Goal: Information Seeking & Learning: Compare options

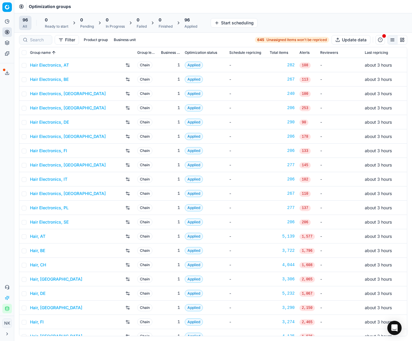
click at [46, 94] on link "Hair Electronics, [GEOGRAPHIC_DATA]" at bounding box center [68, 94] width 76 height 6
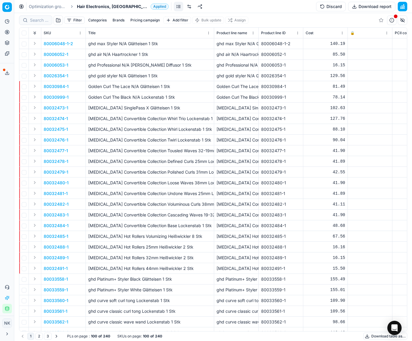
click at [92, 7] on span "Hair Electronics, [GEOGRAPHIC_DATA]" at bounding box center [112, 7] width 71 height 6
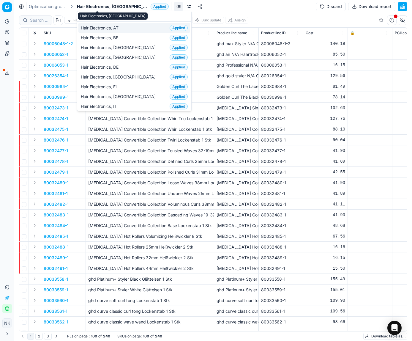
scroll to position [1, 0]
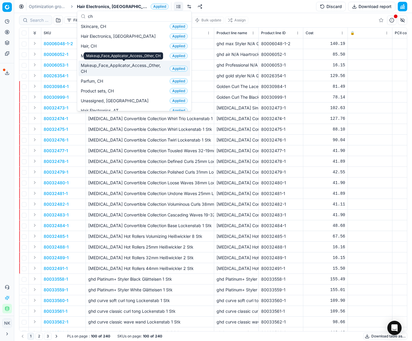
type input "ch"
click at [92, 72] on span "Makeup_Face_Applicator_Access._Other, CH" at bounding box center [124, 68] width 86 height 12
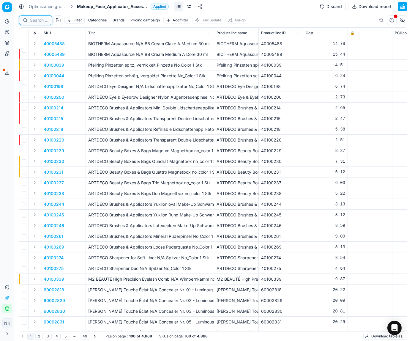
click at [39, 21] on input at bounding box center [39, 20] width 18 height 6
paste input "90014582-0023002"
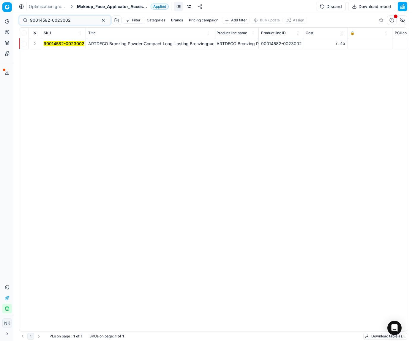
click at [35, 43] on button "Expand" at bounding box center [34, 43] width 7 height 7
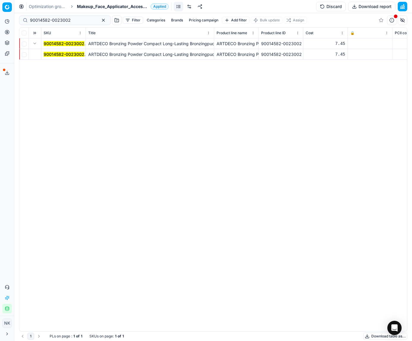
click at [56, 55] on mark "90014582-0023002" at bounding box center [64, 54] width 41 height 5
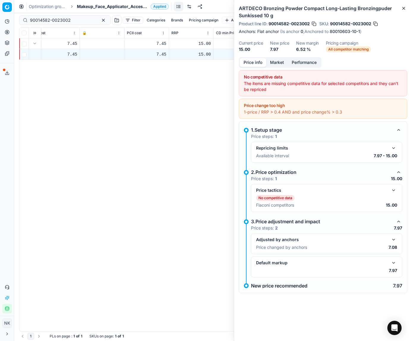
scroll to position [0, 269]
click at [314, 237] on button "button" at bounding box center [393, 239] width 7 height 7
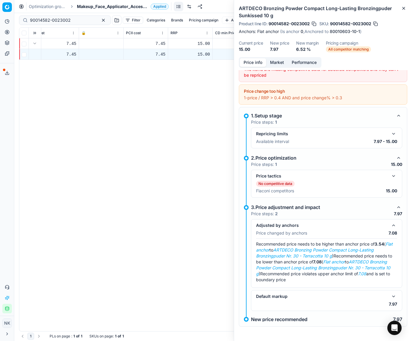
scroll to position [0, 0]
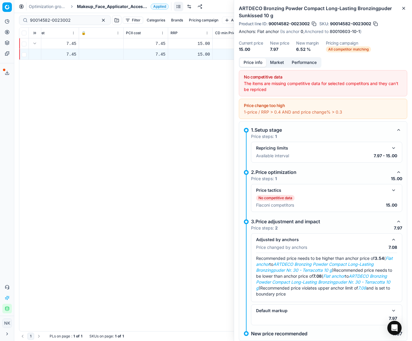
click at [314, 190] on button "button" at bounding box center [393, 190] width 7 height 7
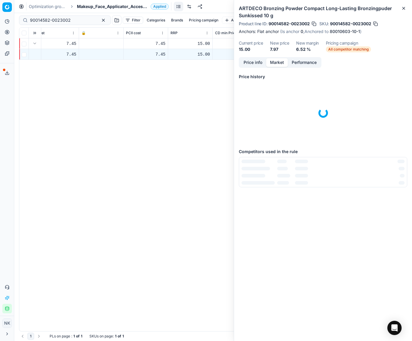
click at [278, 59] on button "Market" at bounding box center [277, 62] width 22 height 9
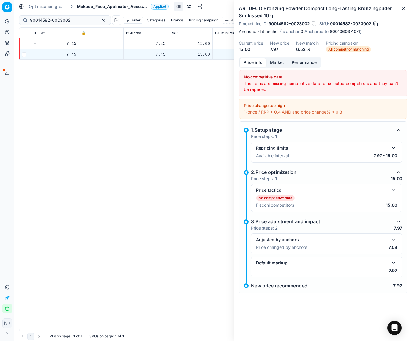
click at [252, 62] on button "Price info" at bounding box center [253, 62] width 26 height 9
click at [314, 237] on button "button" at bounding box center [393, 239] width 7 height 7
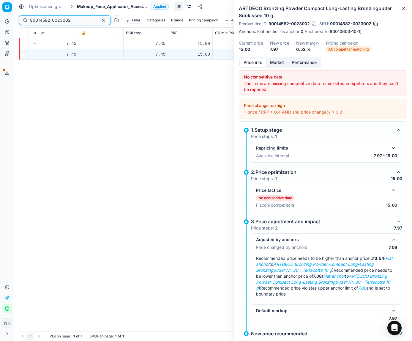
click at [72, 22] on input "90014582-0023002" at bounding box center [62, 20] width 65 height 6
paste input "80051233-30-4"
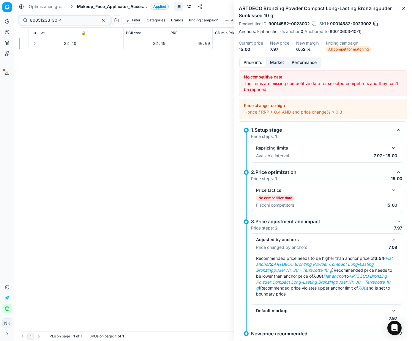
click at [34, 45] on button "Expand" at bounding box center [34, 43] width 7 height 7
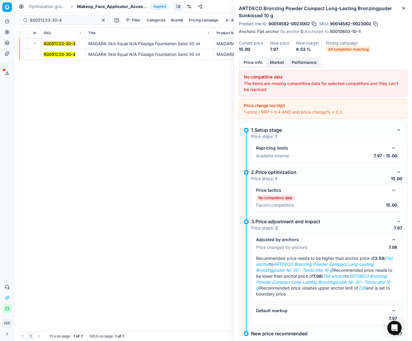
click at [52, 55] on mark "80051233-30-4" at bounding box center [60, 54] width 32 height 5
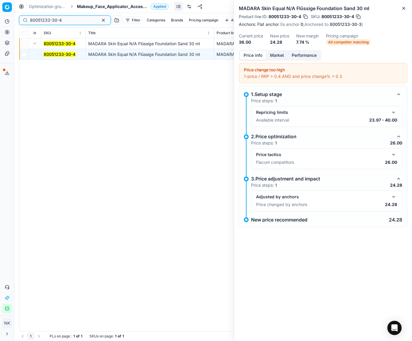
click at [69, 22] on input "80051233-30-4" at bounding box center [62, 20] width 65 height 6
paste input "90011405-0018087"
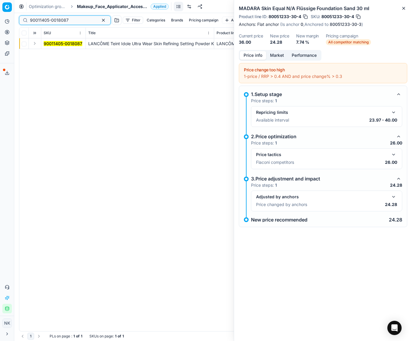
type input "90011405-0018087"
click at [35, 44] on button "Expand" at bounding box center [34, 43] width 7 height 7
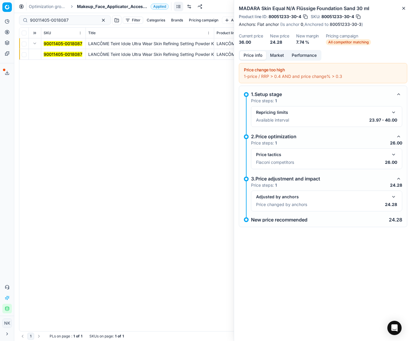
click at [53, 58] on td "90011405-0018087" at bounding box center [63, 54] width 45 height 11
click at [54, 53] on mark "90011405-0018087" at bounding box center [63, 54] width 39 height 5
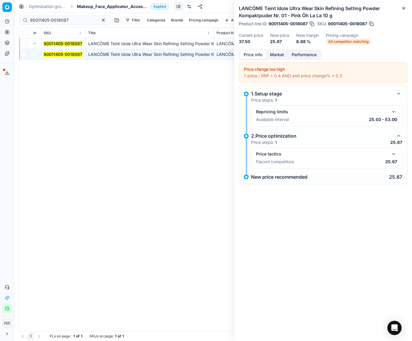
click at [314, 155] on button "button" at bounding box center [393, 153] width 7 height 7
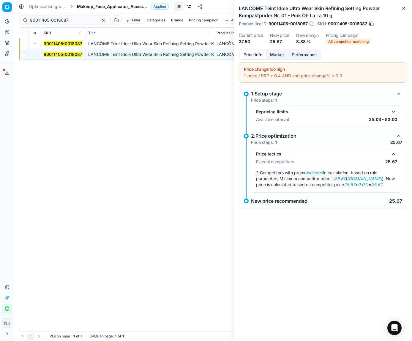
click at [278, 57] on button "Market" at bounding box center [277, 55] width 22 height 9
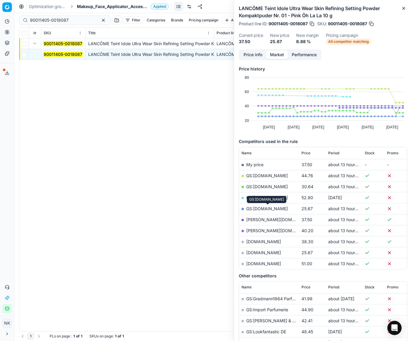
click at [267, 208] on link "GS:[DOMAIN_NAME]" at bounding box center [267, 208] width 42 height 5
click at [90, 5] on span "Makeup_Face_Applicator_Access._Other, CH" at bounding box center [112, 7] width 71 height 6
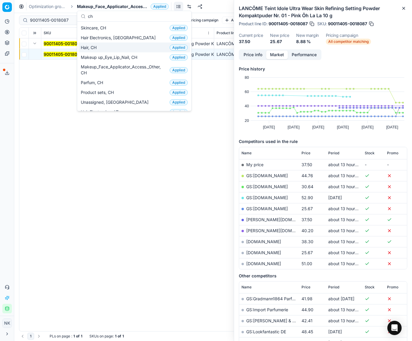
type input "ch"
click at [97, 47] on span "Hair, CH" at bounding box center [90, 48] width 18 height 6
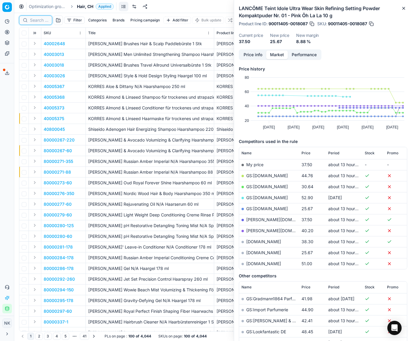
click at [37, 21] on input at bounding box center [39, 20] width 18 height 6
paste input "90000972-0001268"
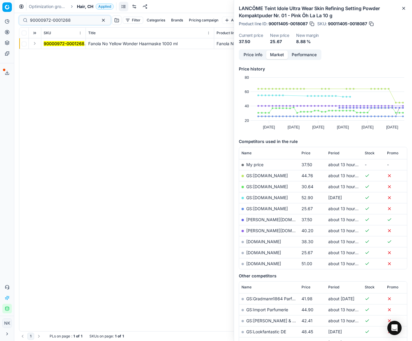
click at [35, 45] on button "Expand" at bounding box center [34, 43] width 7 height 7
click at [53, 54] on mark "90000972-0001268" at bounding box center [64, 54] width 41 height 5
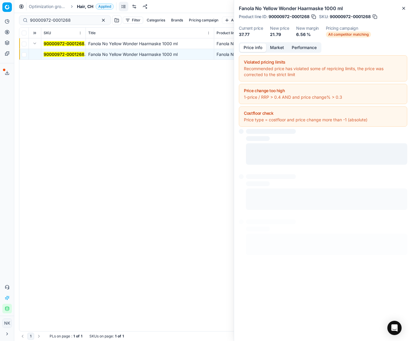
click at [251, 48] on button "Price info" at bounding box center [253, 47] width 26 height 9
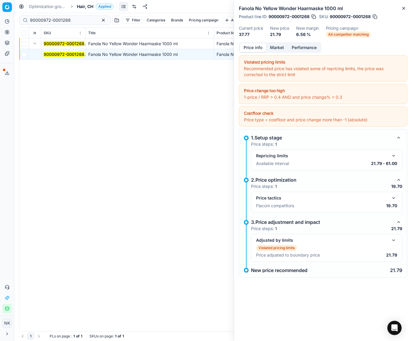
click at [314, 198] on button "button" at bounding box center [393, 197] width 7 height 7
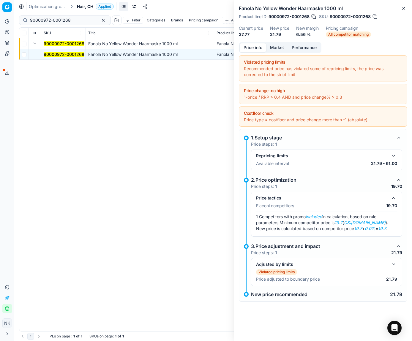
click at [278, 45] on button "Market" at bounding box center [277, 47] width 22 height 9
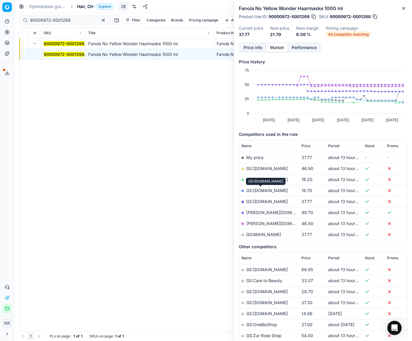
click at [262, 188] on link "GS:[DOMAIN_NAME]" at bounding box center [267, 190] width 42 height 5
click at [75, 21] on input "90000972-0001268" at bounding box center [62, 20] width 65 height 6
paste input "80075152-1000"
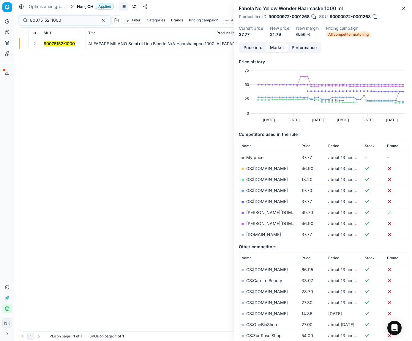
click at [35, 43] on button "Expand" at bounding box center [34, 43] width 7 height 7
click at [48, 52] on mark "80075152-1000" at bounding box center [59, 54] width 31 height 5
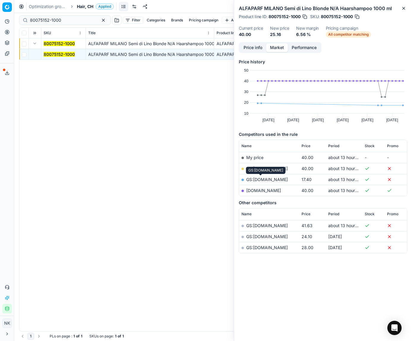
click at [261, 179] on link "GS:[DOMAIN_NAME]" at bounding box center [267, 179] width 42 height 5
click at [68, 22] on input "80075152-1000" at bounding box center [62, 20] width 65 height 6
paste input "90006617-0010048"
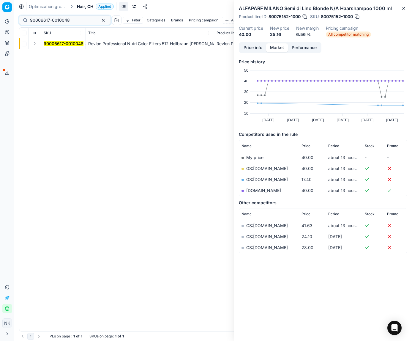
click at [35, 45] on button "Expand" at bounding box center [34, 43] width 7 height 7
click at [34, 43] on button "Expand" at bounding box center [34, 43] width 7 height 7
click at [52, 54] on mark "90006617-0010048" at bounding box center [64, 54] width 40 height 5
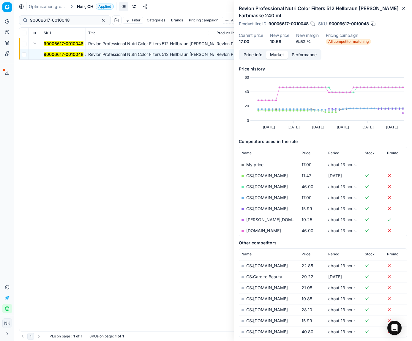
click at [265, 220] on link "[PERSON_NAME][DOMAIN_NAME]" at bounding box center [280, 219] width 69 height 5
click at [306, 153] on span "Price" at bounding box center [306, 153] width 9 height 5
click at [268, 187] on link "GS:[DOMAIN_NAME]" at bounding box center [267, 186] width 42 height 5
click at [76, 21] on input "90006617-0010048" at bounding box center [62, 20] width 65 height 6
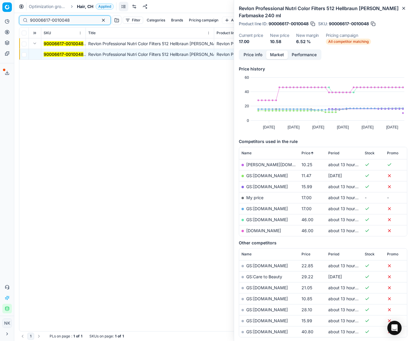
click at [76, 21] on input "90006617-0010048" at bounding box center [62, 20] width 65 height 6
click at [72, 19] on input "90006617-0010048" at bounding box center [62, 20] width 65 height 6
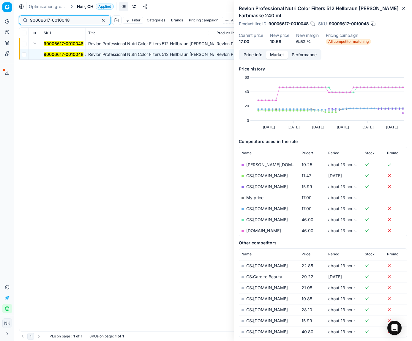
paste input "80074849-150"
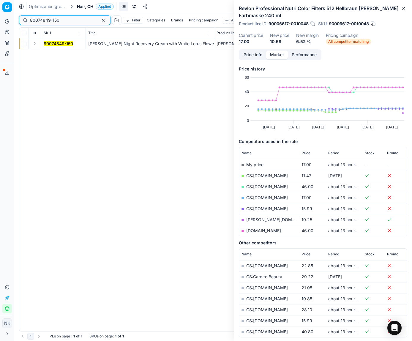
type input "80074849-150"
click at [36, 45] on button "Expand" at bounding box center [34, 43] width 7 height 7
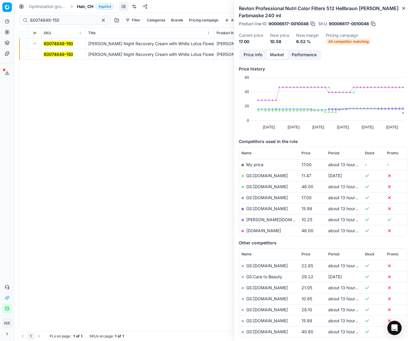
click at [53, 54] on mark "80074849-150" at bounding box center [58, 54] width 29 height 5
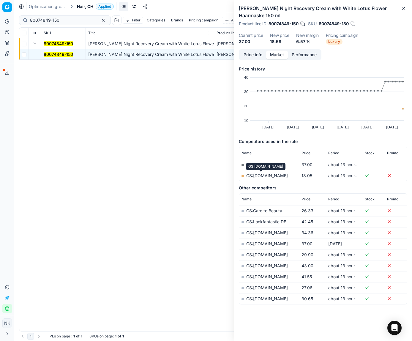
click at [260, 176] on link "GS:[DOMAIN_NAME]" at bounding box center [267, 175] width 42 height 5
click at [85, 6] on span "Hair, CH" at bounding box center [85, 7] width 16 height 6
click at [79, 4] on span "Hair, CH" at bounding box center [85, 7] width 16 height 6
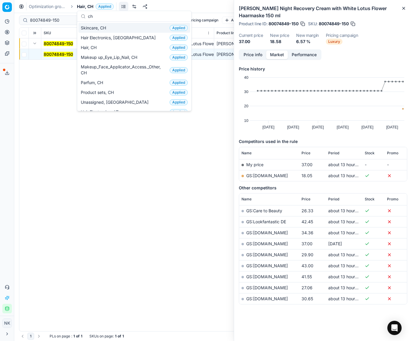
type input "ch"
click at [106, 29] on span "Skincare, CH" at bounding box center [95, 28] width 28 height 6
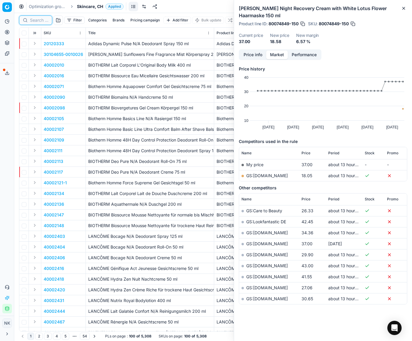
click at [36, 18] on input at bounding box center [39, 20] width 18 height 6
paste input "90009962-0015370"
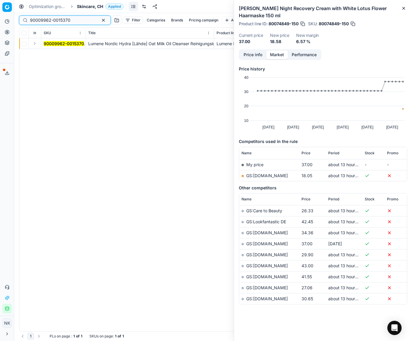
type input "90009962-0015370"
click at [35, 44] on button "Expand" at bounding box center [34, 43] width 7 height 7
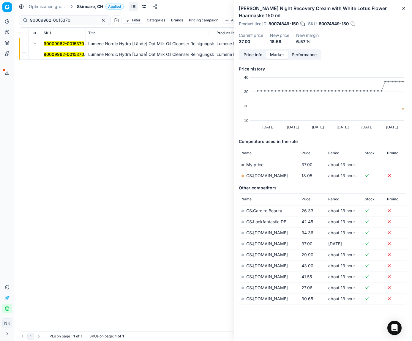
click at [47, 53] on mark "90009962-0015370" at bounding box center [64, 54] width 40 height 5
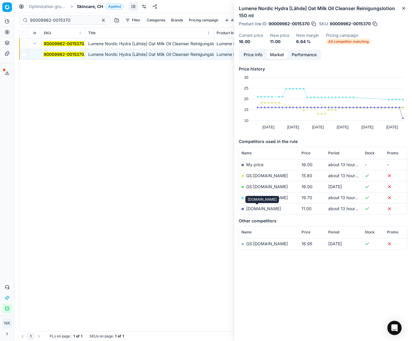
click at [258, 208] on link "[DOMAIN_NAME]" at bounding box center [263, 208] width 35 height 5
click at [74, 18] on input "90009962-0015370" at bounding box center [62, 20] width 65 height 6
click at [86, 7] on span "Skincare, CH" at bounding box center [90, 7] width 26 height 6
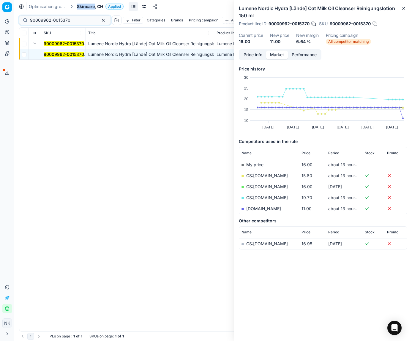
click at [86, 7] on span "Skincare, CH" at bounding box center [90, 7] width 26 height 6
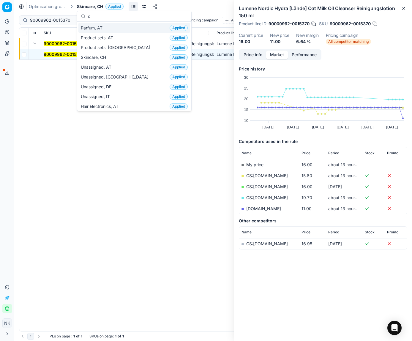
scroll to position [1, 0]
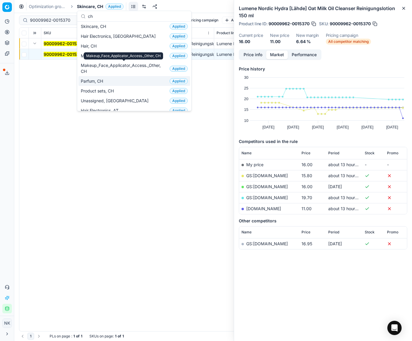
type input "ch"
click at [94, 84] on span "Parfum, CH" at bounding box center [93, 81] width 25 height 6
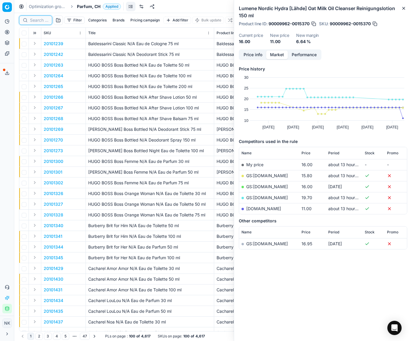
click at [38, 21] on input at bounding box center [39, 20] width 18 height 6
paste input "90007007-0010620"
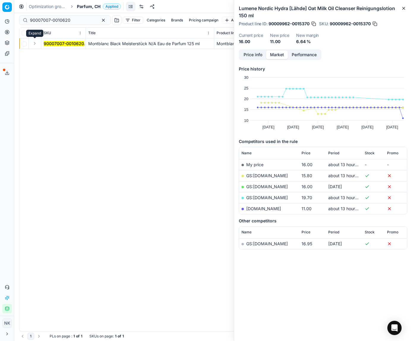
click at [35, 45] on button "Expand" at bounding box center [34, 43] width 7 height 7
click at [50, 52] on mark "90007007-0010620" at bounding box center [64, 54] width 40 height 5
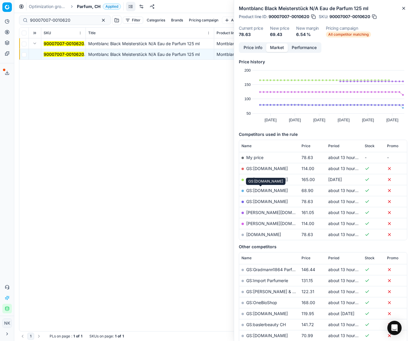
click at [264, 190] on link "GS:[DOMAIN_NAME]" at bounding box center [267, 190] width 42 height 5
click at [75, 17] on div "90007007-0010620" at bounding box center [65, 20] width 92 height 10
click at [73, 21] on input "90007007-0010620" at bounding box center [62, 20] width 65 height 6
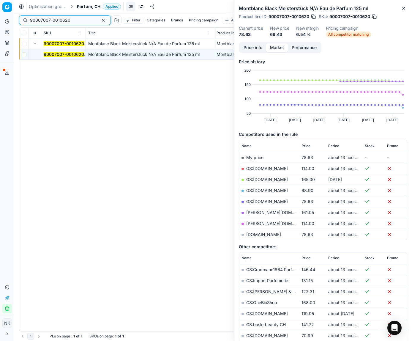
click at [73, 21] on input "90007007-0010620" at bounding box center [62, 20] width 65 height 6
paste input "80066275-9"
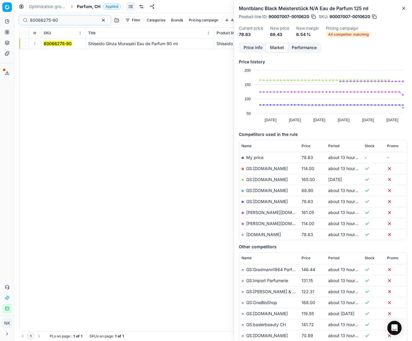
click at [35, 45] on button "Expand" at bounding box center [34, 43] width 7 height 7
click at [51, 53] on mark "80066275-90" at bounding box center [58, 54] width 28 height 5
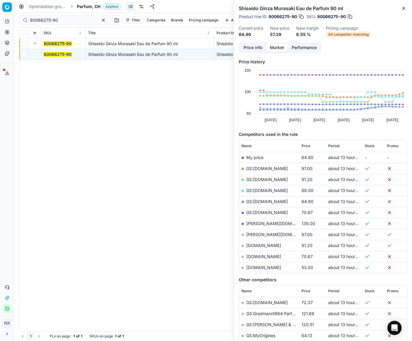
click at [254, 268] on link "[DOMAIN_NAME]" at bounding box center [263, 267] width 35 height 5
click at [64, 21] on input "80066275-90" at bounding box center [62, 20] width 65 height 6
paste input "75248-75"
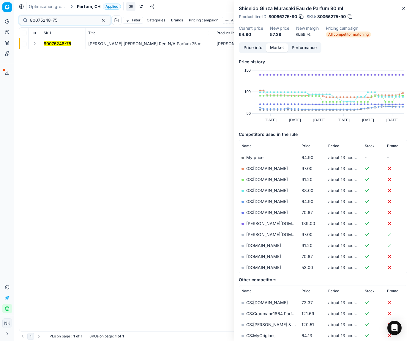
click at [35, 43] on button "Expand" at bounding box center [34, 43] width 7 height 7
click at [50, 52] on mark "80075248-75" at bounding box center [57, 54] width 27 height 5
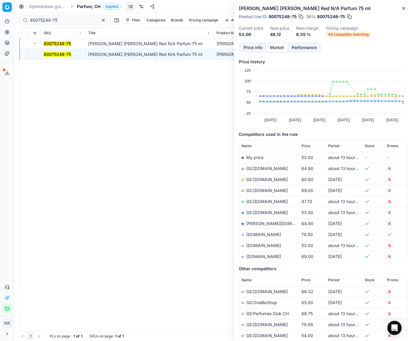
click at [263, 201] on link "GS:[DOMAIN_NAME]" at bounding box center [267, 201] width 42 height 5
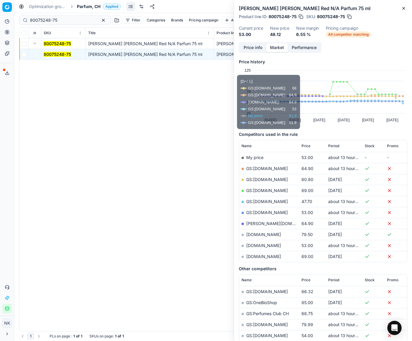
click at [306, 147] on span "Price" at bounding box center [306, 146] width 9 height 5
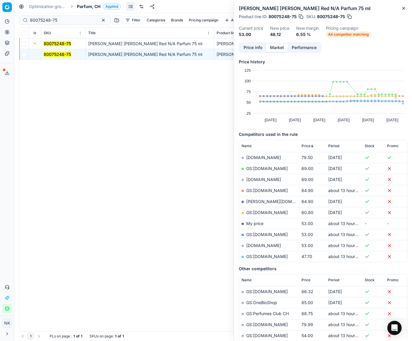
click at [306, 146] on span "Price" at bounding box center [306, 146] width 9 height 5
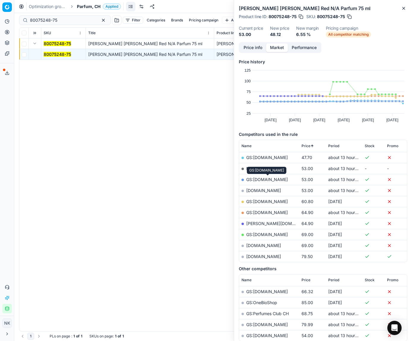
click at [272, 180] on link "GS:[DOMAIN_NAME]" at bounding box center [267, 179] width 42 height 5
click at [65, 21] on input "80075248-75" at bounding box center [62, 20] width 65 height 6
paste input "37289-40"
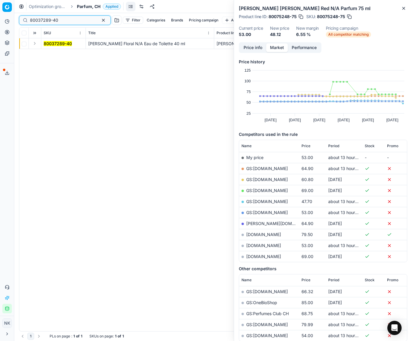
type input "80037289-40"
click at [34, 43] on button "Expand" at bounding box center [34, 43] width 7 height 7
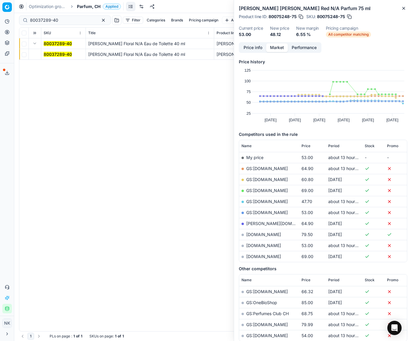
click at [53, 49] on td "80037289-40" at bounding box center [63, 54] width 45 height 11
click at [53, 55] on mark "80037289-40" at bounding box center [58, 54] width 28 height 5
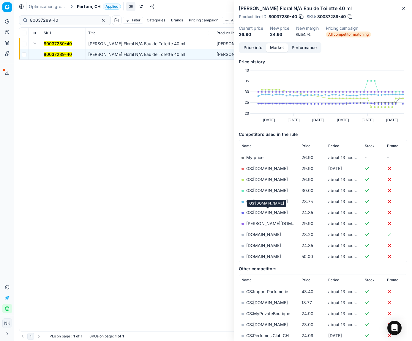
click at [275, 212] on link "GS:[DOMAIN_NAME]" at bounding box center [267, 212] width 42 height 5
click at [84, 6] on span "Parfum, CH" at bounding box center [88, 7] width 23 height 6
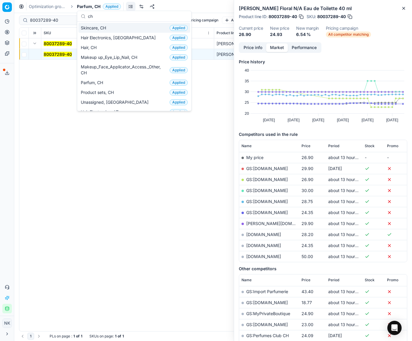
type input "ch"
click at [99, 26] on span "Skincare, CH" at bounding box center [95, 28] width 28 height 6
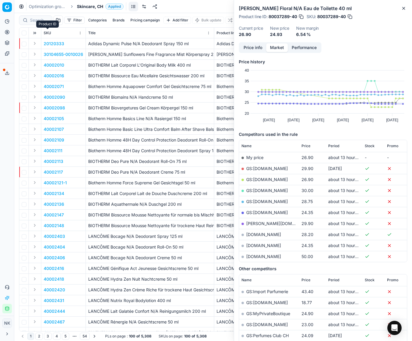
click at [40, 23] on div "Product ID" at bounding box center [48, 24] width 18 height 5
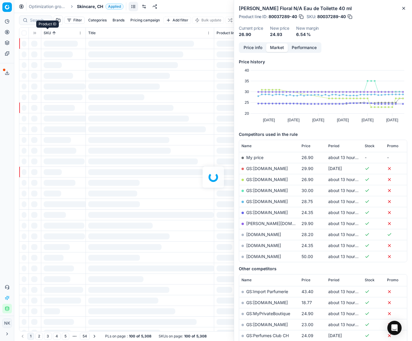
click at [40, 23] on div "Product ID" at bounding box center [48, 24] width 18 height 5
click at [36, 22] on div "Product ID" at bounding box center [47, 24] width 23 height 7
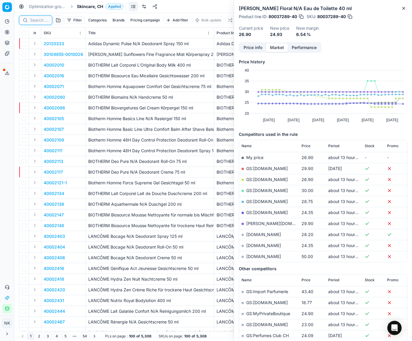
click at [33, 21] on input at bounding box center [39, 20] width 18 height 6
paste input "80070200-30"
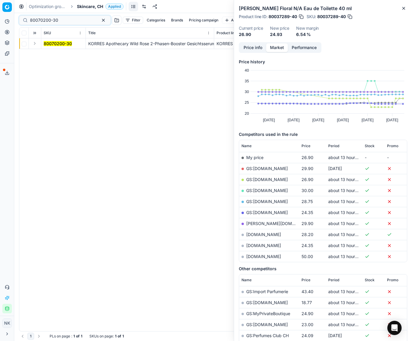
click at [34, 44] on button "Expand" at bounding box center [34, 43] width 7 height 7
click at [49, 53] on mark "80070200-30" at bounding box center [58, 54] width 28 height 5
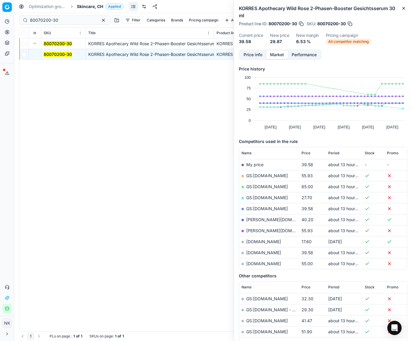
click at [258, 198] on link "GS:[DOMAIN_NAME]" at bounding box center [267, 197] width 42 height 5
click at [66, 18] on input "80070200-30" at bounding box center [62, 20] width 65 height 6
paste input "90007162-0010904"
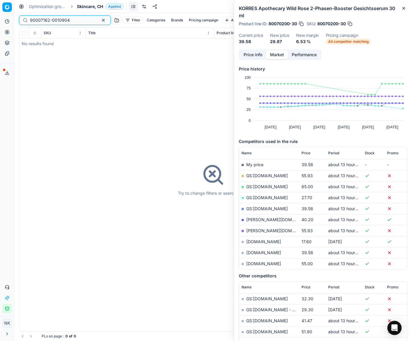
click at [75, 20] on input "90007162-0010904" at bounding box center [62, 20] width 65 height 6
paste input "80038341-50"
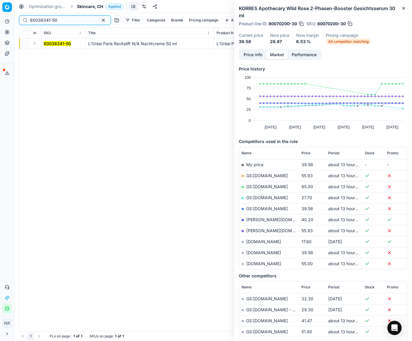
type input "80038341-50"
click at [35, 42] on button "Expand" at bounding box center [34, 43] width 7 height 7
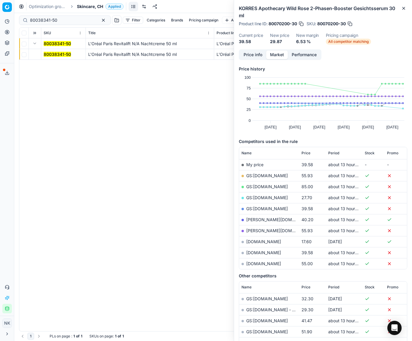
click at [54, 53] on mark "80038341-50" at bounding box center [57, 54] width 27 height 5
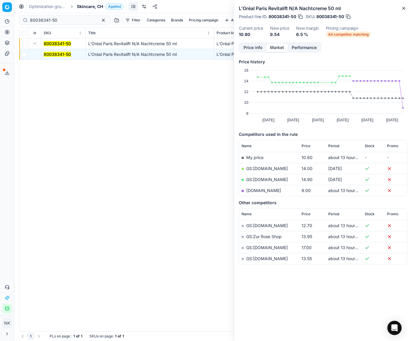
click at [259, 191] on link "[DOMAIN_NAME]" at bounding box center [263, 190] width 35 height 5
click at [88, 6] on span "Skincare, CH" at bounding box center [90, 7] width 26 height 6
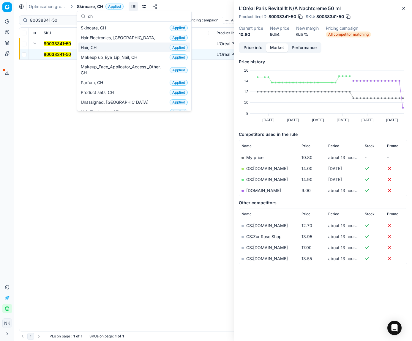
type input "ch"
click at [97, 48] on span "Hair, CH" at bounding box center [90, 48] width 18 height 6
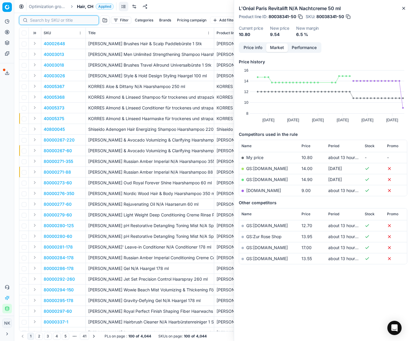
click at [39, 22] on input at bounding box center [62, 20] width 65 height 6
paste input "90005763-0008608"
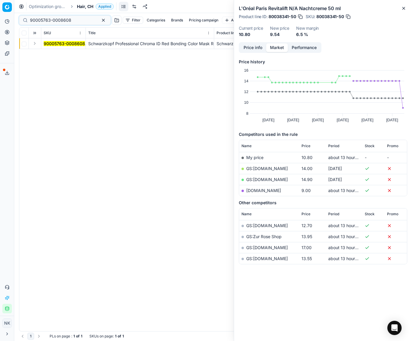
click at [35, 43] on button "Expand" at bounding box center [34, 43] width 7 height 7
click at [59, 54] on mark "90005763-0008608" at bounding box center [64, 54] width 41 height 5
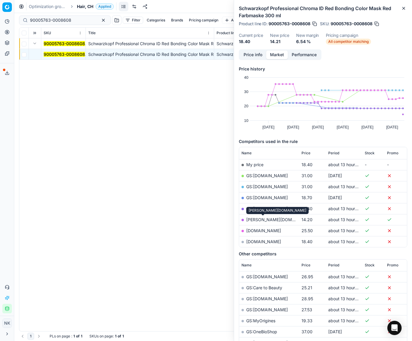
click at [266, 219] on link "[PERSON_NAME][DOMAIN_NAME]" at bounding box center [280, 219] width 69 height 5
click at [76, 21] on input "90005763-0008608" at bounding box center [62, 20] width 65 height 6
paste input "7421-0011326"
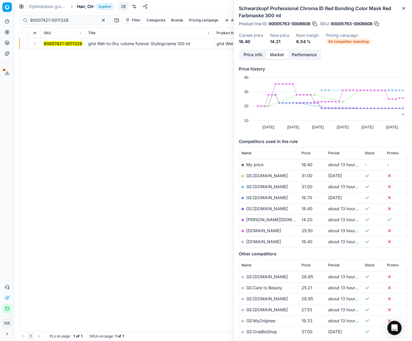
click at [33, 45] on button "Expand" at bounding box center [34, 43] width 7 height 7
click at [53, 55] on mark "90007421-0011326" at bounding box center [63, 54] width 39 height 5
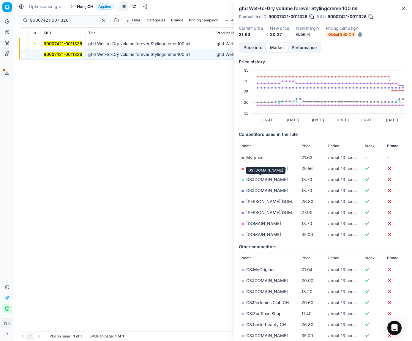
click at [259, 179] on link "GS:[DOMAIN_NAME]" at bounding box center [267, 179] width 42 height 5
click at [71, 21] on input "90007421-0011326" at bounding box center [62, 20] width 65 height 6
paste input "80063237-500"
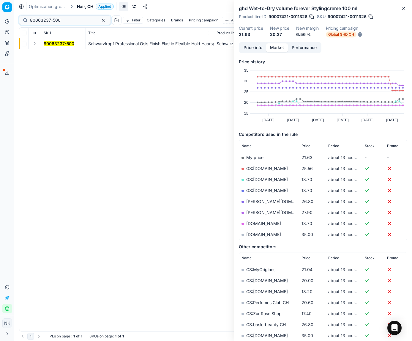
click at [34, 45] on button "Expand" at bounding box center [34, 43] width 7 height 7
click at [53, 57] on span "80063237-500" at bounding box center [59, 54] width 31 height 6
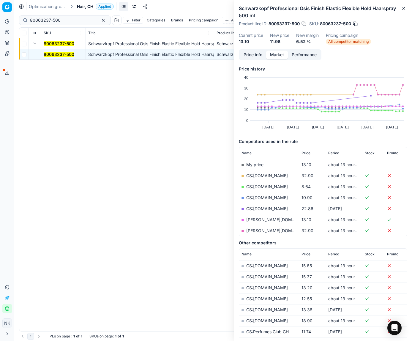
click at [260, 186] on link "GS:[DOMAIN_NAME]" at bounding box center [267, 186] width 42 height 5
click at [68, 21] on input "80063237-500" at bounding box center [62, 20] width 65 height 6
paste input "76872-75"
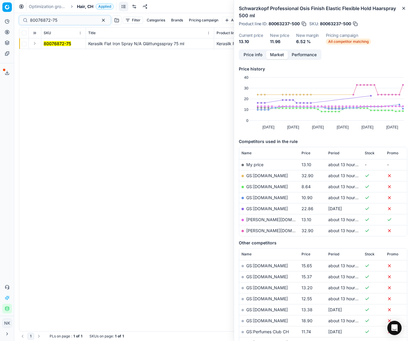
click at [35, 42] on button "Expand" at bounding box center [34, 43] width 7 height 7
click at [53, 52] on mark "80076872-75" at bounding box center [57, 54] width 27 height 5
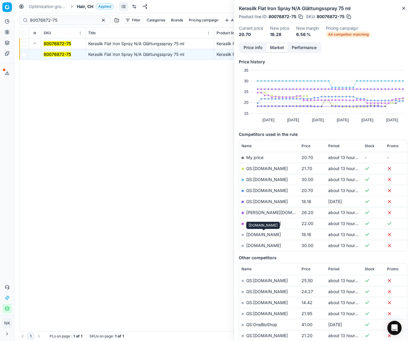
click at [256, 234] on link "[DOMAIN_NAME]" at bounding box center [263, 234] width 35 height 5
click at [67, 19] on input "80076872-75" at bounding box center [62, 20] width 65 height 6
paste input "60219-300"
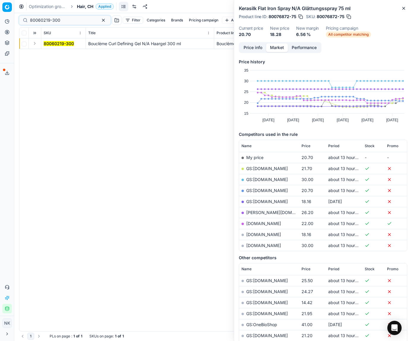
click at [35, 44] on button "Expand" at bounding box center [34, 43] width 7 height 7
click at [50, 54] on mark "80060219-300" at bounding box center [59, 54] width 30 height 5
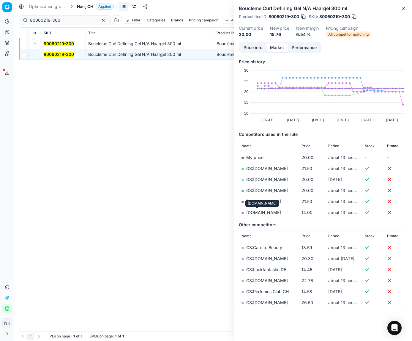
click at [256, 214] on link "[DOMAIN_NAME]" at bounding box center [263, 212] width 35 height 5
click at [76, 21] on input "80060219-300" at bounding box center [62, 20] width 65 height 6
paste input "9009-60-1"
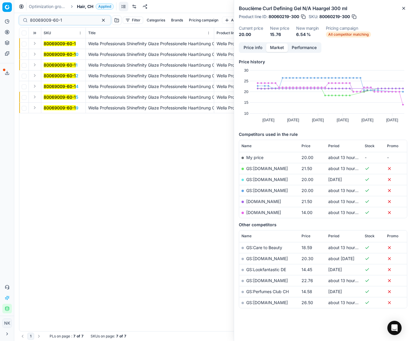
click at [34, 43] on button "Expand" at bounding box center [34, 43] width 7 height 7
click at [51, 53] on mark "80069009-60-1" at bounding box center [60, 54] width 32 height 5
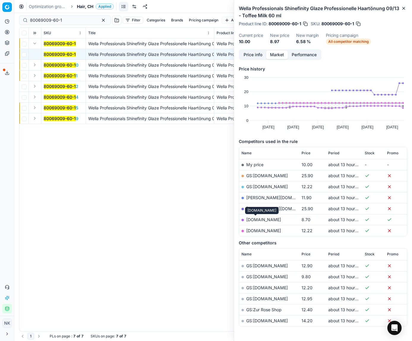
click at [254, 219] on link "[DOMAIN_NAME]" at bounding box center [263, 219] width 35 height 5
click at [73, 19] on input "80069009-60-1" at bounding box center [62, 20] width 65 height 6
paste input "90011343-0018022"
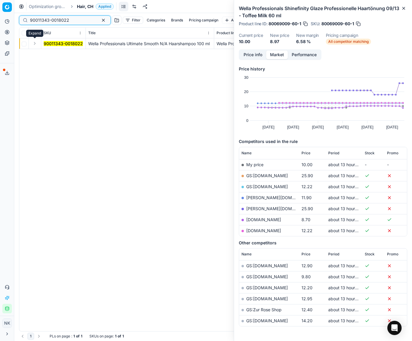
type input "90011343-0018022"
click at [35, 43] on button "Expand" at bounding box center [34, 43] width 7 height 7
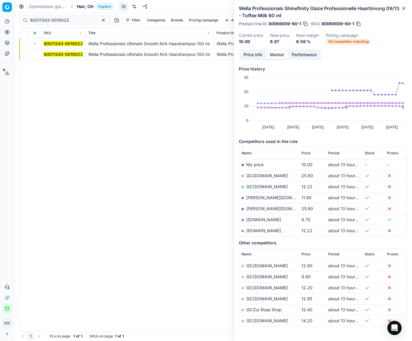
click at [54, 53] on mark "90011343-0018022" at bounding box center [63, 54] width 39 height 5
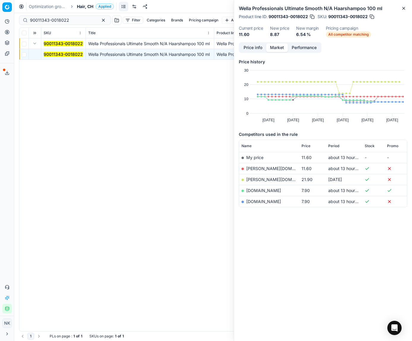
click at [257, 190] on link "[DOMAIN_NAME]" at bounding box center [263, 190] width 35 height 5
click at [87, 6] on span "Hair, CH" at bounding box center [85, 7] width 16 height 6
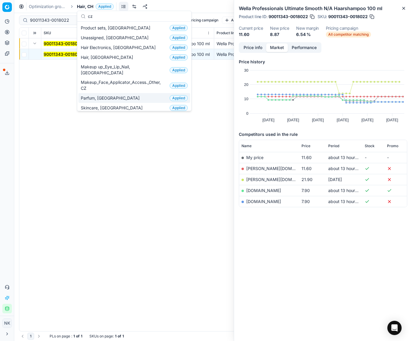
type input "cz"
click at [97, 95] on span "Parfum, [GEOGRAPHIC_DATA]" at bounding box center [111, 98] width 61 height 6
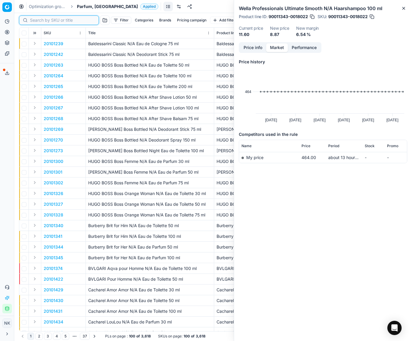
click at [40, 21] on input at bounding box center [62, 20] width 65 height 6
paste input "80066731-50"
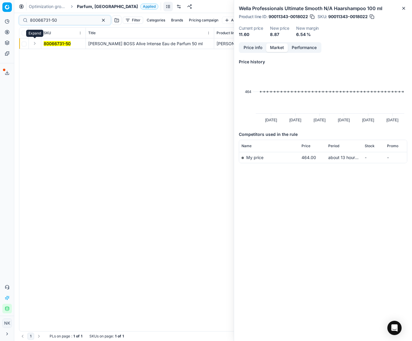
click at [33, 44] on button "Expand" at bounding box center [34, 43] width 7 height 7
click at [52, 53] on mark "80066731-50" at bounding box center [57, 54] width 27 height 5
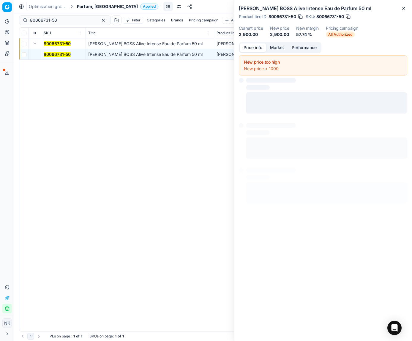
click at [251, 47] on button "Price info" at bounding box center [253, 47] width 26 height 9
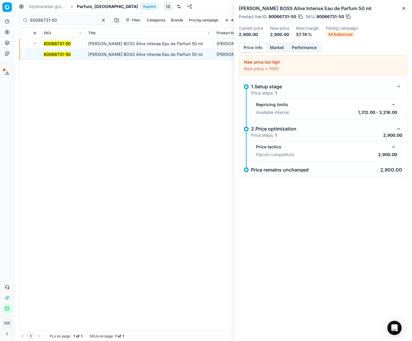
click at [314, 148] on button "button" at bounding box center [393, 146] width 7 height 7
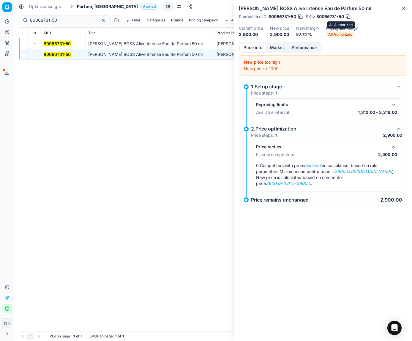
click at [314, 34] on span "All Authorized" at bounding box center [340, 34] width 29 height 6
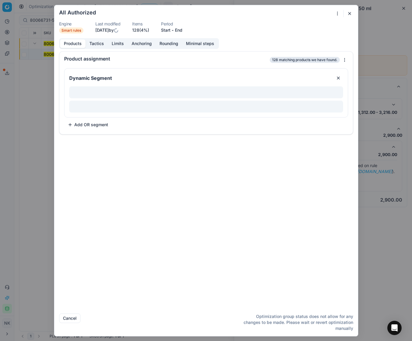
click at [96, 45] on button "Tactics" at bounding box center [97, 43] width 22 height 9
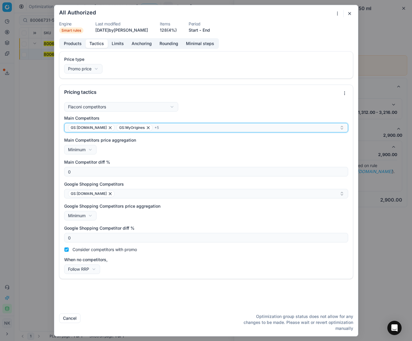
click at [194, 128] on div "GS:[DOMAIN_NAME] GS:MyOrigines + 5" at bounding box center [204, 127] width 272 height 7
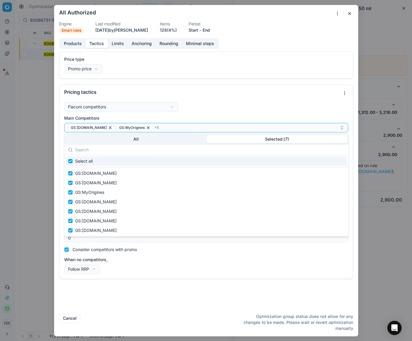
click at [264, 139] on button "Selected: ( 7 )" at bounding box center [277, 139] width 141 height 8
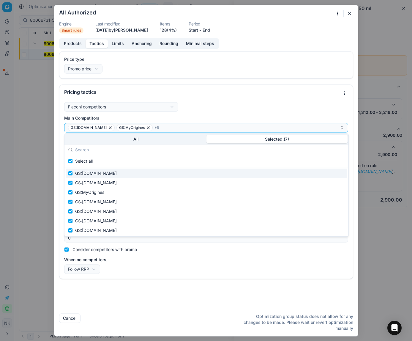
click at [314, 233] on div "We are saving PC settings. Please wait, it should take a few minutes All Author…" at bounding box center [206, 170] width 412 height 341
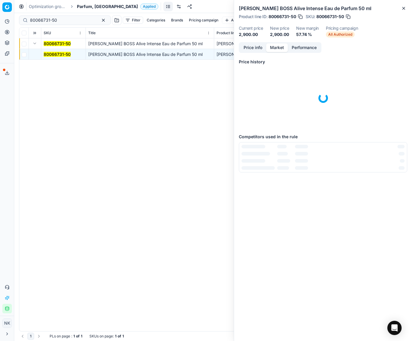
click at [275, 49] on button "Market" at bounding box center [277, 47] width 22 height 9
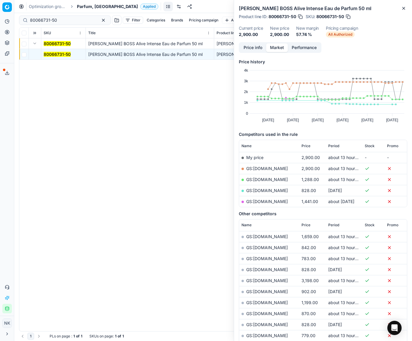
click at [314, 35] on span "All Authorized" at bounding box center [340, 34] width 29 height 6
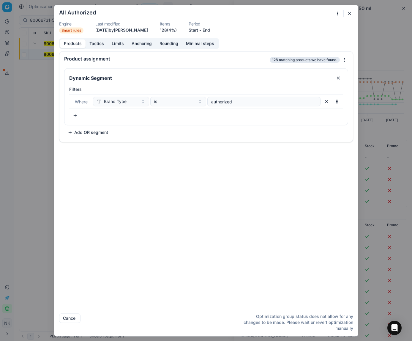
click at [96, 44] on button "Tactics" at bounding box center [97, 43] width 22 height 9
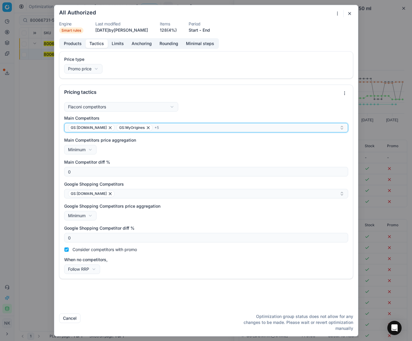
click at [226, 128] on div "GS:[DOMAIN_NAME] GS:MyOrigines + 5" at bounding box center [204, 127] width 272 height 7
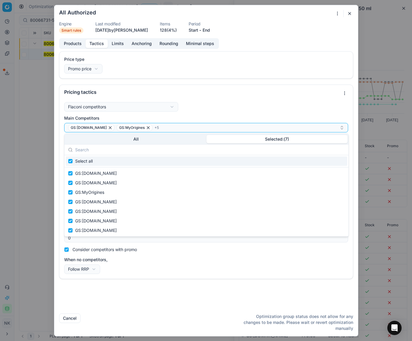
click at [267, 141] on button "Selected: ( 7 )" at bounding box center [277, 139] width 141 height 8
click at [137, 302] on div "Price type Promo price Default Regular price Promo price Pricing tactics Flacon…" at bounding box center [206, 179] width 304 height 257
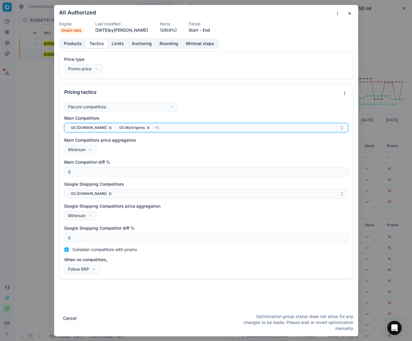
click at [263, 127] on div "GS:[DOMAIN_NAME] GS:MyOrigines + 5" at bounding box center [204, 127] width 272 height 7
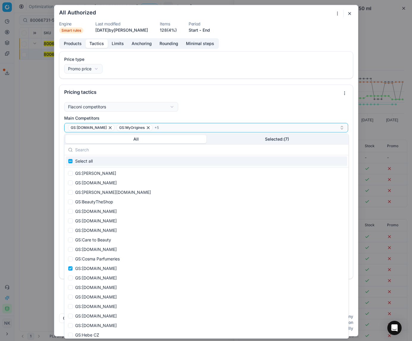
click at [266, 138] on button "Selected: ( 7 )" at bounding box center [277, 139] width 141 height 8
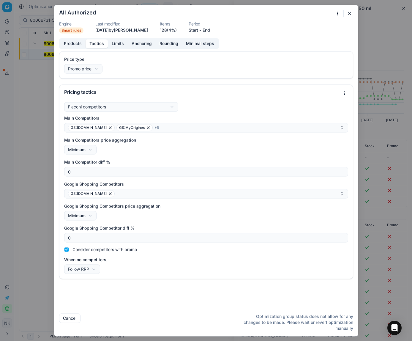
click at [314, 12] on button "button" at bounding box center [349, 13] width 7 height 7
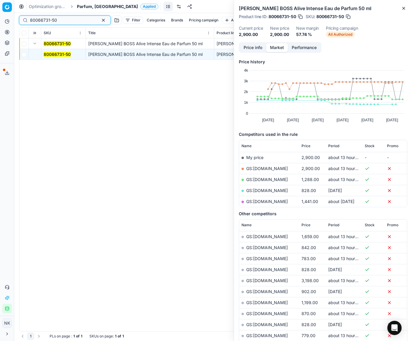
click at [67, 21] on input "80066731-50" at bounding box center [62, 20] width 65 height 6
paste input "8"
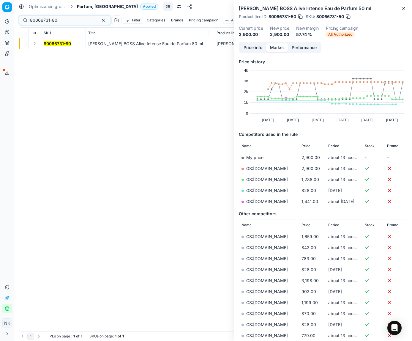
click at [35, 43] on button "Expand" at bounding box center [34, 43] width 7 height 7
click at [54, 50] on td "80066731-80" at bounding box center [63, 54] width 45 height 11
click at [54, 53] on mark "80066731-80" at bounding box center [57, 54] width 27 height 5
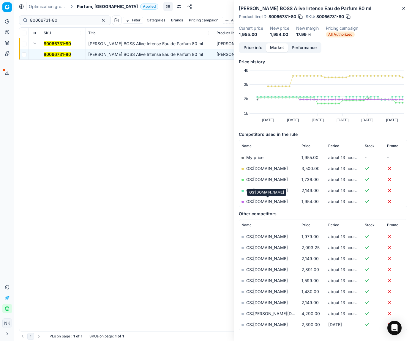
click at [275, 201] on link "GS:[DOMAIN_NAME]" at bounding box center [267, 201] width 42 height 5
click at [314, 34] on span "All Authorized" at bounding box center [340, 34] width 29 height 6
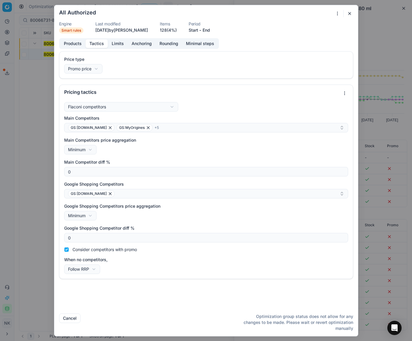
click at [93, 44] on button "Tactics" at bounding box center [97, 43] width 22 height 9
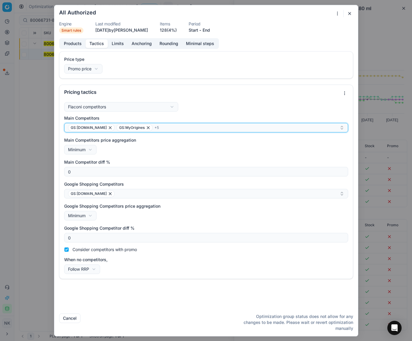
click at [224, 130] on div "GS:[DOMAIN_NAME] GS:MyOrigines + 5" at bounding box center [204, 127] width 272 height 7
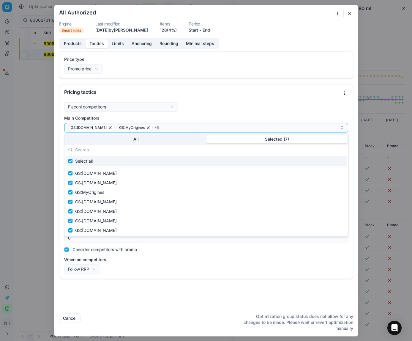
click at [277, 139] on button "Selected: ( 7 )" at bounding box center [277, 139] width 141 height 8
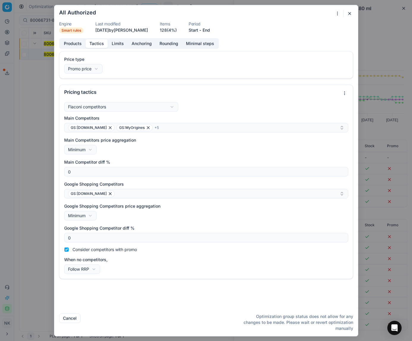
click at [259, 69] on div "Price type Promo price Default Regular price Promo price" at bounding box center [206, 64] width 284 height 17
click at [314, 14] on button "button" at bounding box center [349, 13] width 7 height 7
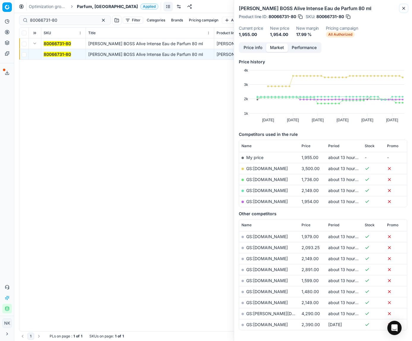
click at [314, 8] on icon "button" at bounding box center [403, 8] width 5 height 5
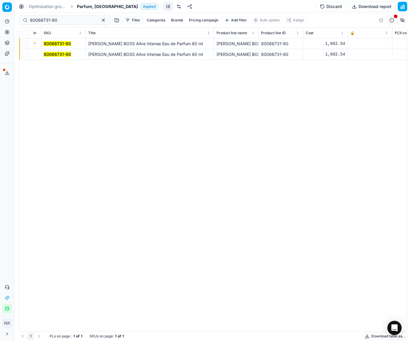
click at [67, 54] on mark "80066731-80" at bounding box center [57, 54] width 27 height 5
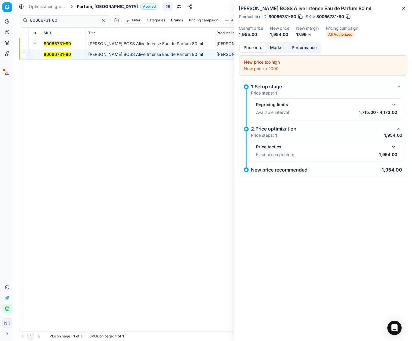
click at [314, 146] on button "button" at bounding box center [393, 146] width 7 height 7
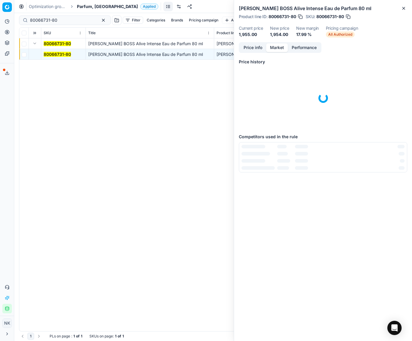
click at [277, 47] on button "Market" at bounding box center [277, 47] width 22 height 9
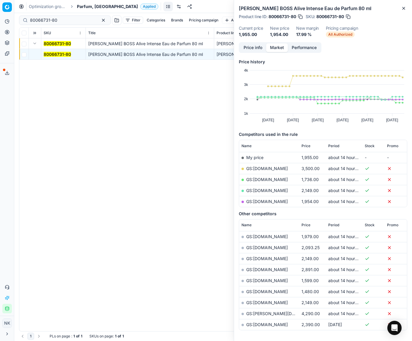
click at [314, 35] on span "All Authorized" at bounding box center [340, 34] width 29 height 6
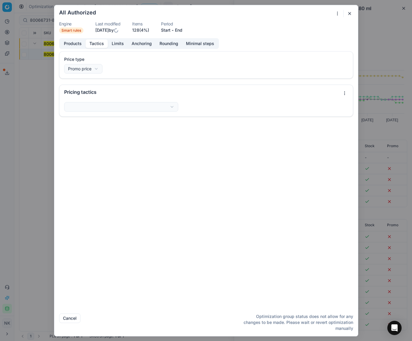
click at [98, 46] on button "Tactics" at bounding box center [97, 43] width 22 height 9
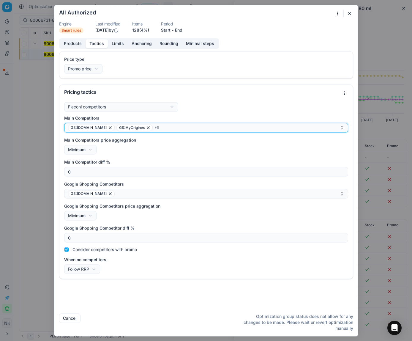
click at [217, 128] on div "GS:[DOMAIN_NAME] GS:MyOrigines + 5" at bounding box center [204, 127] width 272 height 7
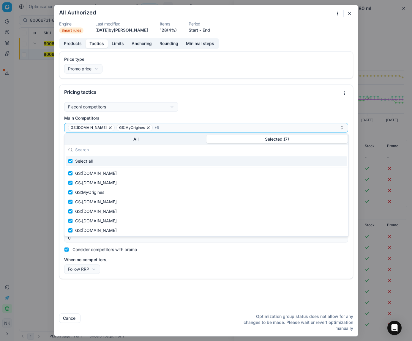
click at [259, 137] on button "Selected: ( 7 )" at bounding box center [277, 139] width 141 height 8
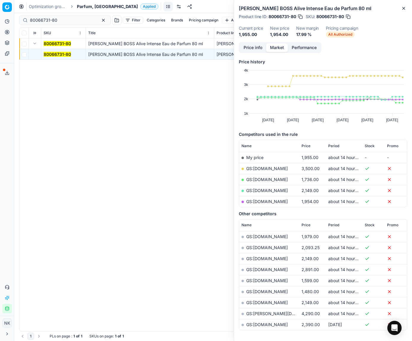
click at [39, 186] on div "We are saving PC settings. Please wait, it should take a few minutes All Author…" at bounding box center [206, 170] width 412 height 341
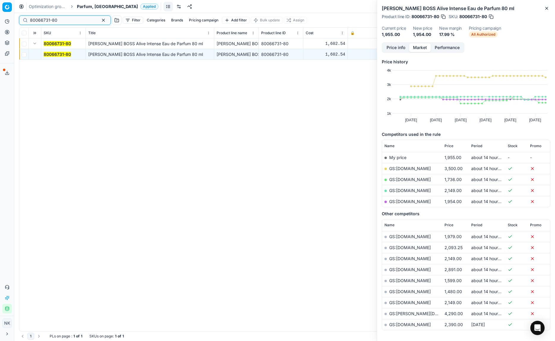
click at [60, 18] on input "80066731-80" at bounding box center [62, 20] width 65 height 6
click at [70, 19] on input "80066731-80" at bounding box center [62, 20] width 65 height 6
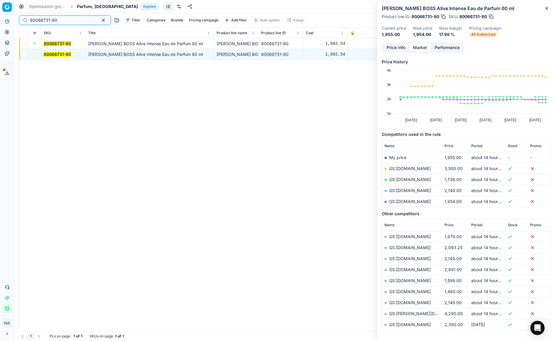
click at [70, 19] on input "80066731-80" at bounding box center [62, 20] width 65 height 6
paste input "5"
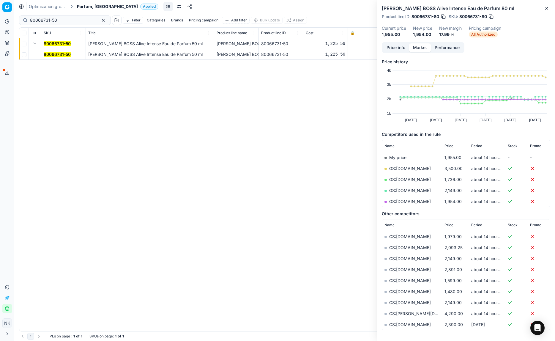
click at [54, 54] on mark "80066731-50" at bounding box center [57, 54] width 27 height 5
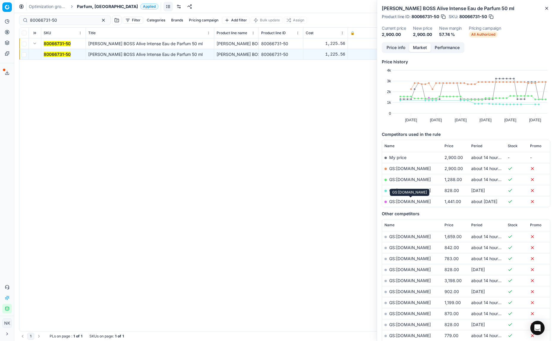
click at [314, 202] on link "GS:[DOMAIN_NAME]" at bounding box center [410, 201] width 42 height 5
click at [65, 23] on input "80066731-50" at bounding box center [62, 20] width 65 height 6
click at [314, 189] on link "GS:[DOMAIN_NAME]" at bounding box center [410, 190] width 42 height 5
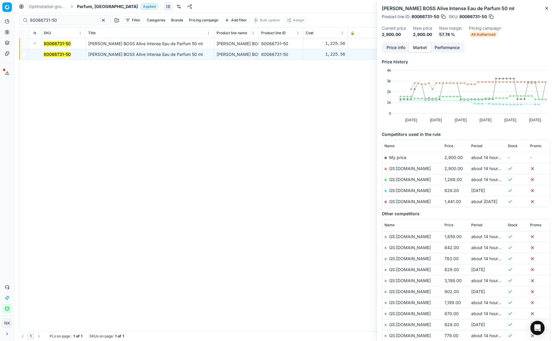
click at [314, 31] on span "All Authorized" at bounding box center [483, 34] width 29 height 6
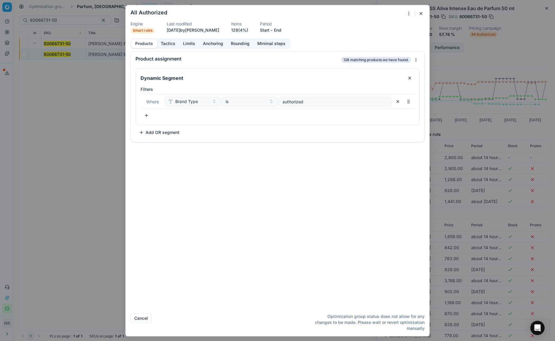
click at [165, 42] on button "Tactics" at bounding box center [168, 43] width 22 height 9
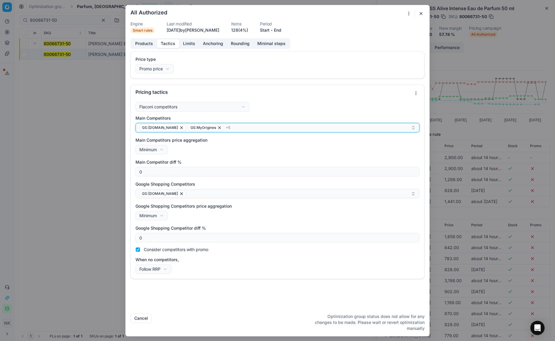
click at [314, 129] on div "GS:[DOMAIN_NAME] GS:MyOrigines + 5" at bounding box center [275, 127] width 272 height 7
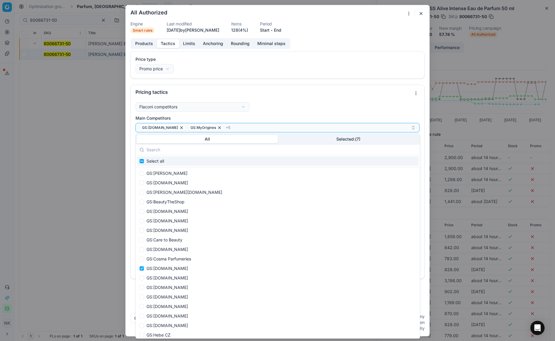
click at [314, 143] on div "All Selected: ( 7 )" at bounding box center [278, 139] width 284 height 11
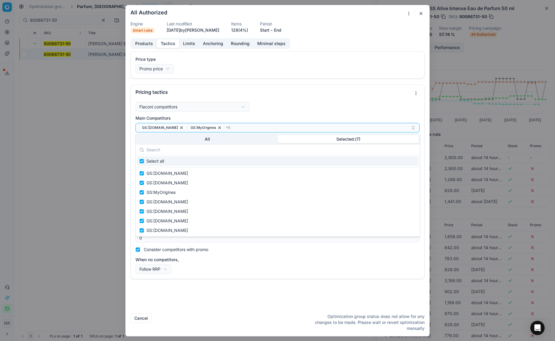
click at [314, 139] on button "Selected: ( 7 )" at bounding box center [348, 139] width 141 height 8
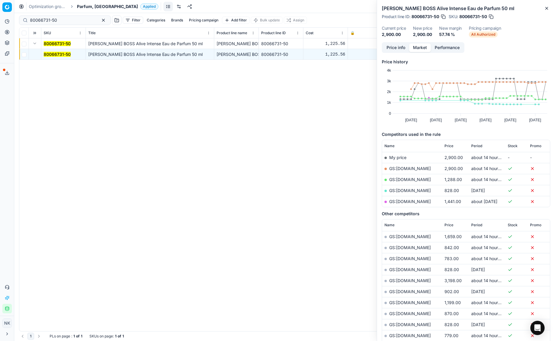
click at [92, 201] on div "We are saving PC settings. Please wait, it should take a few minutes All Author…" at bounding box center [277, 170] width 555 height 341
click at [64, 21] on input "80066731-50" at bounding box center [62, 20] width 65 height 6
paste input "11597"
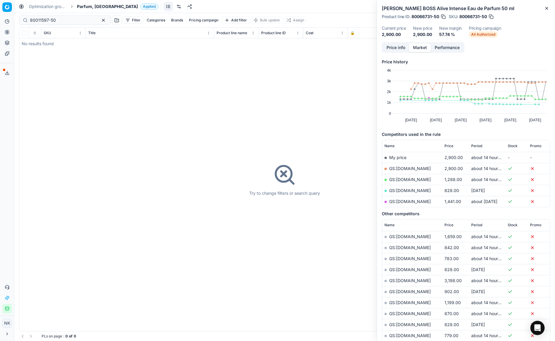
click at [57, 15] on div "80011597-50 Filter Categories Brands Pricing campaign Add filter Bulk update As…" at bounding box center [284, 20] width 531 height 14
click at [58, 19] on input "80011597-50" at bounding box center [62, 20] width 65 height 6
paste input "10"
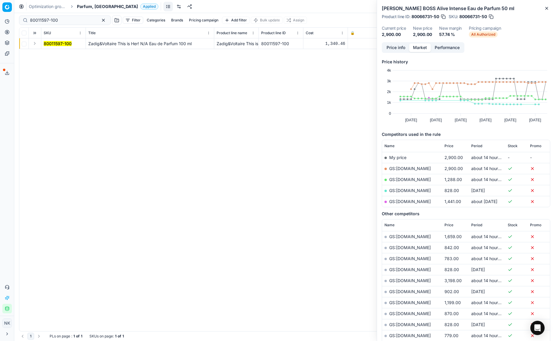
click at [36, 44] on button "Expand" at bounding box center [34, 43] width 7 height 7
click at [53, 55] on mark "80011597-100" at bounding box center [58, 54] width 28 height 5
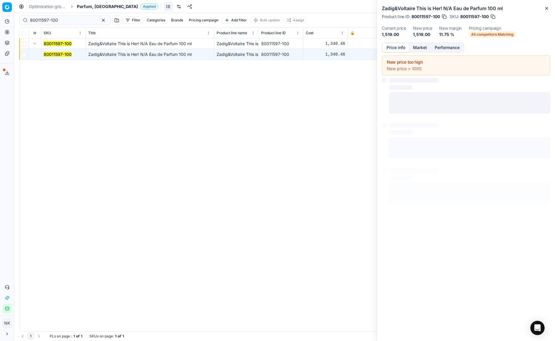
click at [314, 47] on button "Price info" at bounding box center [396, 47] width 26 height 9
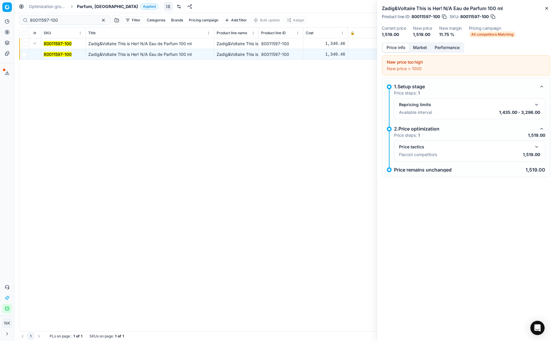
click at [314, 147] on button "button" at bounding box center [536, 146] width 7 height 7
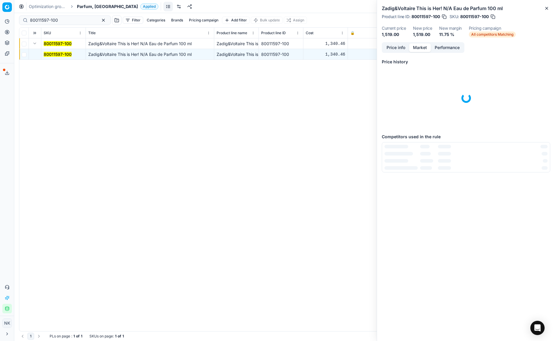
click at [314, 49] on button "Market" at bounding box center [420, 47] width 22 height 9
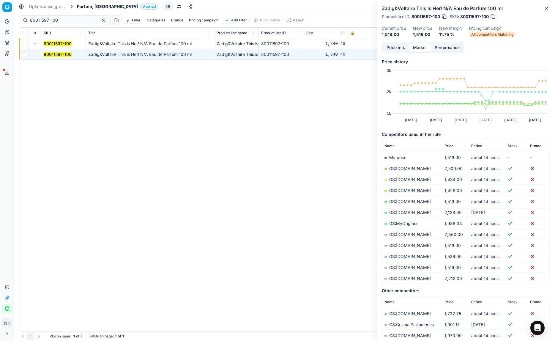
click at [314, 34] on span "All competitors Matching" at bounding box center [492, 34] width 47 height 6
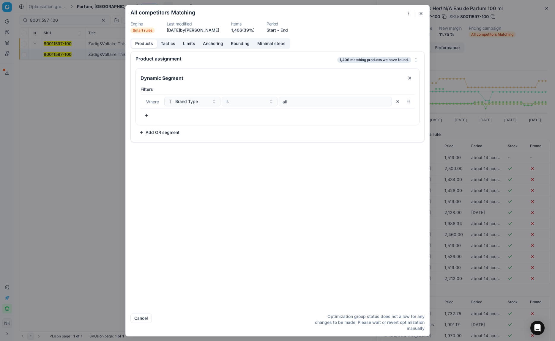
click at [169, 43] on button "Tactics" at bounding box center [168, 43] width 22 height 9
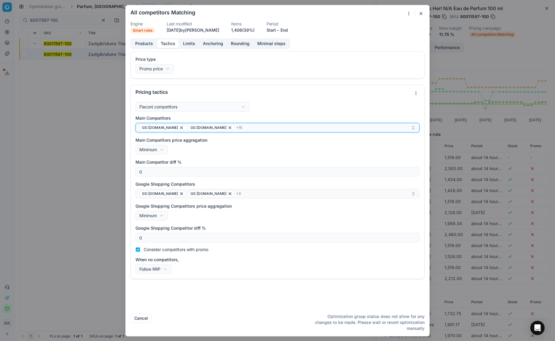
click at [291, 129] on div "GS:[DOMAIN_NAME] GS:[DOMAIN_NAME] + 15" at bounding box center [275, 127] width 272 height 7
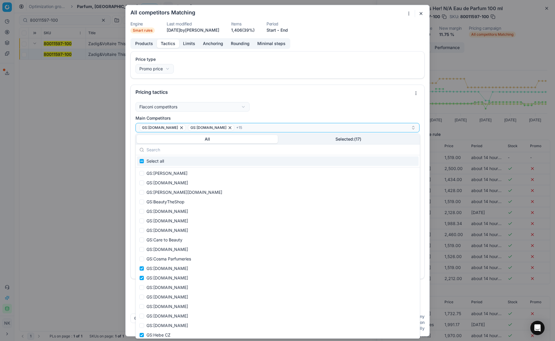
click at [314, 139] on button "Selected: ( 17 )" at bounding box center [348, 139] width 141 height 8
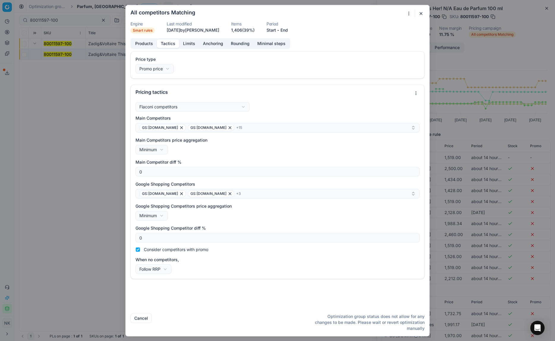
drag, startPoint x: 357, startPoint y: 17, endPoint x: 293, endPoint y: 11, distance: 65.0
click at [293, 11] on div "All competitors Matching" at bounding box center [273, 13] width 287 height 7
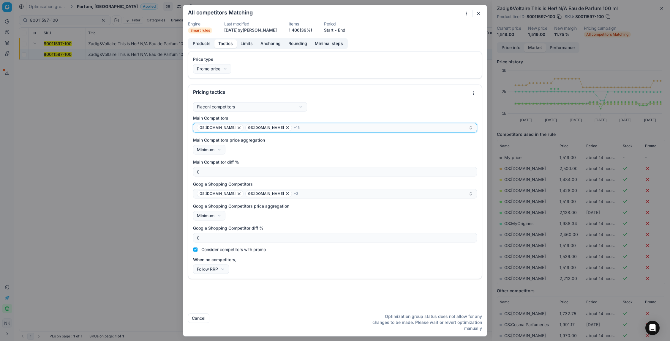
click at [305, 128] on div "GS:[DOMAIN_NAME] GS:[DOMAIN_NAME] + 15" at bounding box center [333, 127] width 272 height 7
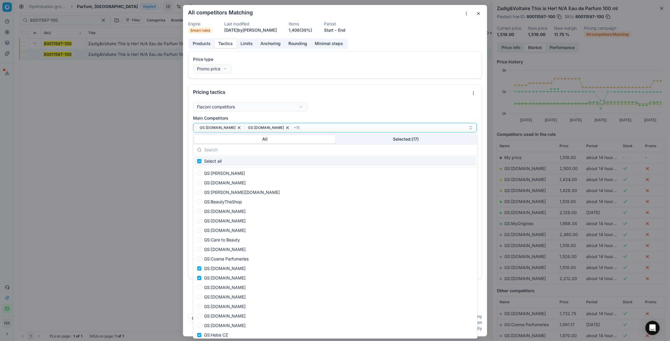
click at [314, 140] on button "Selected: ( 17 )" at bounding box center [405, 139] width 141 height 8
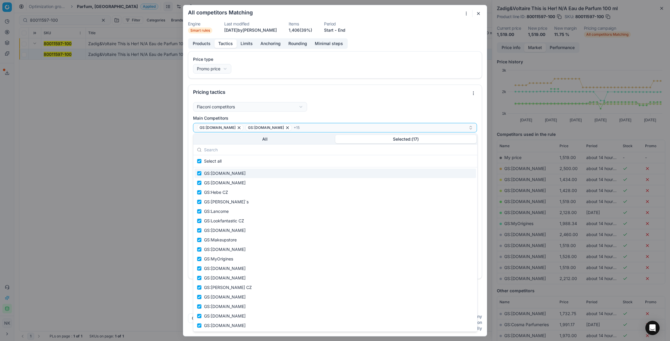
click at [314, 14] on button "button" at bounding box center [478, 13] width 7 height 7
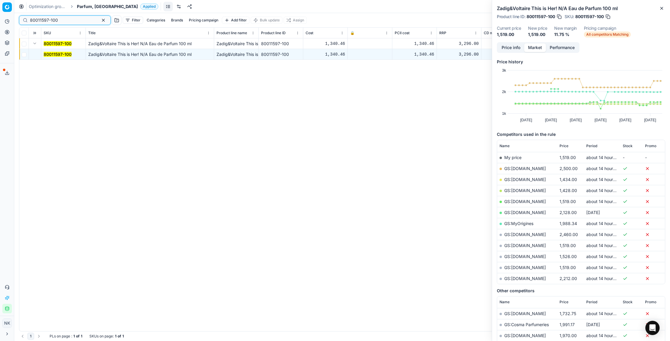
click at [69, 22] on input "80011597-100" at bounding box center [62, 20] width 65 height 6
paste input "5"
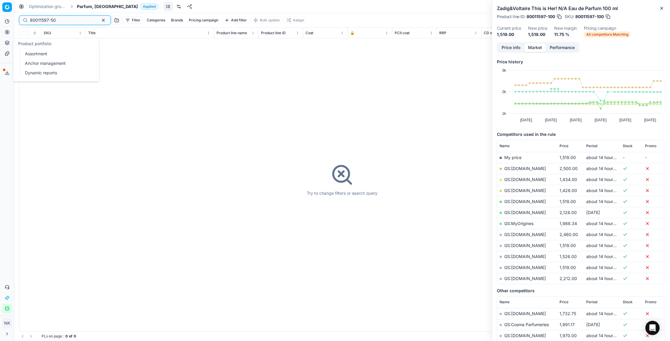
type input "80011597-50"
click at [32, 53] on link "Assortment" at bounding box center [57, 54] width 69 height 8
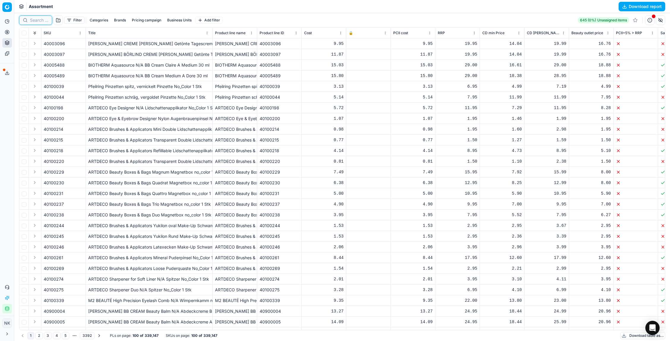
click at [37, 21] on input at bounding box center [39, 20] width 18 height 6
paste input "80011597-50"
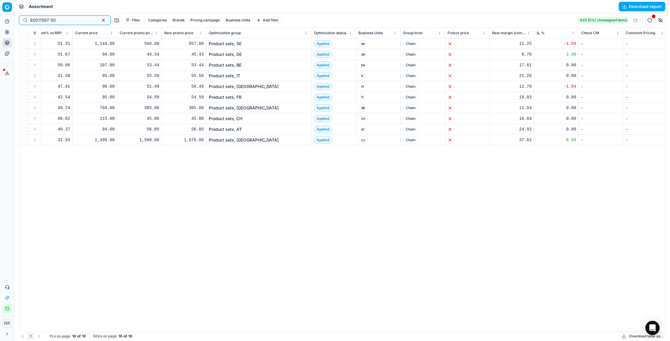
scroll to position [0, 772]
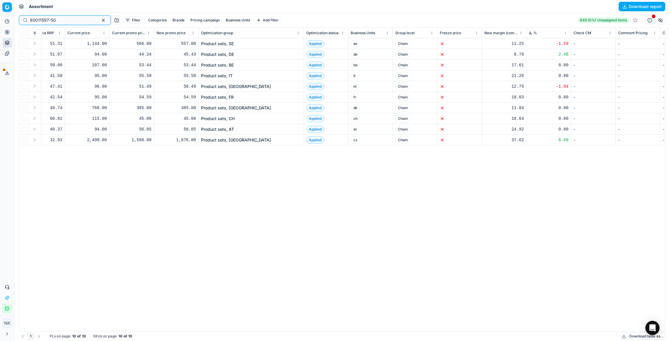
type input "80011597-50"
click at [215, 140] on link "Product sets, [GEOGRAPHIC_DATA]" at bounding box center [236, 140] width 70 height 6
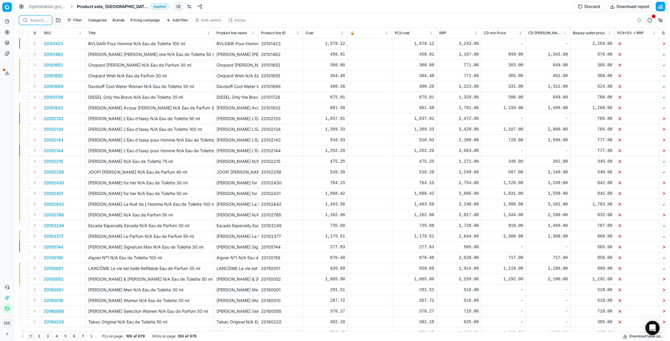
click at [30, 21] on input at bounding box center [39, 20] width 18 height 6
paste input "80011597-50"
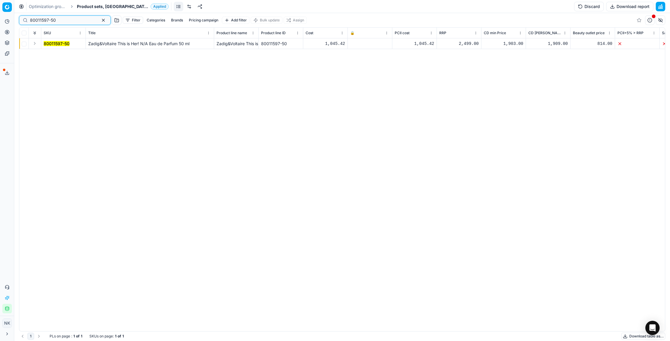
type input "80011597-50"
click at [36, 40] on button "Expand" at bounding box center [34, 43] width 7 height 7
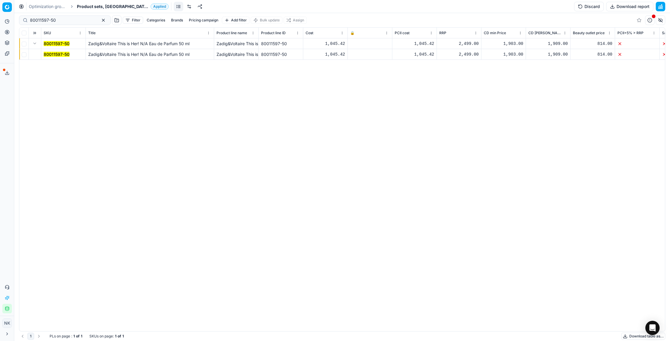
click at [54, 51] on span "80011597-50" at bounding box center [57, 54] width 26 height 6
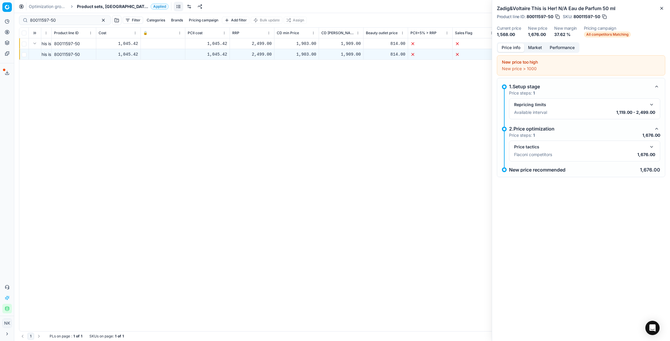
scroll to position [0, 209]
click at [314, 146] on button "button" at bounding box center [651, 146] width 7 height 7
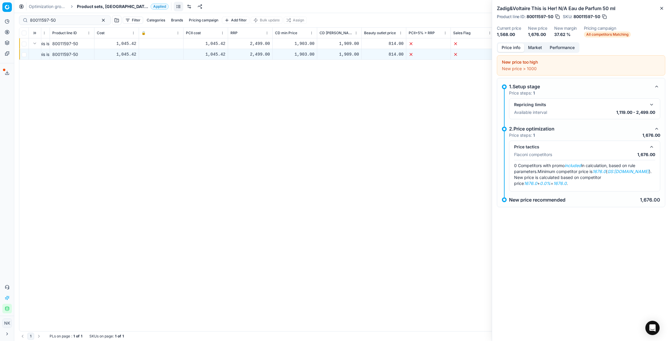
click at [314, 48] on button "Market" at bounding box center [535, 47] width 22 height 9
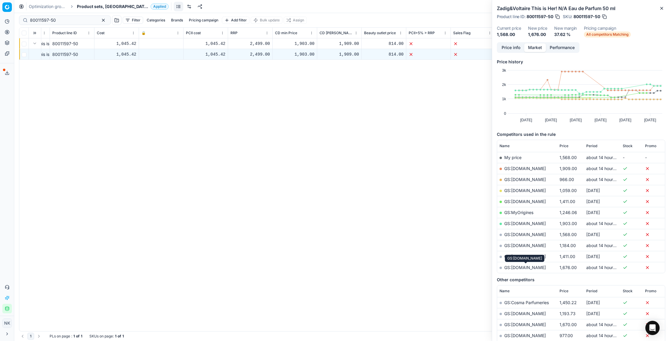
click at [314, 267] on link "GS:[DOMAIN_NAME]" at bounding box center [526, 267] width 42 height 5
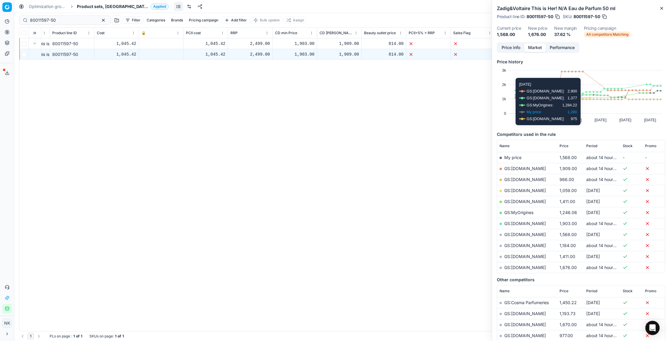
click at [314, 148] on th "Price" at bounding box center [570, 146] width 27 height 12
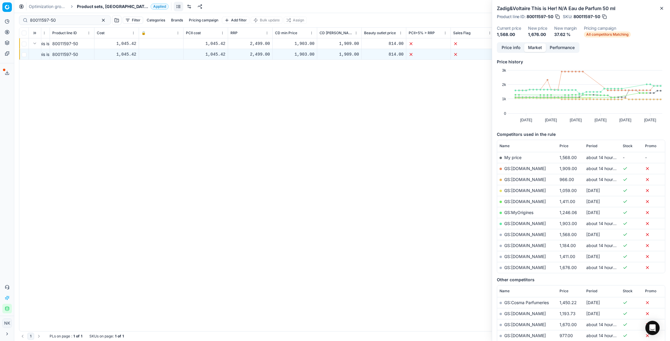
click at [314, 145] on span "Price" at bounding box center [564, 146] width 9 height 5
click at [314, 34] on span "All competitors Matching" at bounding box center [607, 34] width 47 height 6
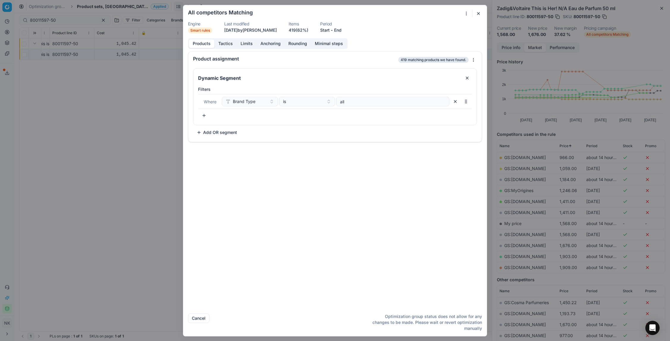
click at [225, 44] on button "Tactics" at bounding box center [226, 43] width 22 height 9
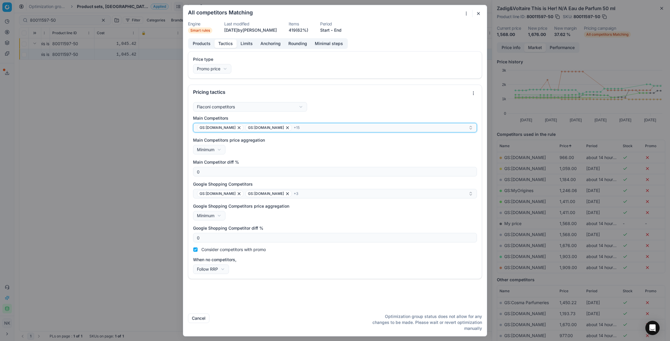
click at [313, 125] on div "GS:[DOMAIN_NAME] GS:[DOMAIN_NAME] + 15" at bounding box center [333, 127] width 272 height 7
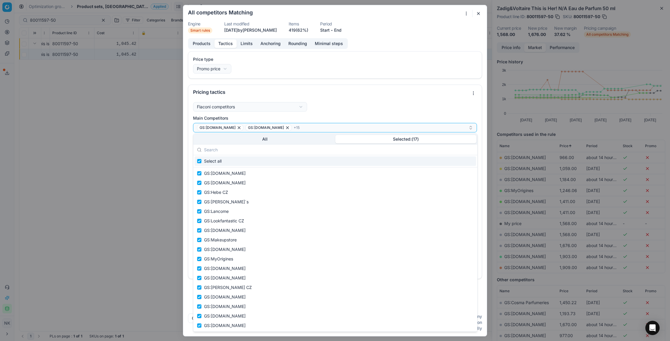
click at [314, 140] on button "Selected: ( 17 )" at bounding box center [405, 139] width 141 height 8
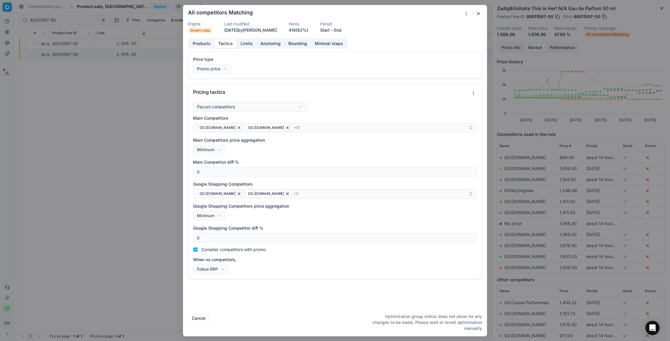
click at [314, 15] on button "button" at bounding box center [478, 13] width 7 height 7
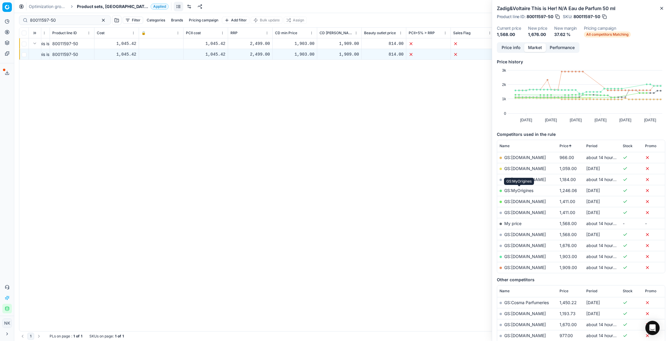
click at [314, 190] on link "GS:MyOrigines" at bounding box center [519, 190] width 29 height 5
click at [66, 20] on input "80011597-50" at bounding box center [62, 20] width 65 height 6
click at [88, 7] on span "Product sets, [GEOGRAPHIC_DATA]" at bounding box center [112, 7] width 71 height 6
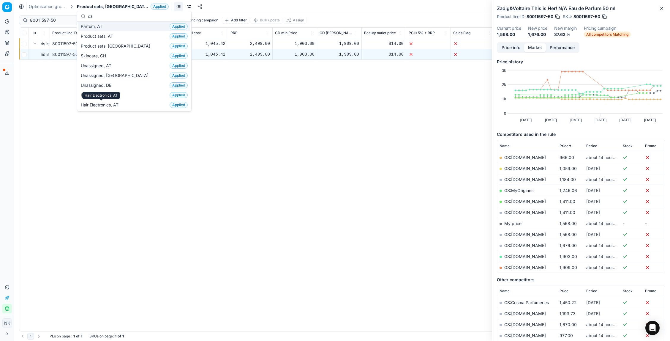
scroll to position [0, 0]
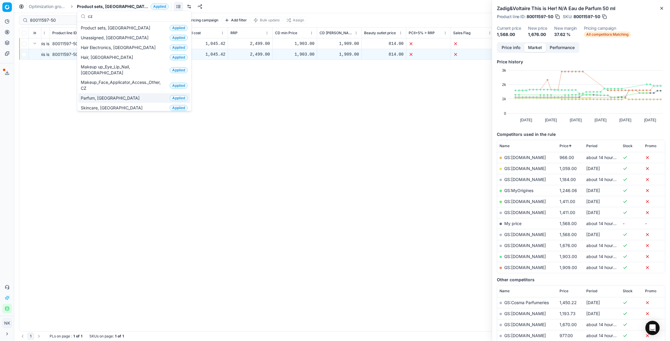
type input "cz"
click at [99, 95] on span "Parfum, [GEOGRAPHIC_DATA]" at bounding box center [111, 98] width 61 height 6
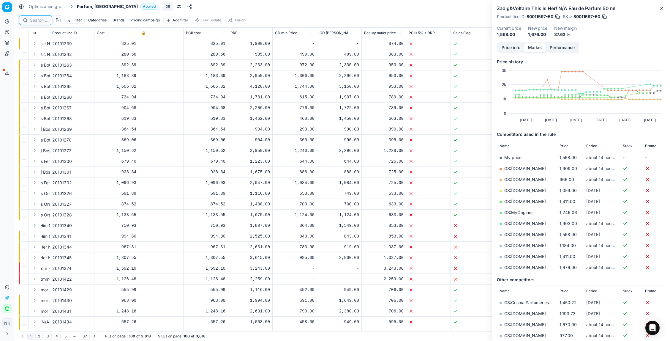
click at [39, 19] on input at bounding box center [39, 20] width 18 height 6
paste input "80011597-100"
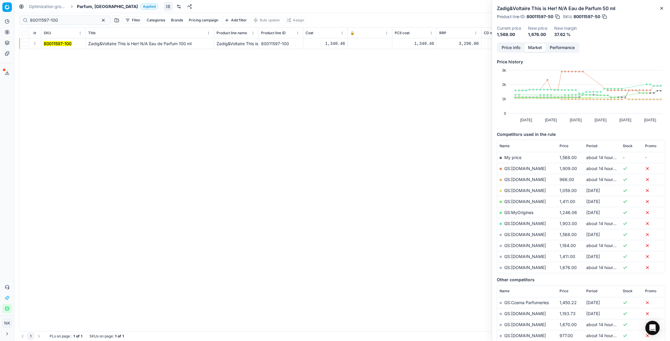
click at [35, 45] on button "Expand" at bounding box center [34, 43] width 7 height 7
click at [61, 56] on mark "80011597-100" at bounding box center [58, 54] width 28 height 5
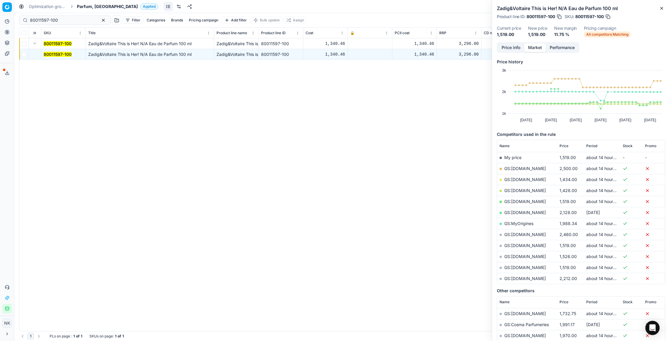
click at [314, 246] on link "GS:[DOMAIN_NAME]" at bounding box center [526, 245] width 42 height 5
click at [314, 145] on span "Price" at bounding box center [564, 146] width 9 height 5
click at [60, 21] on input "80011597-100" at bounding box center [62, 20] width 65 height 6
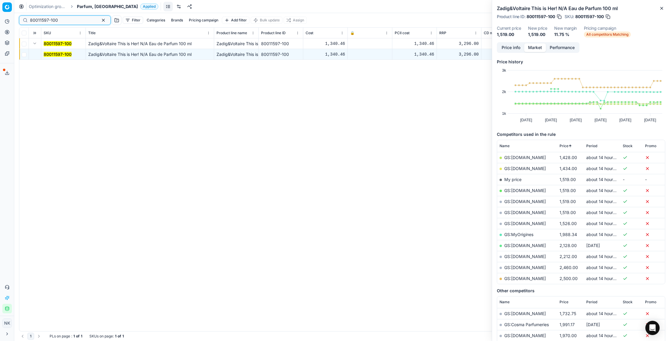
click at [60, 21] on input "80011597-100" at bounding box center [62, 20] width 65 height 6
paste input "35191-0005397"
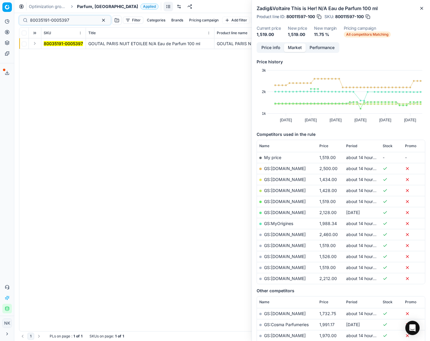
click at [34, 46] on button "Expand" at bounding box center [34, 43] width 7 height 7
click at [48, 54] on mark "80035191-0005397" at bounding box center [63, 54] width 39 height 5
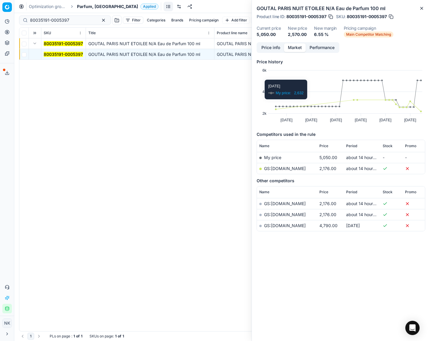
click at [270, 44] on button "Price info" at bounding box center [270, 47] width 26 height 9
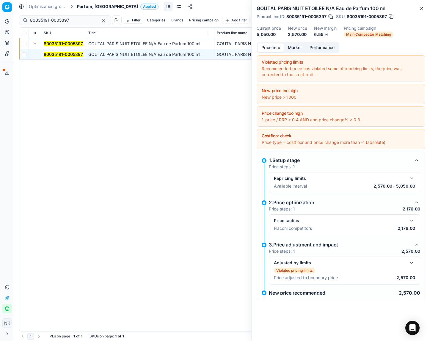
click at [314, 222] on button "button" at bounding box center [411, 220] width 7 height 7
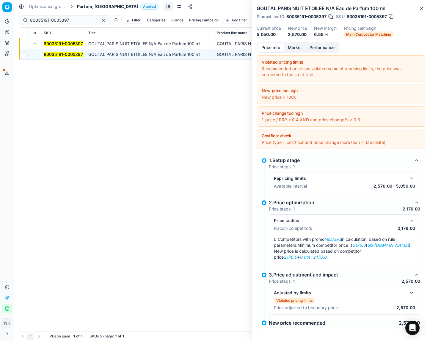
click at [293, 48] on button "Market" at bounding box center [295, 47] width 22 height 9
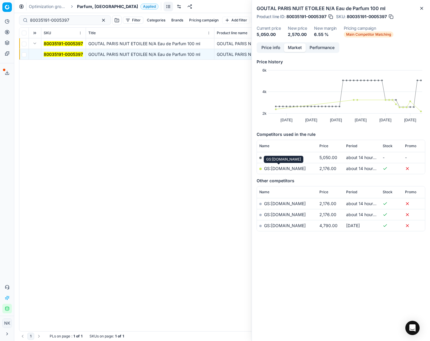
click at [278, 169] on link "GS:[DOMAIN_NAME]" at bounding box center [285, 168] width 42 height 5
click at [139, 297] on div "80035191-0005397 GOUTAL [GEOGRAPHIC_DATA] NUIT ETOILEE N/A Eau de Parfum 100 ml…" at bounding box center [221, 184] width 405 height 293
click at [70, 19] on input "80035191-0005397" at bounding box center [62, 20] width 65 height 6
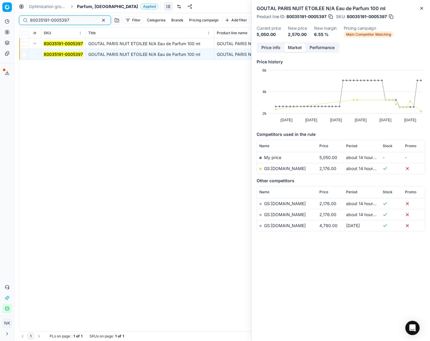
click at [72, 20] on input "80035191-0005397" at bounding box center [62, 20] width 65 height 6
paste input "90004514-0006724"
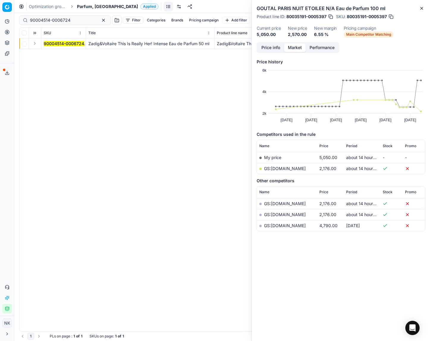
click at [34, 44] on button "Expand" at bounding box center [34, 43] width 7 height 7
click at [55, 52] on mark "90004514-0006724" at bounding box center [64, 54] width 40 height 5
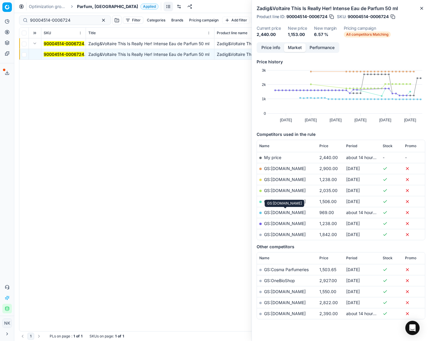
click at [282, 212] on link "GS:[DOMAIN_NAME]" at bounding box center [285, 212] width 42 height 5
click at [73, 20] on input "90004514-0006724" at bounding box center [62, 20] width 65 height 6
paste input "80053541-50"
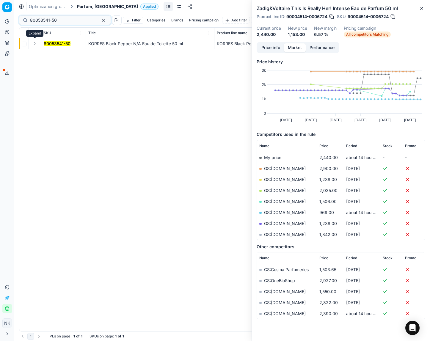
click at [35, 45] on button "Expand" at bounding box center [34, 43] width 7 height 7
click at [58, 52] on mark "80053541-50" at bounding box center [57, 54] width 27 height 5
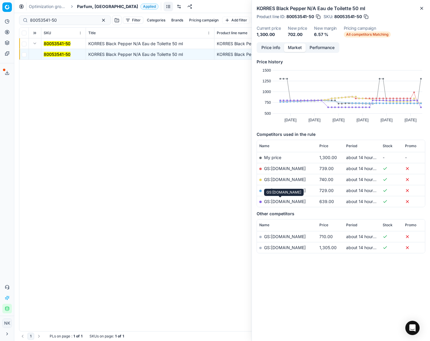
click at [285, 203] on link "GS:[DOMAIN_NAME]" at bounding box center [285, 201] width 42 height 5
click at [63, 19] on input "80053541-50" at bounding box center [62, 20] width 65 height 6
paste input "9003-10"
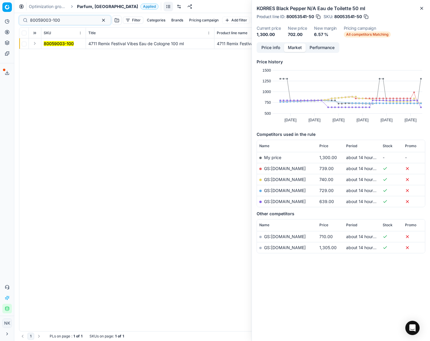
click at [36, 43] on button "Expand" at bounding box center [34, 43] width 7 height 7
click at [56, 56] on mark "80059003-100" at bounding box center [59, 54] width 30 height 5
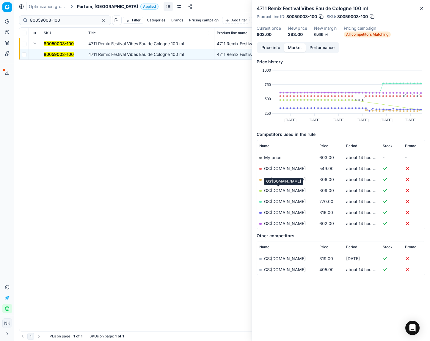
click at [279, 190] on link "GS:[DOMAIN_NAME]" at bounding box center [285, 190] width 42 height 5
click at [64, 18] on input "80059003-100" at bounding box center [62, 20] width 65 height 6
paste input "3693-75"
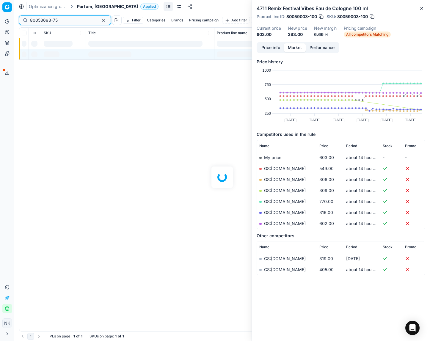
type input "80053693-75"
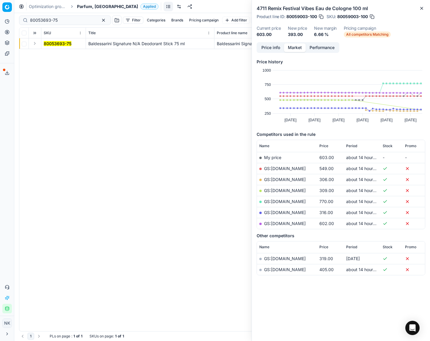
click at [33, 43] on button "Expand" at bounding box center [34, 43] width 7 height 7
click at [52, 54] on mark "80053693-75" at bounding box center [58, 54] width 28 height 5
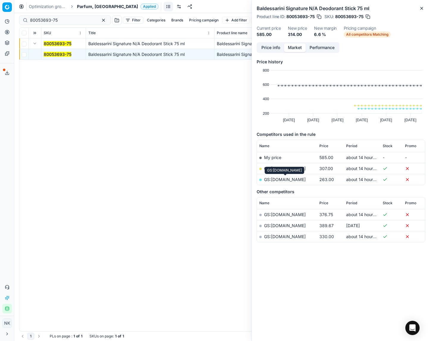
click at [279, 179] on link "GS:[DOMAIN_NAME]" at bounding box center [285, 179] width 42 height 5
click at [83, 5] on span "Parfum, [GEOGRAPHIC_DATA]" at bounding box center [107, 7] width 61 height 6
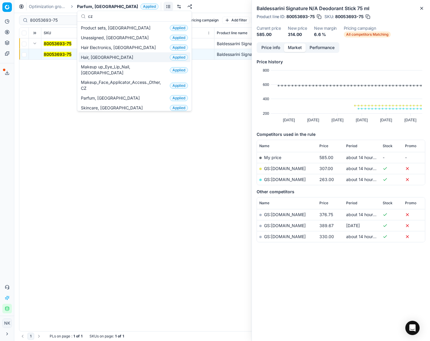
type input "cz"
click at [105, 59] on div "Hair, CZ Applied" at bounding box center [134, 57] width 112 height 10
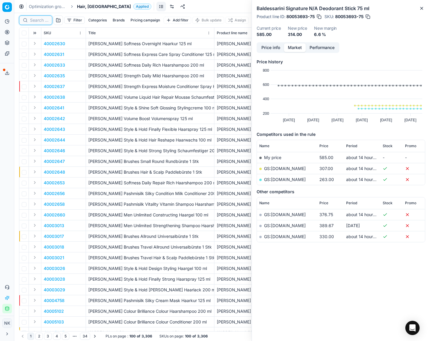
click at [40, 18] on input at bounding box center [39, 20] width 18 height 6
paste input "90007582-0011651"
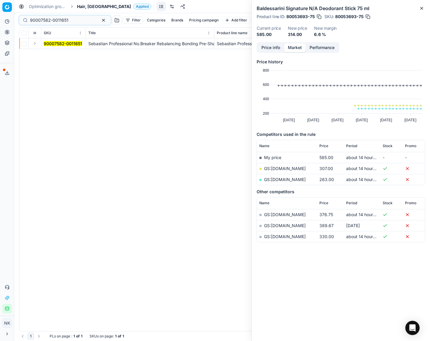
click at [35, 45] on button "Expand" at bounding box center [34, 43] width 7 height 7
click at [54, 55] on mark "90007582-0011651" at bounding box center [63, 54] width 38 height 5
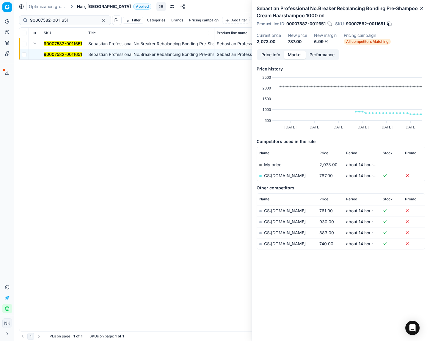
click at [287, 176] on link "GS:[DOMAIN_NAME]" at bounding box center [285, 175] width 42 height 5
click at [73, 20] on input "90007582-0011651" at bounding box center [62, 20] width 65 height 6
paste input "80008887-100"
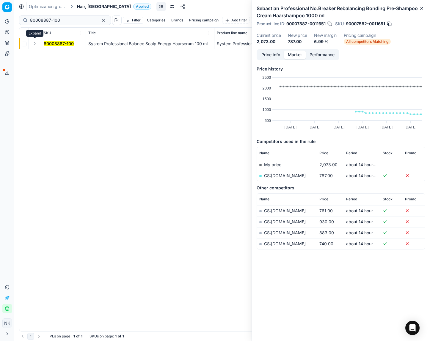
click at [35, 43] on button "Expand" at bounding box center [34, 43] width 7 height 7
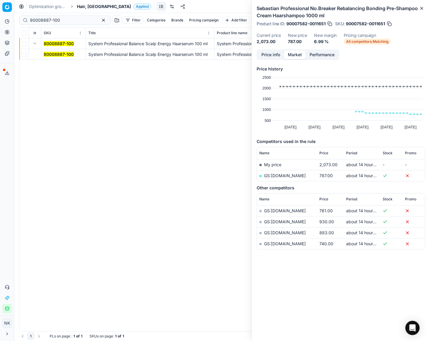
click at [51, 56] on mark "80008887-100" at bounding box center [59, 54] width 30 height 5
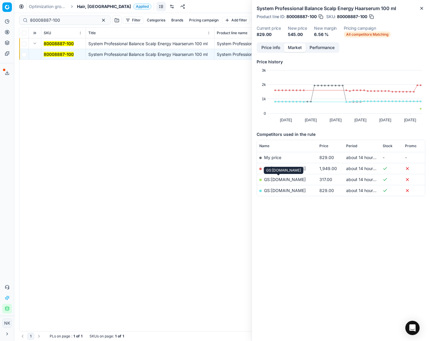
click at [282, 179] on link "GS:[DOMAIN_NAME]" at bounding box center [285, 179] width 42 height 5
click at [73, 18] on input "80008887-100" at bounding box center [62, 20] width 65 height 6
paste input "9-2"
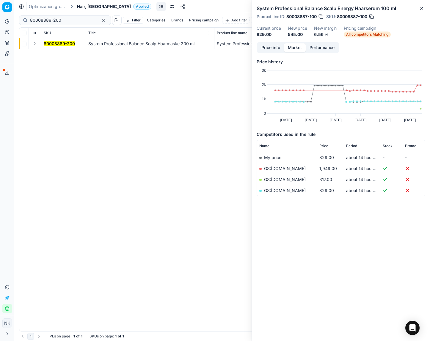
click at [35, 43] on button "Expand" at bounding box center [34, 43] width 7 height 7
click at [52, 53] on mark "80008889-200" at bounding box center [59, 54] width 31 height 5
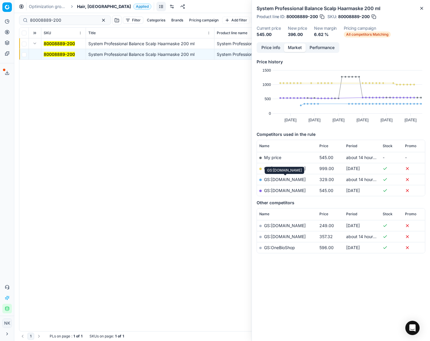
click at [282, 178] on link "GS:[DOMAIN_NAME]" at bounding box center [285, 179] width 42 height 5
click at [77, 22] on input "80008889-200" at bounding box center [62, 20] width 65 height 6
paste input "40775-10"
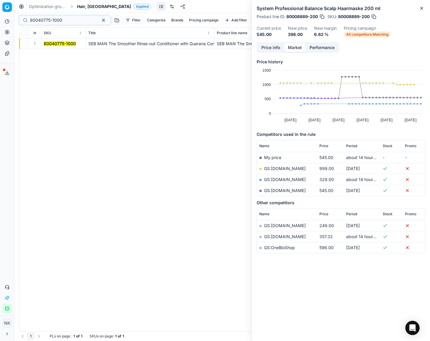
click at [33, 43] on button "Expand" at bounding box center [34, 43] width 7 height 7
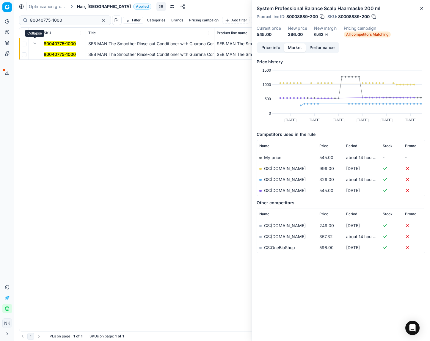
click at [60, 53] on mark "80040775-1000" at bounding box center [60, 54] width 32 height 5
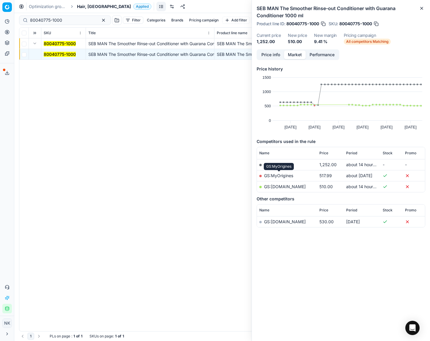
click at [278, 175] on link "GS:MyOrigines" at bounding box center [278, 175] width 29 height 5
click at [290, 186] on link "GS:[DOMAIN_NAME]" at bounding box center [285, 186] width 42 height 5
click at [64, 19] on input "80040775-1000" at bounding box center [62, 20] width 65 height 6
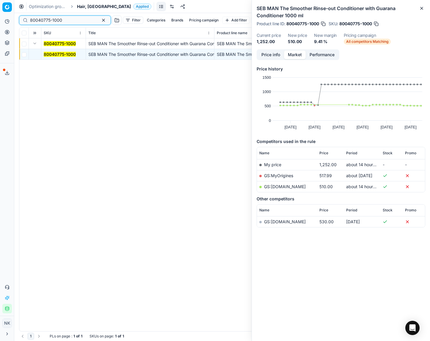
paste input "75183-125"
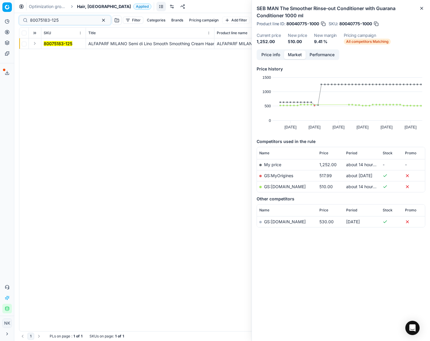
click at [34, 45] on button "Expand" at bounding box center [34, 43] width 7 height 7
click at [51, 53] on mark "80075183-125" at bounding box center [58, 54] width 29 height 5
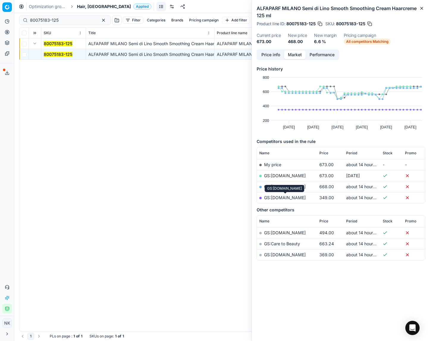
click at [282, 197] on link "GS:[DOMAIN_NAME]" at bounding box center [285, 197] width 42 height 5
click at [73, 21] on input "80075183-125" at bounding box center [62, 20] width 65 height 6
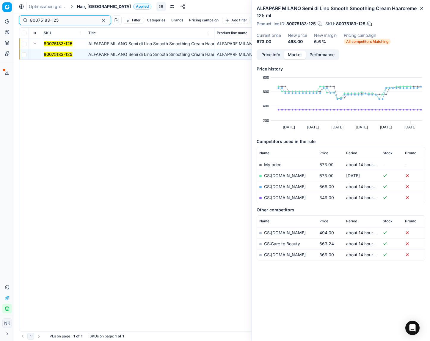
click at [73, 21] on input "80075183-125" at bounding box center [62, 20] width 65 height 6
paste input "08897-250"
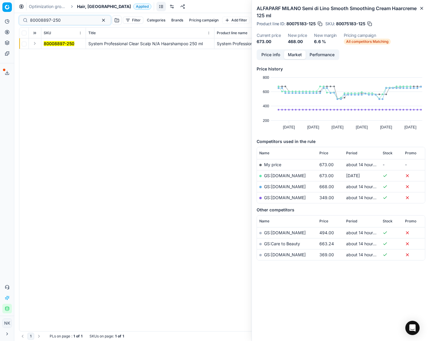
click at [35, 43] on button "Expand" at bounding box center [34, 43] width 7 height 7
click at [63, 58] on td "80008897-250" at bounding box center [63, 54] width 45 height 11
click at [63, 56] on mark "80008897-250" at bounding box center [59, 54] width 31 height 5
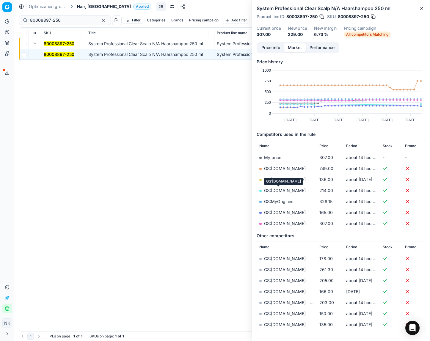
click at [278, 191] on link "GS:[DOMAIN_NAME]" at bounding box center [285, 190] width 42 height 5
click at [67, 19] on input "80008897-250" at bounding box center [62, 20] width 65 height 6
paste input "75159-78"
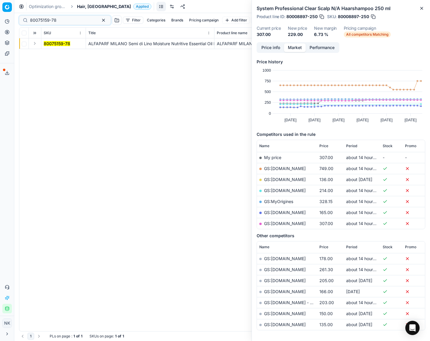
click at [32, 45] on button "Expand" at bounding box center [34, 43] width 7 height 7
click at [49, 54] on mark "80075159-78" at bounding box center [57, 54] width 26 height 5
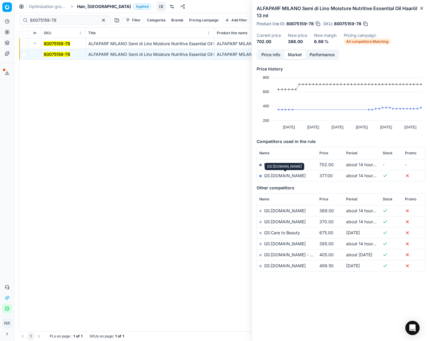
click at [285, 176] on link "GS:[DOMAIN_NAME]" at bounding box center [285, 175] width 42 height 5
click at [60, 23] on input "80075159-78" at bounding box center [62, 20] width 65 height 6
paste input "7-250"
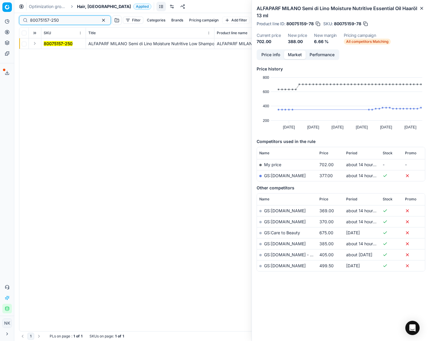
type input "80075157-250"
click at [34, 43] on button "Expand" at bounding box center [34, 43] width 7 height 7
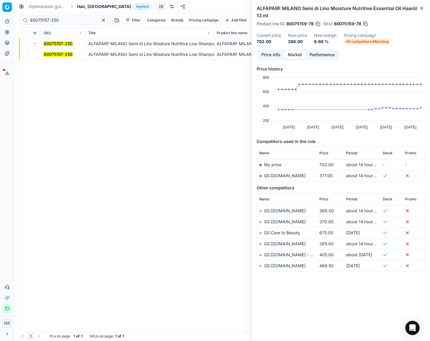
click at [59, 53] on mark "80075157-250" at bounding box center [58, 54] width 29 height 5
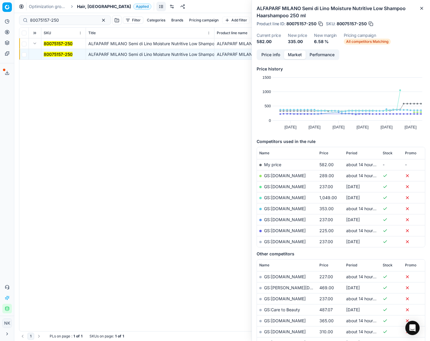
click at [273, 176] on link "GS:[DOMAIN_NAME]" at bounding box center [285, 175] width 42 height 5
click at [80, 7] on span "Hair, [GEOGRAPHIC_DATA]" at bounding box center [104, 7] width 54 height 6
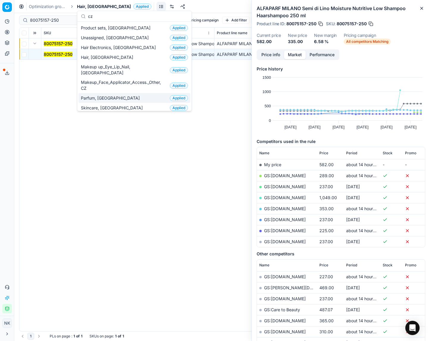
type input "cz"
click at [95, 105] on span "Skincare, [GEOGRAPHIC_DATA]" at bounding box center [113, 108] width 64 height 6
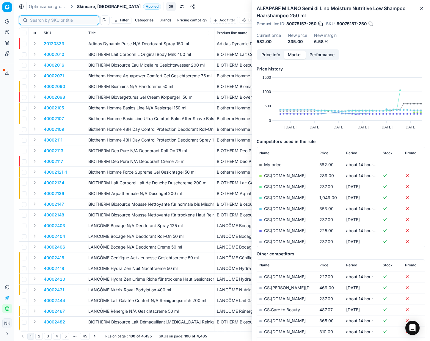
click at [38, 21] on input at bounding box center [62, 20] width 65 height 6
paste input "90002513-0003535"
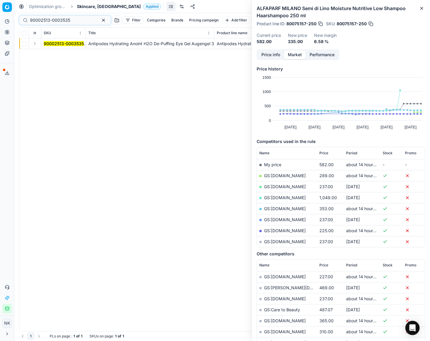
click at [34, 44] on button "Expand" at bounding box center [34, 43] width 7 height 7
click at [53, 52] on mark "90002513-0003535" at bounding box center [64, 54] width 40 height 5
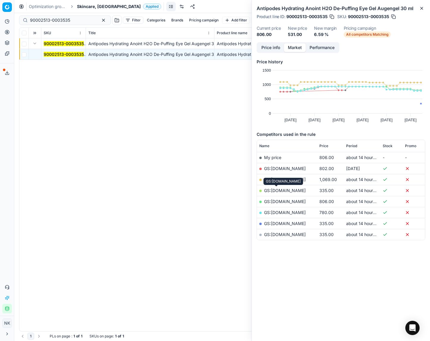
click at [276, 190] on link "GS:[DOMAIN_NAME]" at bounding box center [285, 190] width 42 height 5
click at [280, 223] on link "GS:[DOMAIN_NAME]" at bounding box center [285, 223] width 42 height 5
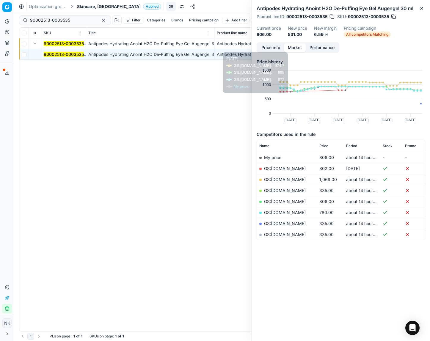
click at [271, 47] on button "Price info" at bounding box center [270, 47] width 26 height 9
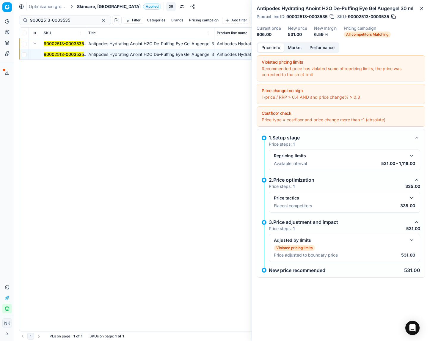
click at [412, 197] on button "button" at bounding box center [411, 197] width 7 height 7
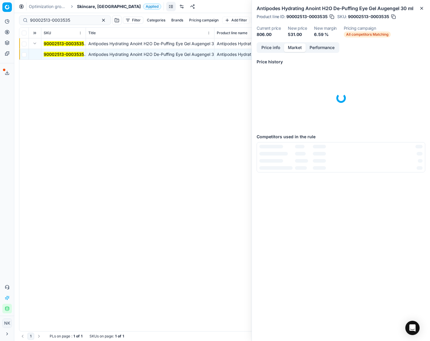
click at [295, 49] on button "Market" at bounding box center [295, 47] width 22 height 9
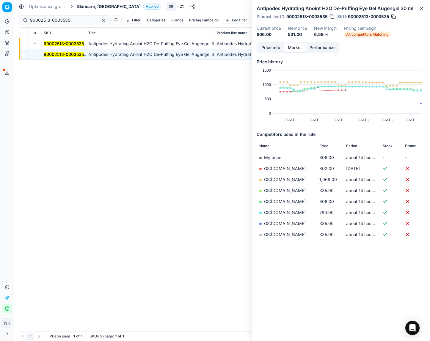
click at [281, 223] on link "GS:[DOMAIN_NAME]" at bounding box center [285, 223] width 42 height 5
click at [73, 19] on input "90002513-0003535" at bounding box center [62, 20] width 65 height 6
paste input "80069949-60"
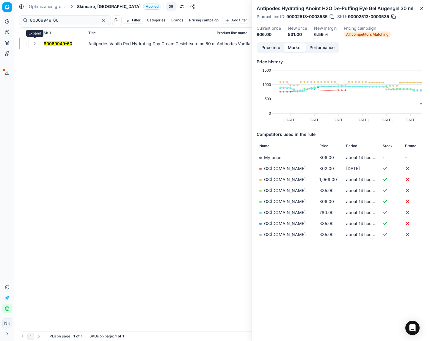
click at [36, 43] on button "Expand" at bounding box center [34, 43] width 7 height 7
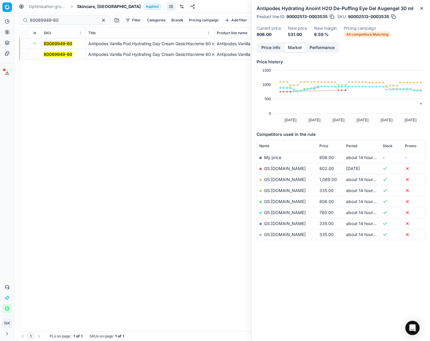
click at [56, 53] on mark "80069949-60" at bounding box center [58, 54] width 29 height 5
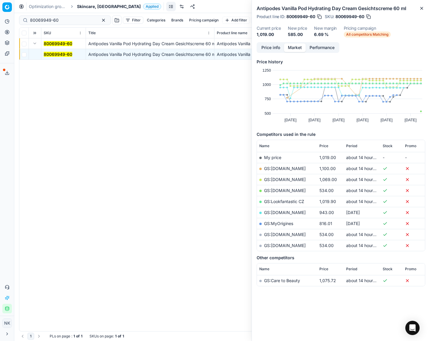
click at [280, 234] on link "GS:[DOMAIN_NAME]" at bounding box center [285, 234] width 42 height 5
click at [74, 17] on input "80069949-60" at bounding box center [62, 20] width 65 height 6
paste input "75183-125"
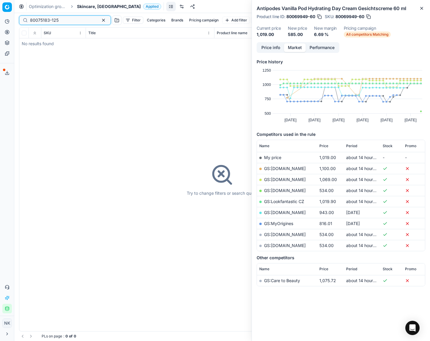
type input "80075183-125"
click at [67, 20] on input "80075183-125" at bounding box center [62, 20] width 65 height 6
click at [81, 7] on span "Skincare, [GEOGRAPHIC_DATA]" at bounding box center [109, 7] width 64 height 6
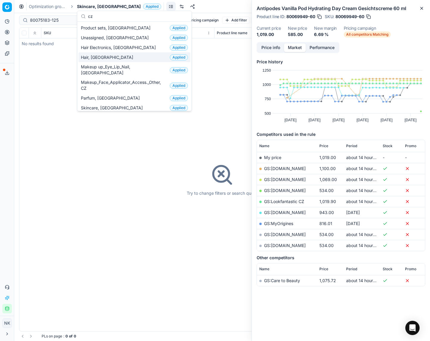
type input "cz"
click at [94, 58] on span "Hair, [GEOGRAPHIC_DATA]" at bounding box center [108, 57] width 55 height 6
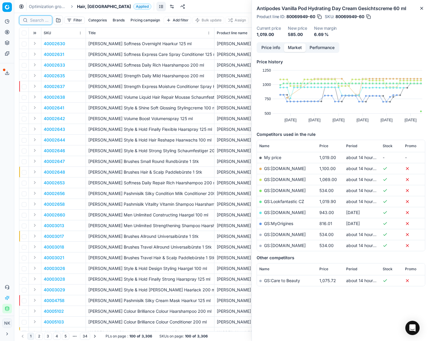
click at [34, 21] on input at bounding box center [39, 20] width 18 height 6
paste input "80008897-250"
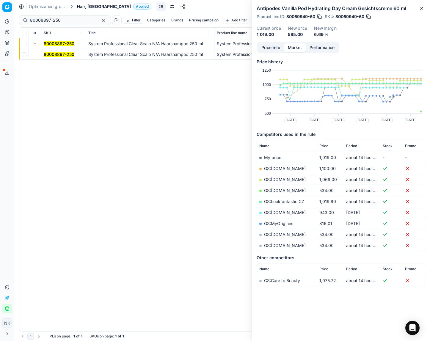
click at [55, 54] on mark "80008897-250" at bounding box center [59, 54] width 31 height 5
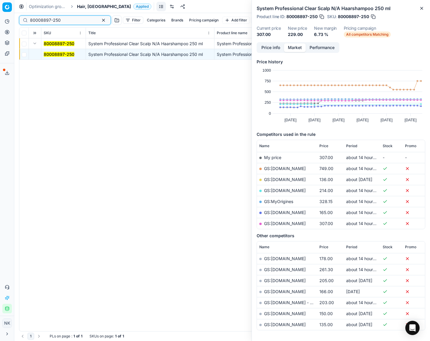
click at [64, 21] on input "80008897-250" at bounding box center [62, 20] width 65 height 6
paste input "7515"
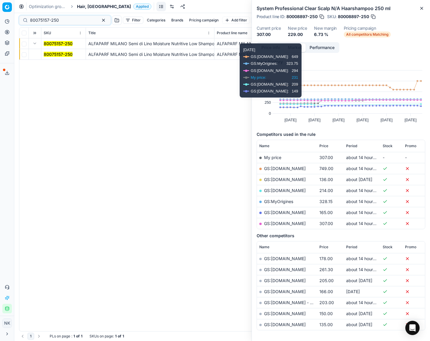
click at [62, 54] on mark "80075157-250" at bounding box center [58, 54] width 29 height 5
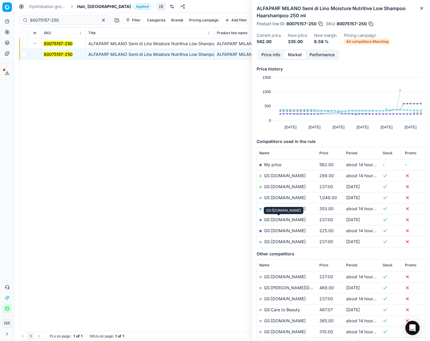
click at [283, 219] on link "GS:[DOMAIN_NAME]" at bounding box center [285, 219] width 42 height 5
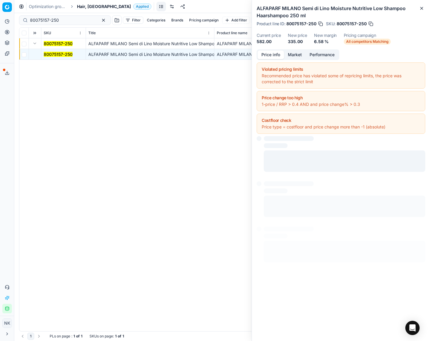
click at [271, 56] on button "Price info" at bounding box center [270, 55] width 26 height 9
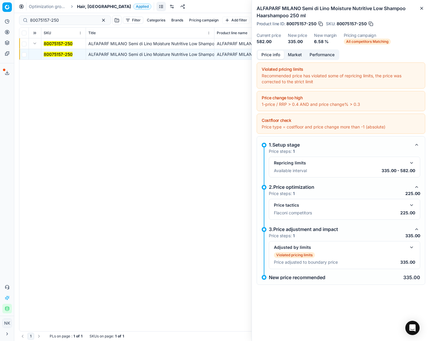
click at [411, 204] on button "button" at bounding box center [411, 204] width 7 height 7
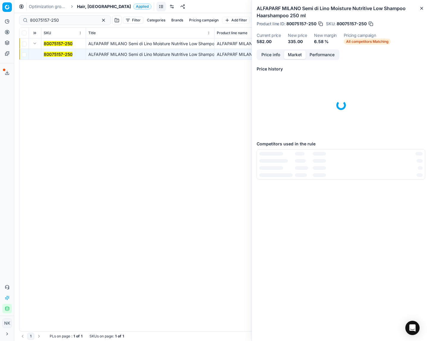
click at [295, 53] on button "Market" at bounding box center [295, 55] width 22 height 9
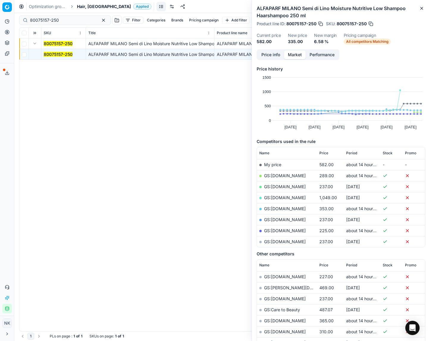
click at [280, 228] on link "GS:[DOMAIN_NAME]" at bounding box center [285, 230] width 42 height 5
click at [66, 20] on input "80075157-250" at bounding box center [62, 20] width 65 height 6
paste input "90002379-0003383"
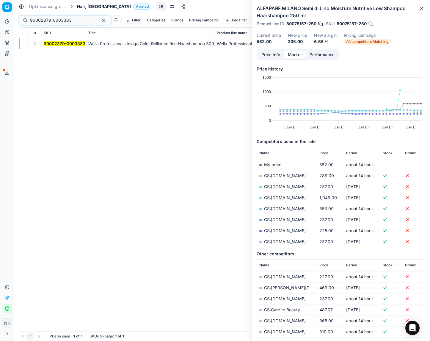
click at [35, 45] on button "Expand" at bounding box center [34, 43] width 7 height 7
click at [54, 53] on mark "90002379-0003383" at bounding box center [65, 54] width 42 height 5
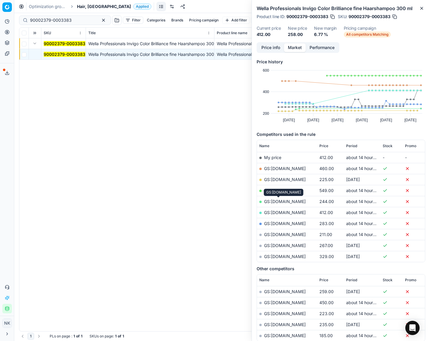
click at [278, 201] on link "GS:[DOMAIN_NAME]" at bounding box center [285, 201] width 42 height 5
click at [69, 21] on input "90002379-0003383" at bounding box center [62, 20] width 65 height 6
paste input "80021856-350"
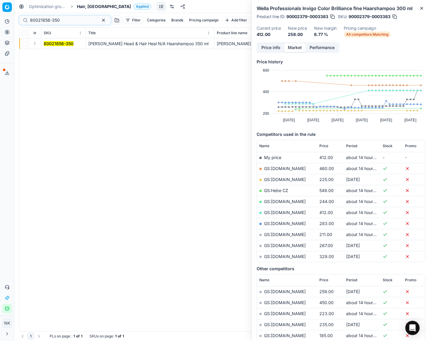
click at [36, 44] on button "Expand" at bounding box center [34, 43] width 7 height 7
click at [51, 53] on mark "80021856-350" at bounding box center [59, 54] width 30 height 5
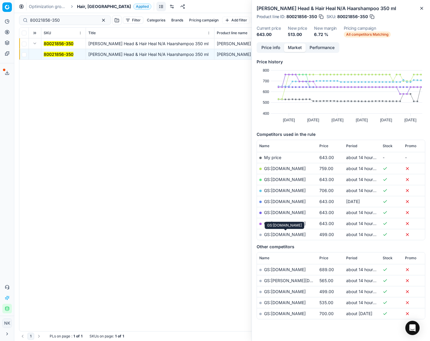
click at [283, 233] on link "GS:[DOMAIN_NAME]" at bounding box center [285, 234] width 42 height 5
click at [64, 21] on input "80021856-350" at bounding box center [62, 20] width 65 height 6
paste input "44234-2"
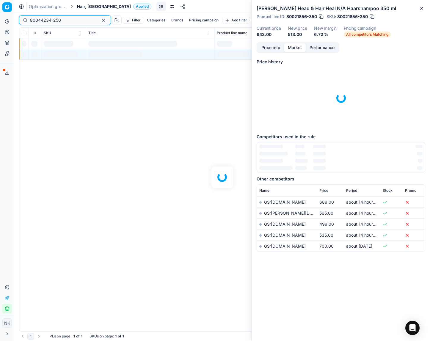
type input "80044234-250"
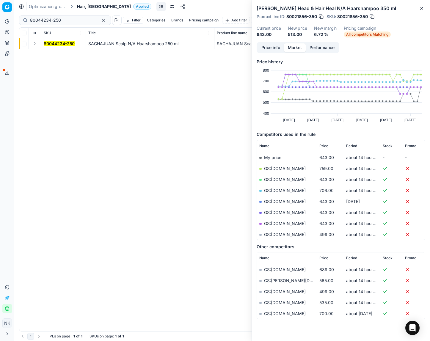
click at [36, 44] on button "Expand" at bounding box center [34, 43] width 7 height 7
click at [52, 54] on mark "80044234-250" at bounding box center [59, 54] width 31 height 5
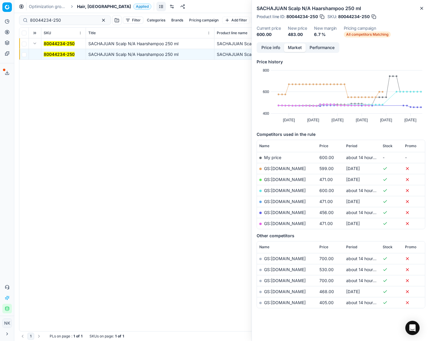
click at [59, 55] on mark "80044234-250" at bounding box center [59, 54] width 31 height 5
click at [287, 210] on link "GS:[DOMAIN_NAME]" at bounding box center [285, 212] width 42 height 5
click at [87, 7] on span "Hair, [GEOGRAPHIC_DATA]" at bounding box center [104, 7] width 54 height 6
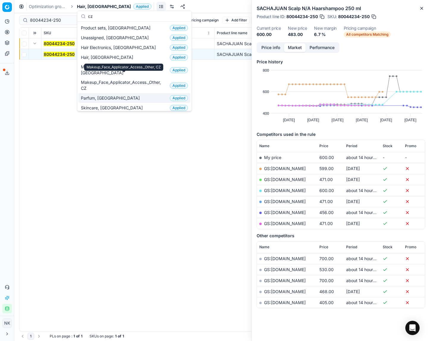
type input "cz"
click at [92, 95] on span "Parfum, [GEOGRAPHIC_DATA]" at bounding box center [111, 98] width 61 height 6
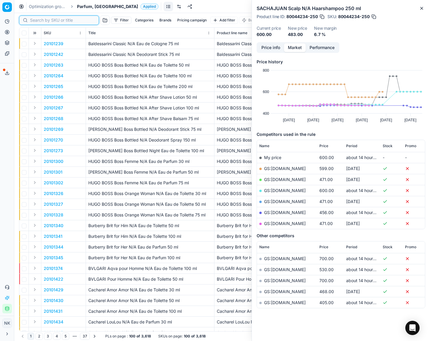
click at [40, 21] on input at bounding box center [62, 20] width 65 height 6
paste input "80056571-30"
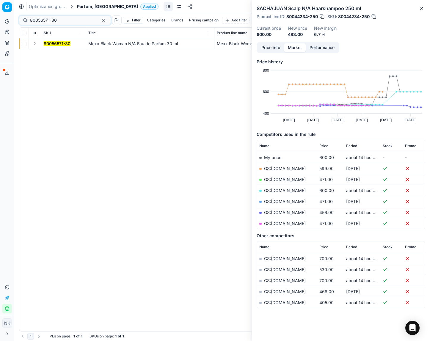
click at [34, 43] on button "Expand" at bounding box center [34, 43] width 7 height 7
click at [50, 52] on mark "80056571-30" at bounding box center [57, 54] width 27 height 5
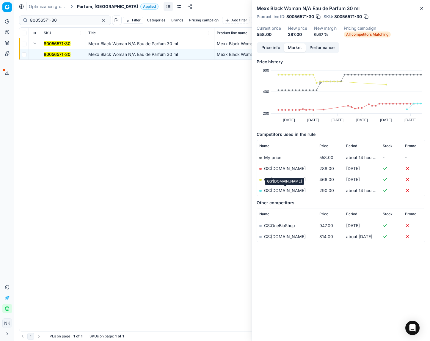
click at [280, 192] on link "GS:[DOMAIN_NAME]" at bounding box center [285, 190] width 42 height 5
click at [71, 21] on input "80056571-30" at bounding box center [62, 20] width 65 height 6
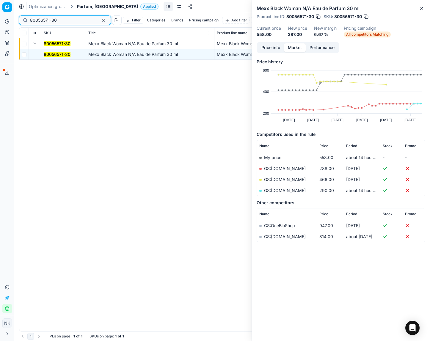
click at [71, 21] on input "80056571-30" at bounding box center [62, 20] width 65 height 6
paste input "2012046"
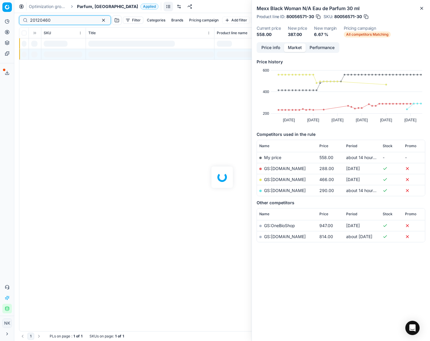
type input "20120460"
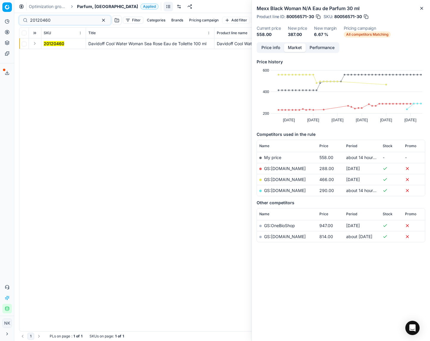
click at [37, 44] on button "Expand" at bounding box center [34, 43] width 7 height 7
click at [52, 58] on td "20120460" at bounding box center [63, 54] width 45 height 11
click at [52, 55] on mark "20120460" at bounding box center [54, 54] width 21 height 5
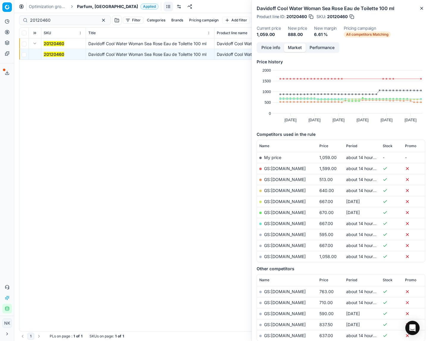
click at [291, 233] on link "GS:[DOMAIN_NAME]" at bounding box center [285, 234] width 42 height 5
click at [89, 4] on span "Parfum, [GEOGRAPHIC_DATA]" at bounding box center [107, 7] width 61 height 6
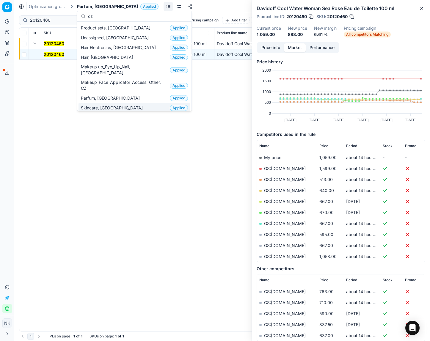
type input "cz"
click at [175, 174] on div "20120460 Davidoff Cool Water Woman Sea Rose Eau de Toilette 100 ml Davidoff Coo…" at bounding box center [221, 184] width 405 height 293
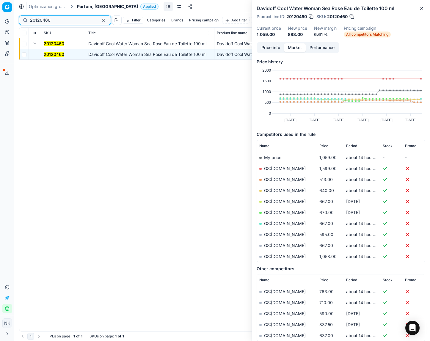
click at [59, 19] on input "20120460" at bounding box center [62, 20] width 65 height 6
paste input "01265"
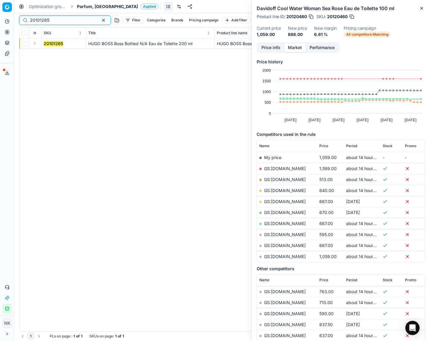
type input "20101265"
click at [34, 43] on button "Expand" at bounding box center [34, 43] width 7 height 7
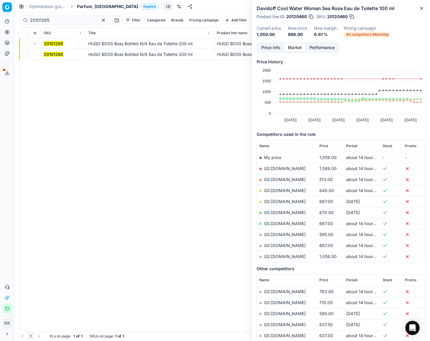
click at [51, 56] on mark "20101265" at bounding box center [53, 54] width 19 height 5
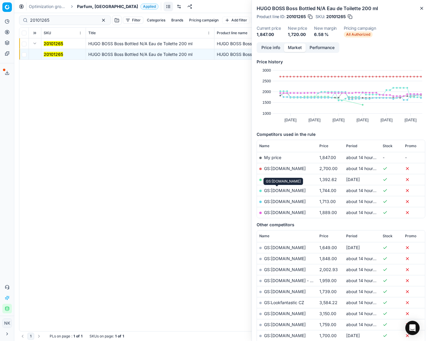
click at [283, 190] on link "GS:[DOMAIN_NAME]" at bounding box center [285, 190] width 42 height 5
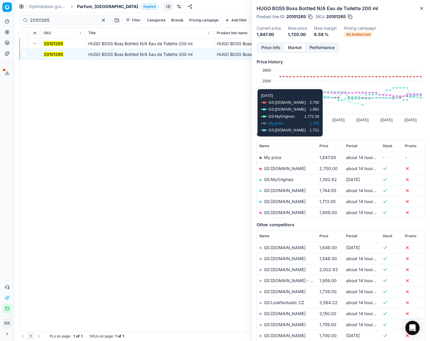
click at [324, 144] on span "Price" at bounding box center [323, 146] width 9 height 5
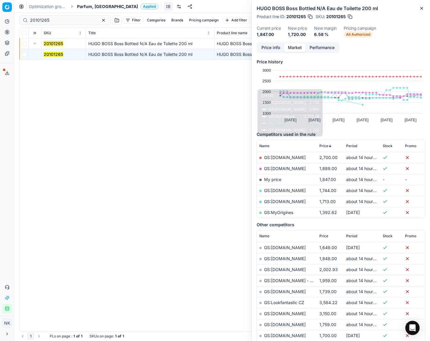
click at [324, 144] on span "Price" at bounding box center [323, 146] width 9 height 5
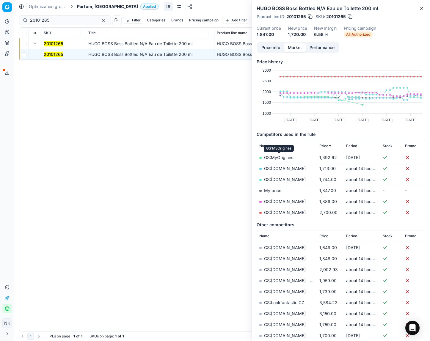
click at [277, 157] on link "GS:MyOrigines" at bounding box center [278, 157] width 29 height 5
click at [89, 8] on span "Parfum, [GEOGRAPHIC_DATA]" at bounding box center [107, 7] width 61 height 6
click at [88, 7] on span "Parfum, [GEOGRAPHIC_DATA]" at bounding box center [107, 7] width 61 height 6
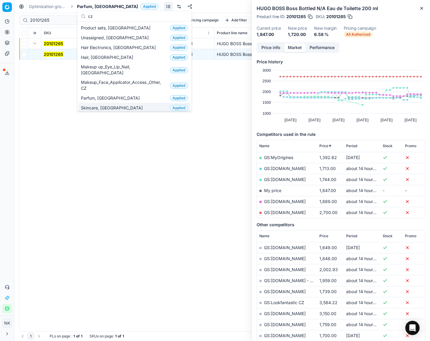
type input "cz"
click at [92, 105] on span "Skincare, [GEOGRAPHIC_DATA]" at bounding box center [113, 108] width 64 height 6
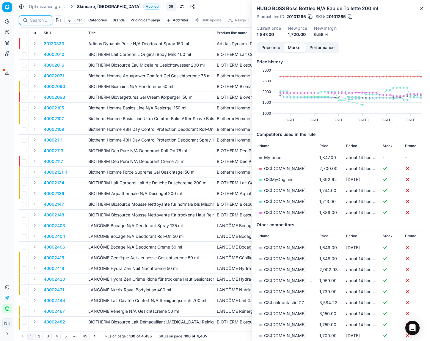
click at [34, 21] on input at bounding box center [39, 20] width 18 height 6
paste input "80036339-50"
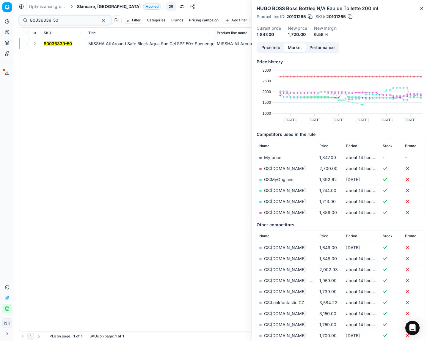
click at [34, 43] on button "Expand" at bounding box center [34, 43] width 7 height 7
click at [49, 53] on mark "80036339-50" at bounding box center [58, 54] width 28 height 5
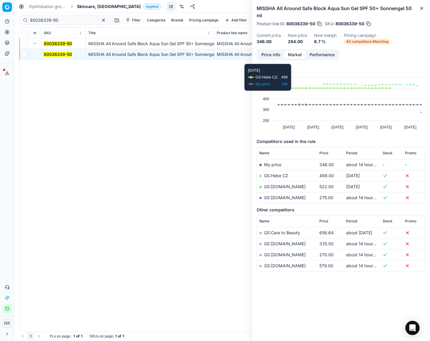
click at [274, 55] on button "Price info" at bounding box center [270, 55] width 26 height 9
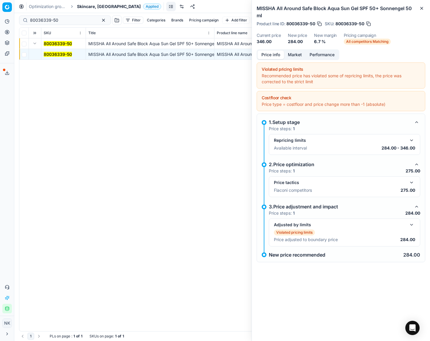
click at [409, 180] on button "button" at bounding box center [411, 182] width 7 height 7
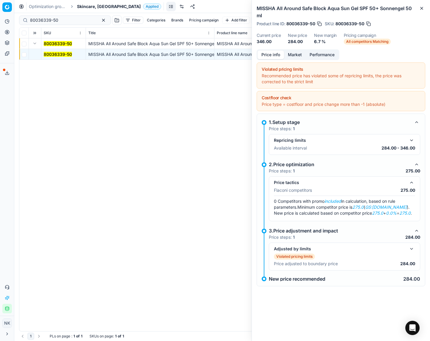
click at [293, 54] on button "Market" at bounding box center [295, 55] width 22 height 9
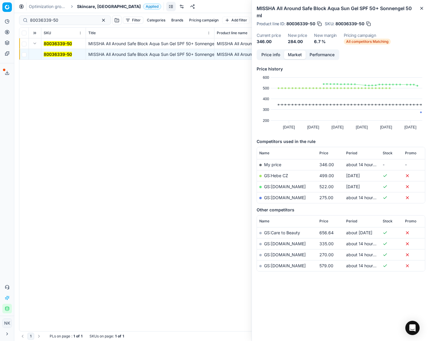
click at [281, 195] on link "GS:[DOMAIN_NAME]" at bounding box center [285, 197] width 42 height 5
click at [71, 19] on input "80036339-50" at bounding box center [62, 20] width 65 height 6
paste input "48962-20"
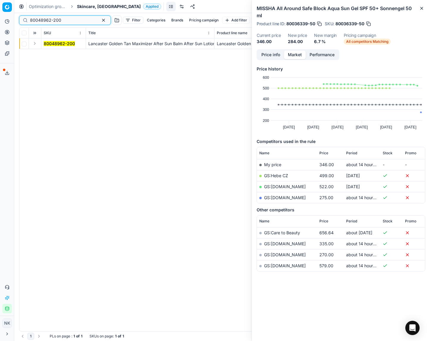
type input "80048962-200"
click at [37, 45] on button "Expand" at bounding box center [34, 43] width 7 height 7
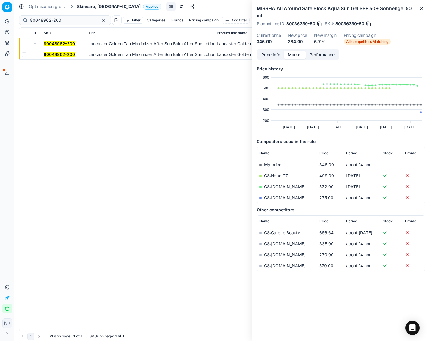
click at [49, 57] on span "80048962-200" at bounding box center [59, 54] width 31 height 6
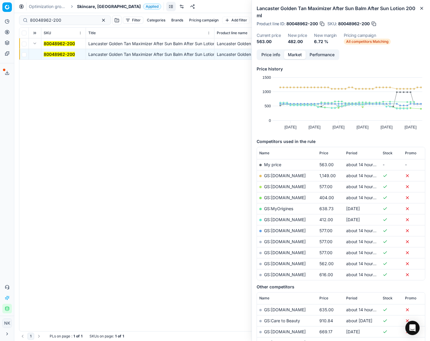
click at [278, 219] on link "GS:[DOMAIN_NAME]" at bounding box center [285, 219] width 42 height 5
click at [86, 7] on span "Skincare, [GEOGRAPHIC_DATA]" at bounding box center [109, 7] width 64 height 6
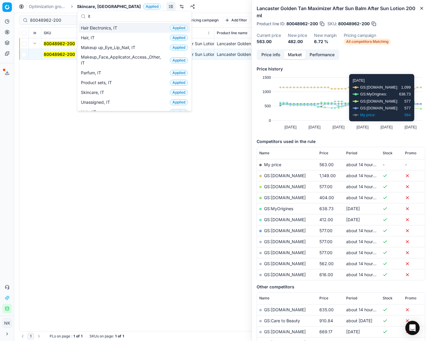
type input "it"
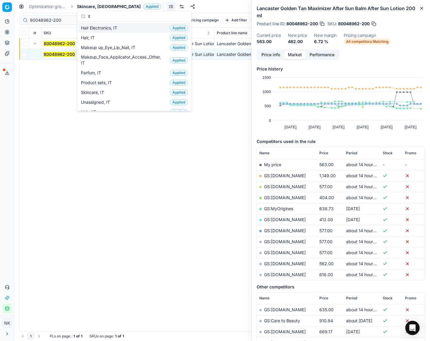
click at [100, 17] on input "it" at bounding box center [138, 16] width 100 height 12
click at [91, 72] on span "Parfum, IT" at bounding box center [92, 73] width 23 height 6
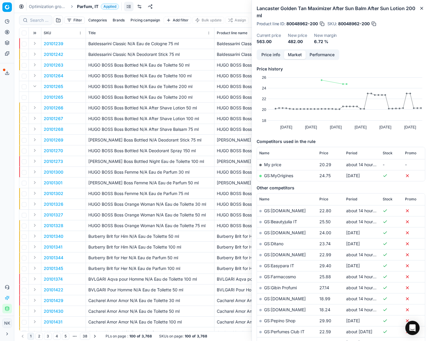
click at [37, 23] on div at bounding box center [35, 20] width 33 height 10
paste input "80033114-50"
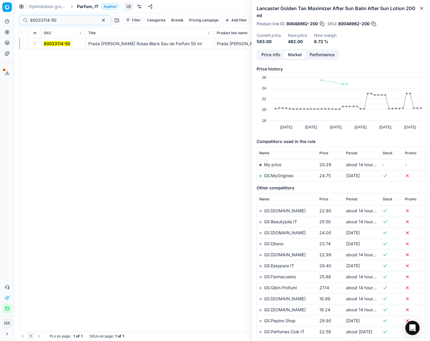
click at [33, 45] on button "Expand" at bounding box center [34, 43] width 7 height 7
click at [51, 53] on mark "80033114-50" at bounding box center [57, 54] width 26 height 5
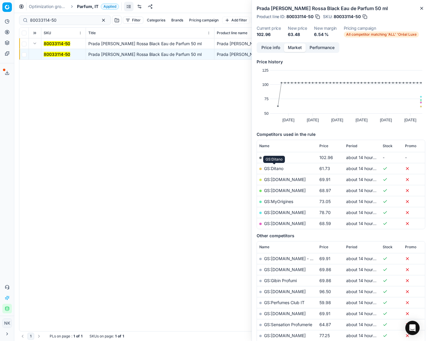
click at [273, 167] on link "GS:Ditano" at bounding box center [273, 168] width 19 height 5
click at [265, 48] on button "Price info" at bounding box center [270, 47] width 26 height 9
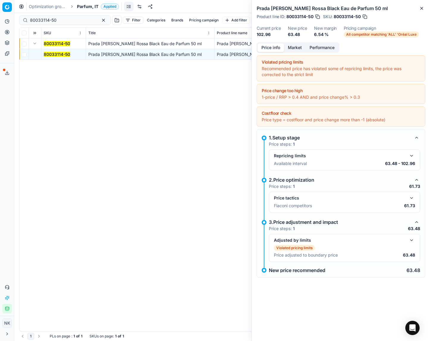
click at [412, 198] on button "button" at bounding box center [411, 197] width 7 height 7
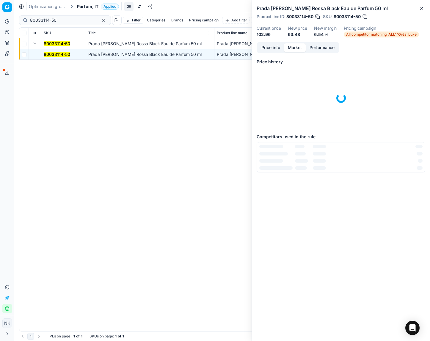
click at [297, 52] on button "Market" at bounding box center [295, 47] width 22 height 9
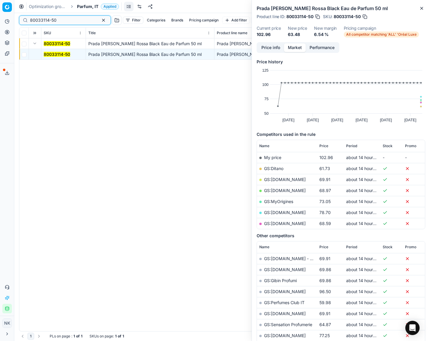
click at [58, 19] on input "80033114-50" at bounding box center [62, 20] width 65 height 6
click at [68, 19] on input "80033114-50" at bounding box center [62, 20] width 65 height 6
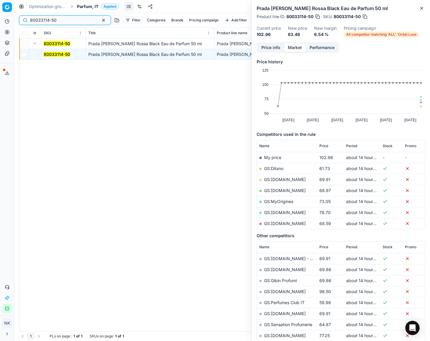
click at [68, 19] on input "80033114-50" at bounding box center [62, 20] width 65 height 6
paste input "04432-10"
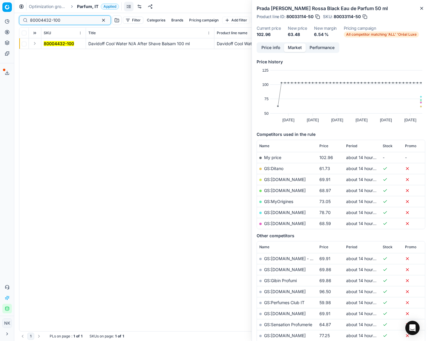
type input "80004432-100"
click at [33, 42] on button "Expand" at bounding box center [34, 43] width 7 height 7
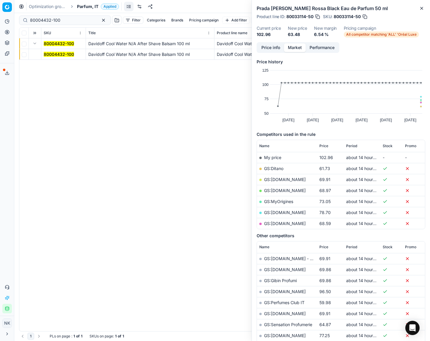
click at [46, 54] on mark "80004432-100" at bounding box center [59, 54] width 30 height 5
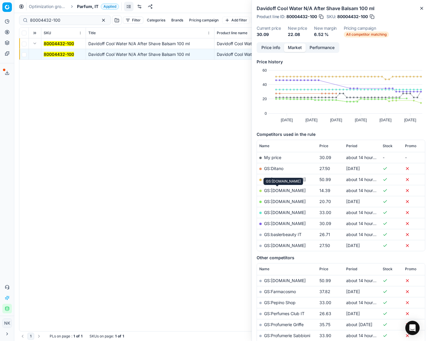
click at [278, 191] on link "GS:Makeup.it" at bounding box center [285, 190] width 42 height 5
click at [80, 8] on span "Parfum, IT" at bounding box center [87, 7] width 21 height 6
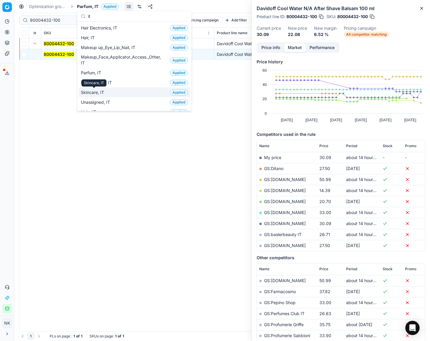
type input "it"
click at [104, 93] on span "Skincare, IT" at bounding box center [94, 92] width 26 height 6
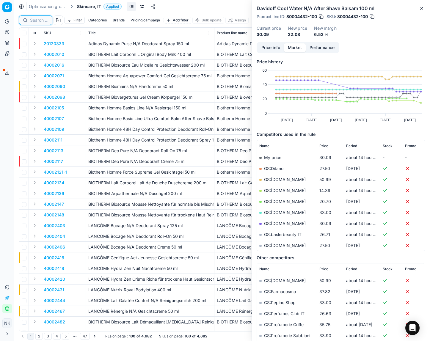
click at [39, 20] on input at bounding box center [39, 20] width 18 height 6
paste input "80056120-33"
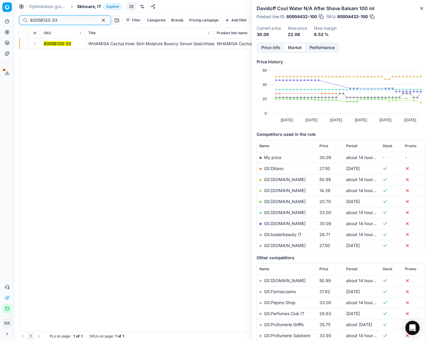
type input "80056120-33"
click at [32, 45] on button "Expand" at bounding box center [34, 43] width 7 height 7
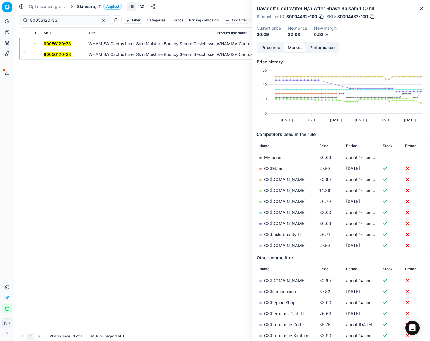
click at [54, 56] on mark "80056120-33" at bounding box center [57, 54] width 27 height 5
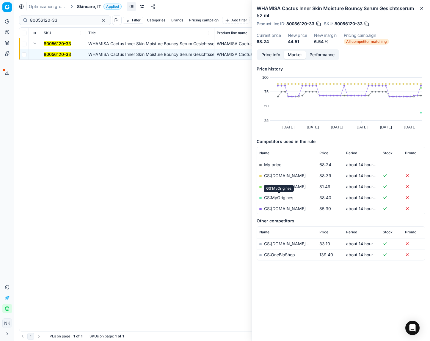
click at [282, 197] on link "GS:MyOrigines" at bounding box center [278, 197] width 29 height 5
click at [85, 6] on span "Skincare, IT" at bounding box center [89, 7] width 24 height 6
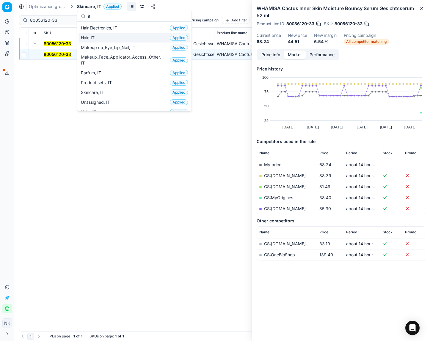
type input "it"
click at [89, 36] on span "Hair, IT" at bounding box center [89, 38] width 16 height 6
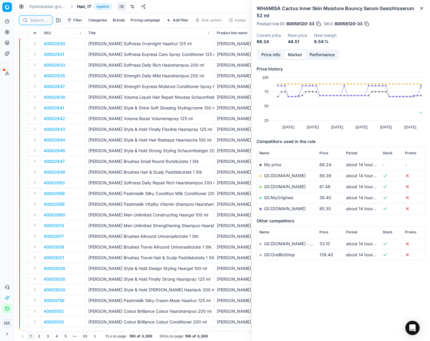
click at [37, 21] on input at bounding box center [39, 20] width 18 height 6
paste input "90001421-0002069"
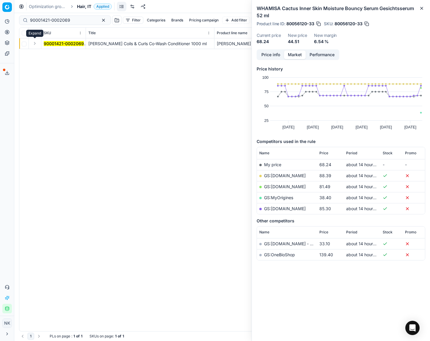
click at [33, 43] on button "Expand" at bounding box center [34, 43] width 7 height 7
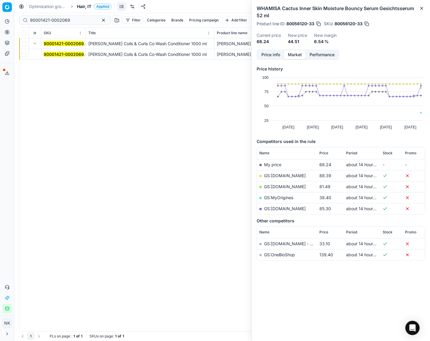
click at [55, 52] on mark "90001421-0002069" at bounding box center [64, 54] width 40 height 5
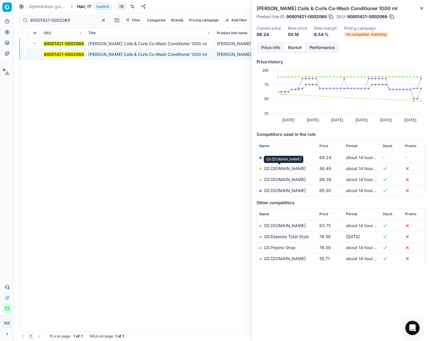
click at [282, 168] on link "GS:Deloox.com" at bounding box center [285, 168] width 42 height 5
click at [75, 21] on input "90001421-0002069" at bounding box center [62, 20] width 65 height 6
paste input "80008888-125"
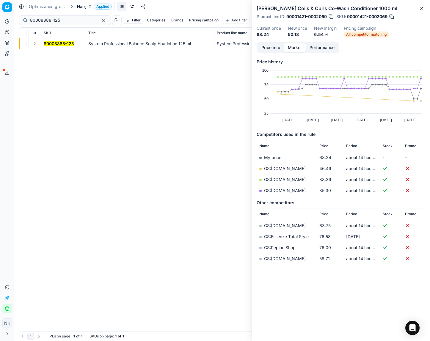
click at [34, 43] on button "Expand" at bounding box center [34, 43] width 7 height 7
click at [53, 54] on mark "80008888-125" at bounding box center [59, 54] width 30 height 5
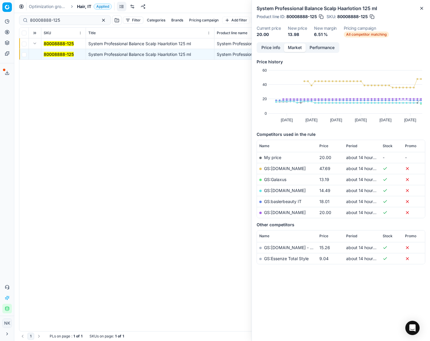
click at [273, 179] on link "GS:Galaxus" at bounding box center [275, 179] width 22 height 5
click at [73, 22] on input "80008888-125" at bounding box center [62, 20] width 65 height 6
paste input "71745-3.7"
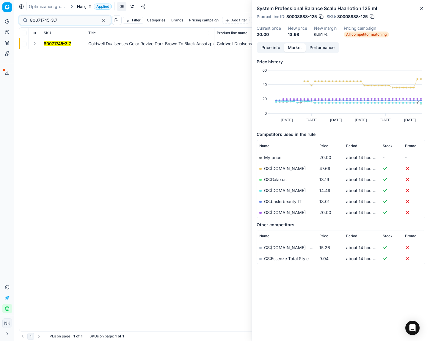
click at [36, 45] on button "Expand" at bounding box center [34, 43] width 7 height 7
click at [55, 51] on td "80071745-3.7" at bounding box center [63, 54] width 45 height 11
click at [55, 53] on mark "80071745-3.7" at bounding box center [57, 54] width 27 height 5
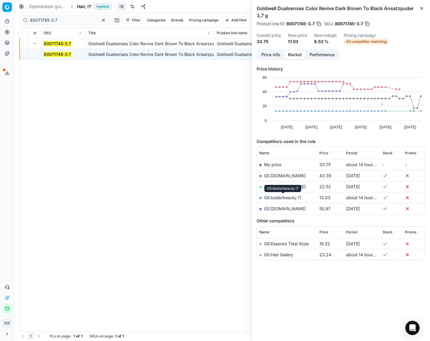
click at [282, 198] on link "GS:baslerbeauty IT" at bounding box center [282, 197] width 37 height 5
click at [73, 22] on input "80071745-3.7" at bounding box center [62, 20] width 65 height 6
paste input "7904-125"
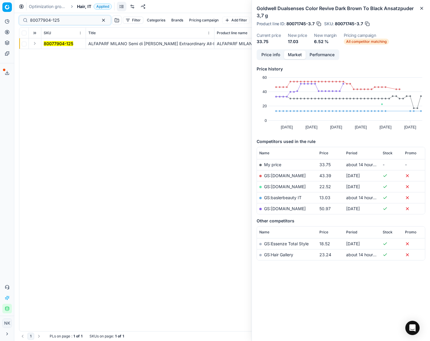
click at [32, 44] on button "Expand" at bounding box center [34, 43] width 7 height 7
click at [51, 56] on mark "80077904-125" at bounding box center [58, 54] width 29 height 5
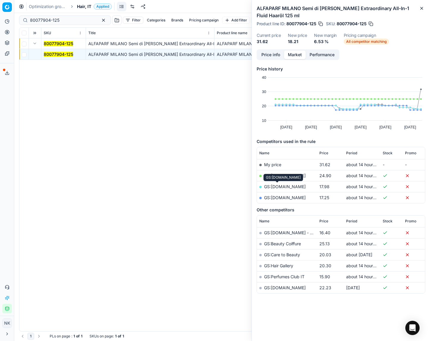
click at [275, 188] on link "GS:Makeup.it" at bounding box center [285, 186] width 42 height 5
click at [72, 18] on input "80077904-125" at bounding box center [62, 20] width 65 height 6
paste input "08935-250"
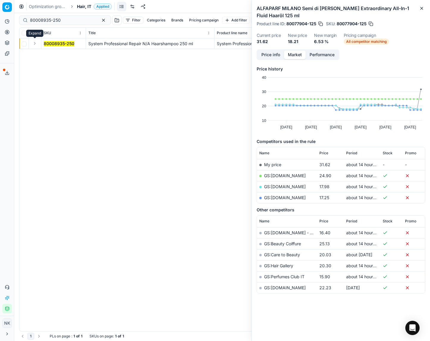
click at [35, 45] on button "Expand" at bounding box center [34, 43] width 7 height 7
click at [53, 53] on mark "80008935-250" at bounding box center [59, 54] width 31 height 5
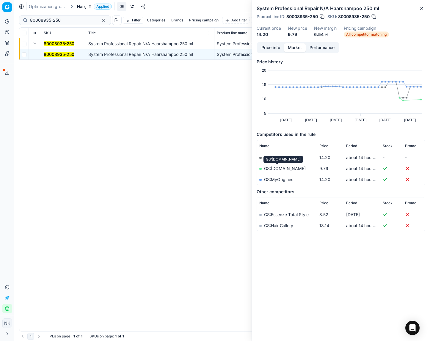
click at [281, 167] on link "GS:Makeup.it" at bounding box center [285, 168] width 42 height 5
click at [67, 21] on input "80008935-250" at bounding box center [62, 20] width 65 height 6
paste input "52460"
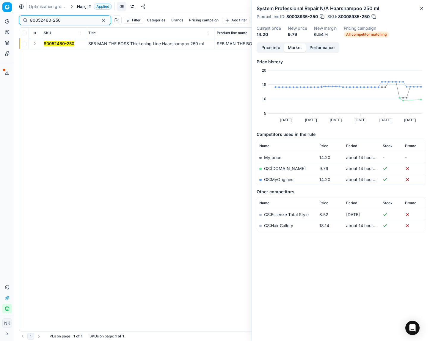
click at [68, 21] on input "80052460-250" at bounding box center [62, 20] width 65 height 6
paste input "90012324-0019452"
click at [34, 42] on button "Expand" at bounding box center [34, 43] width 7 height 7
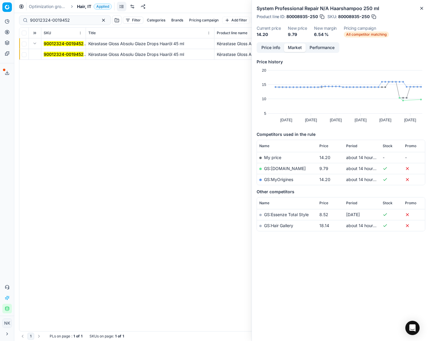
click at [51, 53] on mark "90012324-0019452" at bounding box center [64, 54] width 40 height 5
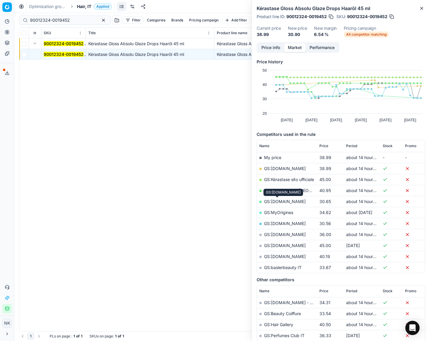
click at [278, 201] on link "GS:Makeup.it" at bounding box center [285, 201] width 42 height 5
click at [70, 21] on input "90012324-0019452" at bounding box center [62, 20] width 65 height 6
paste input "80071714-200"
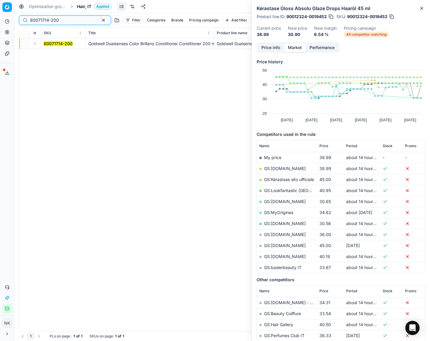
type input "80071714-200"
click at [36, 44] on button "Expand" at bounding box center [34, 43] width 7 height 7
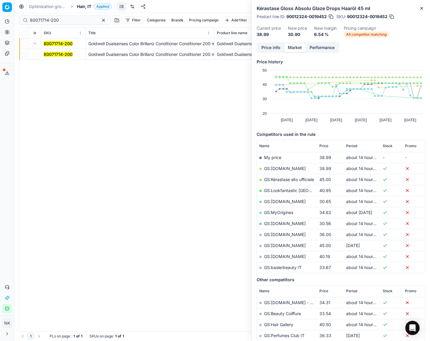
click at [55, 57] on td "80071714-200" at bounding box center [63, 54] width 45 height 11
click at [54, 54] on mark "80071714-200" at bounding box center [58, 54] width 29 height 5
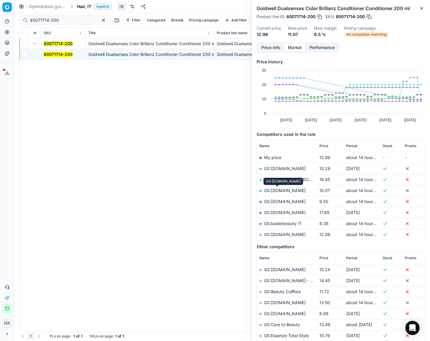
click at [277, 191] on link "GS:Makeup.it" at bounding box center [285, 190] width 42 height 5
click at [84, 7] on span "Hair, IT" at bounding box center [84, 7] width 14 height 6
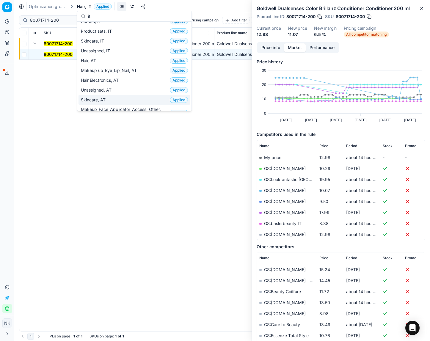
scroll to position [48, 0]
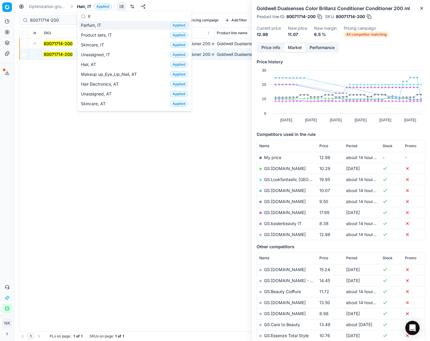
type input "it"
click at [97, 28] on span "Parfum, IT" at bounding box center [92, 25] width 23 height 6
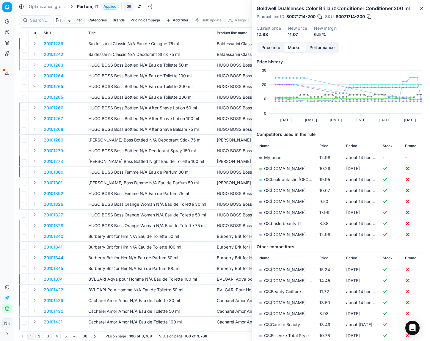
click at [39, 24] on div at bounding box center [35, 20] width 33 height 10
paste input "80076261-30"
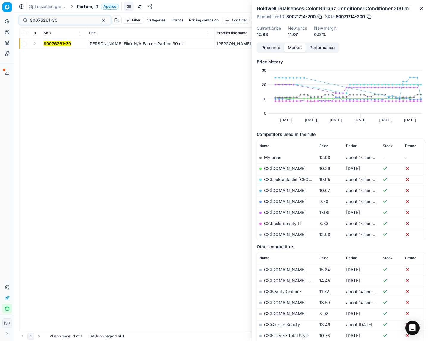
click at [34, 45] on button "Expand" at bounding box center [34, 43] width 7 height 7
click at [51, 52] on mark "80076261-30" at bounding box center [57, 54] width 27 height 5
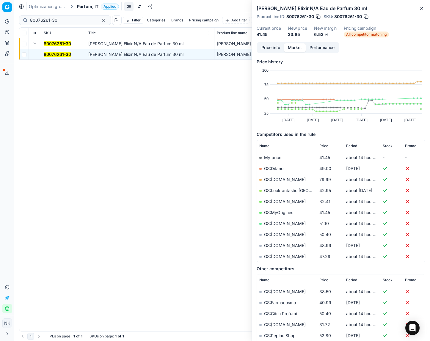
click at [279, 201] on link "GS:Makeup.it" at bounding box center [285, 201] width 42 height 5
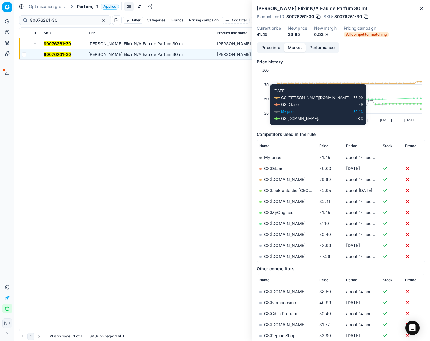
click at [324, 145] on span "Price" at bounding box center [323, 146] width 9 height 5
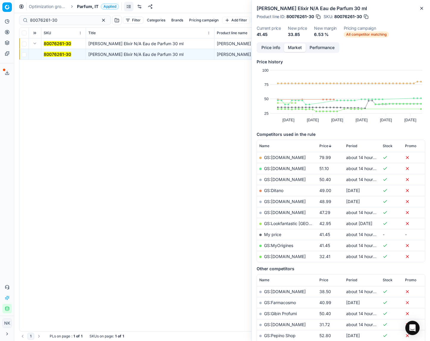
click at [324, 145] on span "Price" at bounding box center [323, 146] width 9 height 5
click at [280, 157] on link "GS:Makeup.it" at bounding box center [285, 157] width 42 height 5
click at [279, 181] on link "GS:MyOrigines" at bounding box center [278, 179] width 29 height 5
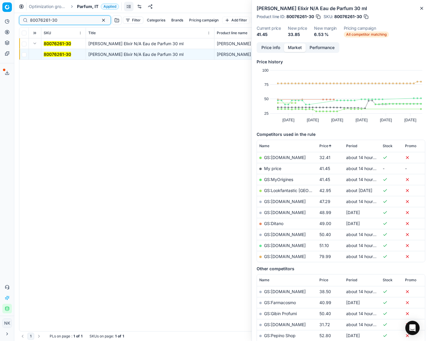
click at [75, 21] on input "80076261-30" at bounding box center [62, 20] width 65 height 6
paste input "67868-5"
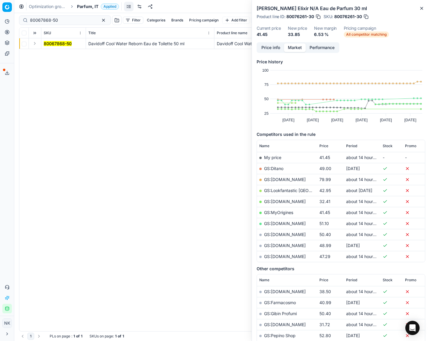
click at [36, 44] on button "Expand" at bounding box center [34, 43] width 7 height 7
click at [51, 53] on mark "80067868-50" at bounding box center [58, 54] width 28 height 5
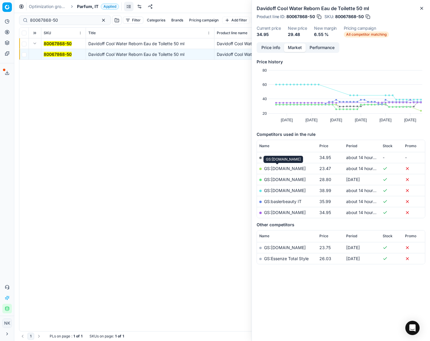
click at [275, 168] on link "GS:Makeup.it" at bounding box center [285, 168] width 42 height 5
click at [64, 21] on input "80067868-50" at bounding box center [62, 20] width 65 height 6
paste input "20102768"
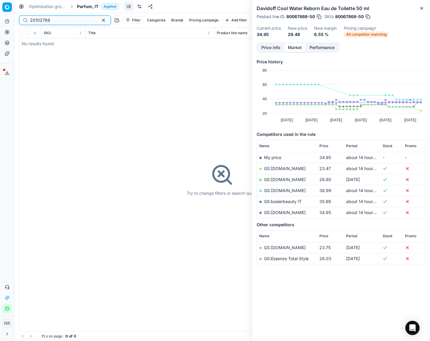
click at [54, 20] on input "20102768" at bounding box center [62, 20] width 65 height 6
paste input "80075681-100"
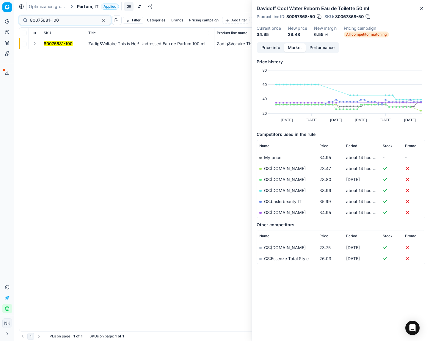
click at [34, 44] on button "Expand" at bounding box center [34, 43] width 7 height 7
click at [50, 53] on mark "80075681-100" at bounding box center [58, 54] width 29 height 5
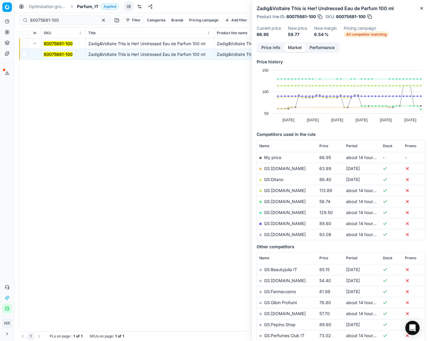
click at [284, 200] on link "GS:Makeup.it" at bounding box center [285, 201] width 42 height 5
click at [70, 21] on input "80075681-100" at bounding box center [62, 20] width 65 height 6
paste input "90001682-000239"
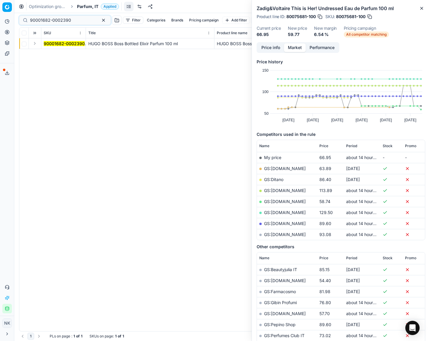
click at [35, 45] on button "Expand" at bounding box center [34, 43] width 7 height 7
click at [56, 55] on mark "90001682-0002390" at bounding box center [64, 54] width 41 height 5
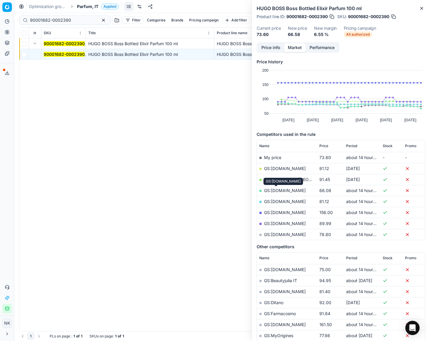
click at [279, 190] on link "GS:Notino.it" at bounding box center [285, 190] width 42 height 5
click at [325, 146] on span "Price" at bounding box center [323, 146] width 9 height 5
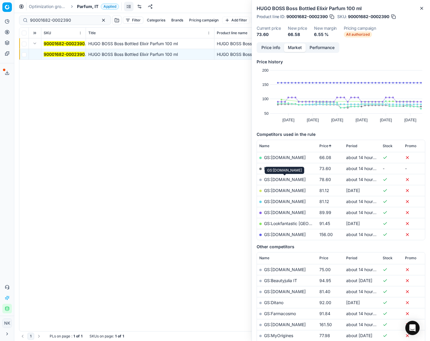
click at [289, 180] on link "GS:parfumdreams.IT" at bounding box center [285, 179] width 42 height 5
click at [77, 22] on input "90001682-0002390" at bounding box center [62, 20] width 65 height 6
paste input "80051954-10"
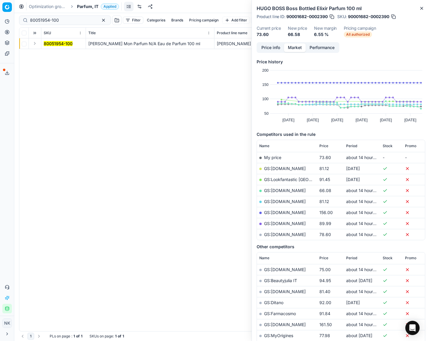
click at [34, 43] on button "Expand" at bounding box center [34, 43] width 7 height 7
click at [54, 53] on mark "80051954-100" at bounding box center [58, 54] width 29 height 5
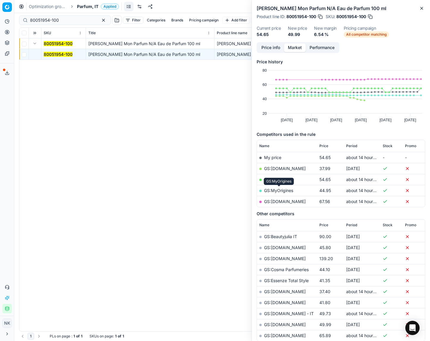
click at [277, 190] on link "GS:MyOrigines" at bounding box center [278, 190] width 29 height 5
click at [322, 144] on span "Price" at bounding box center [323, 146] width 9 height 5
click at [70, 20] on input "80051954-100" at bounding box center [62, 20] width 65 height 6
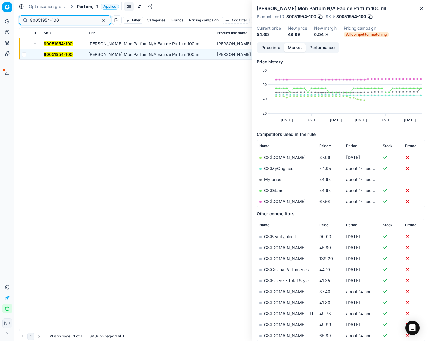
click at [70, 20] on input "80051954-100" at bounding box center [62, 20] width 65 height 6
paste input "03135"
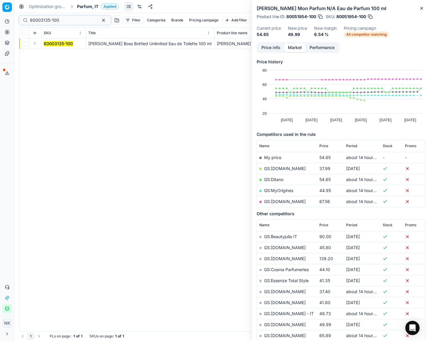
click at [34, 44] on button "Expand" at bounding box center [34, 43] width 7 height 7
click at [55, 54] on mark "80003135-100" at bounding box center [58, 54] width 29 height 5
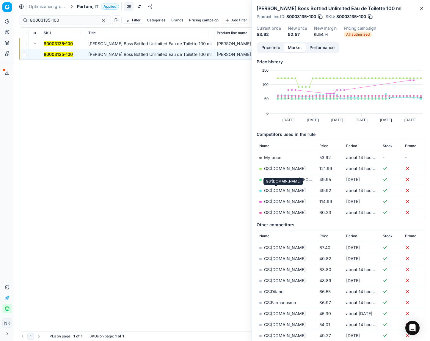
click at [272, 190] on link "GS:Notino.it" at bounding box center [285, 190] width 42 height 5
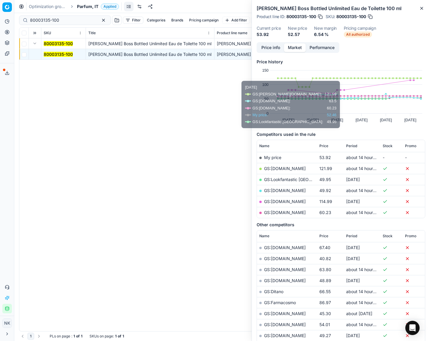
click at [324, 146] on span "Price" at bounding box center [323, 146] width 9 height 5
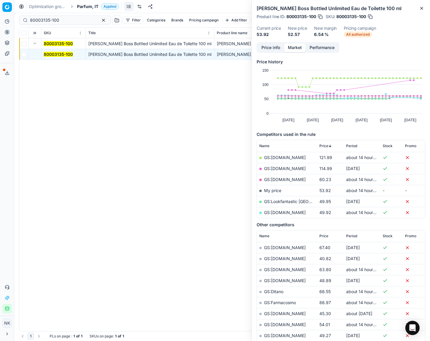
click at [324, 146] on span "Price" at bounding box center [323, 146] width 9 height 5
click at [292, 168] on link "GS:Lookfantastic Italy" at bounding box center [302, 168] width 77 height 5
click at [285, 191] on link "GS:parfumdreams.IT" at bounding box center [285, 190] width 42 height 5
click at [65, 20] on input "80003135-100" at bounding box center [62, 20] width 65 height 6
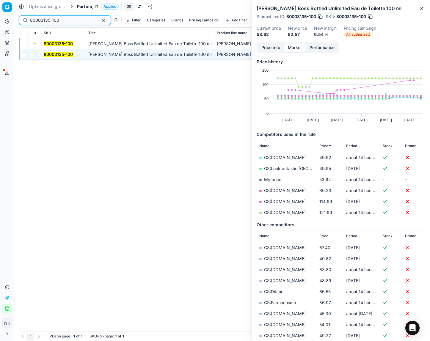
click at [65, 20] on input "80003135-100" at bounding box center [62, 20] width 65 height 6
paste input "48918-8"
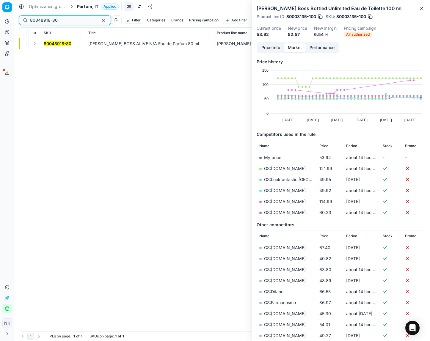
type input "80048918-80"
click at [36, 44] on button "Expand" at bounding box center [34, 43] width 7 height 7
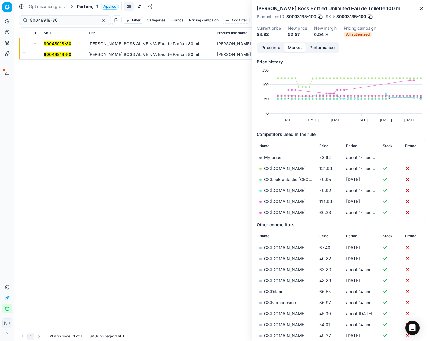
click at [48, 52] on mark "80048918-80" at bounding box center [58, 54] width 28 height 5
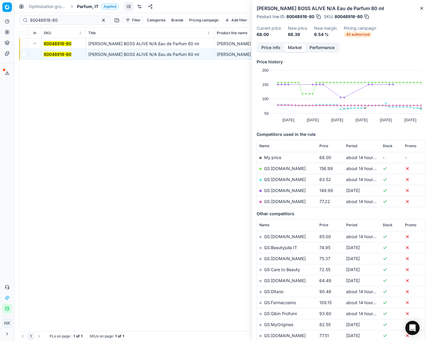
click at [324, 146] on span "Price" at bounding box center [323, 146] width 9 height 5
click at [280, 157] on link "GS:Notino.it" at bounding box center [285, 157] width 42 height 5
click at [283, 179] on link "GS:parfumdreams.IT" at bounding box center [285, 179] width 42 height 5
click at [89, 6] on span "Parfum, IT" at bounding box center [87, 7] width 21 height 6
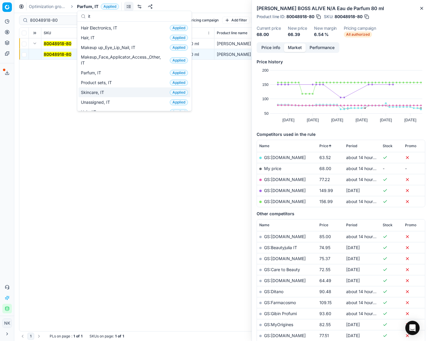
type input "it"
click at [97, 92] on span "Skincare, IT" at bounding box center [94, 92] width 26 height 6
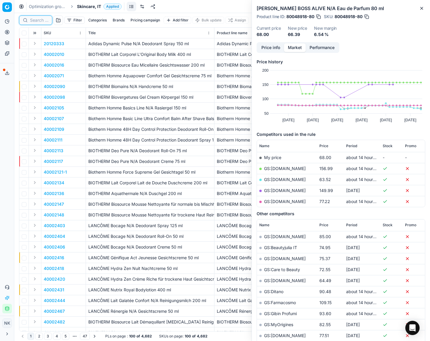
click at [39, 22] on input at bounding box center [39, 20] width 18 height 6
paste input "80037053-100"
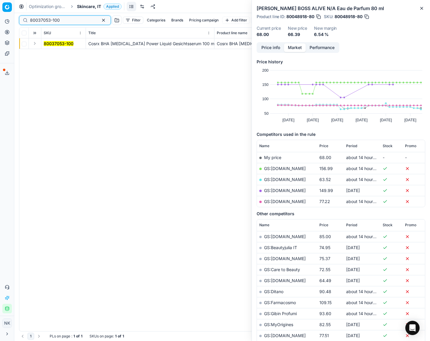
type input "80037053-100"
click at [34, 45] on button "Expand" at bounding box center [34, 43] width 7 height 7
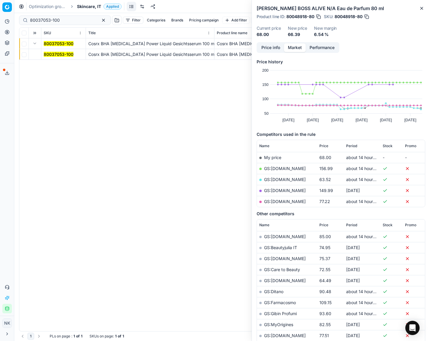
click at [48, 51] on span "80037053-100" at bounding box center [59, 54] width 30 height 6
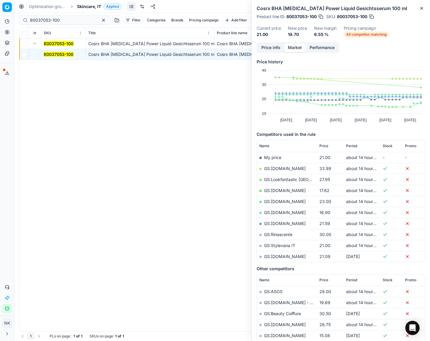
click at [280, 190] on link "GS:Makeup.it" at bounding box center [285, 190] width 42 height 5
click at [88, 6] on span "Skincare, IT" at bounding box center [89, 7] width 24 height 6
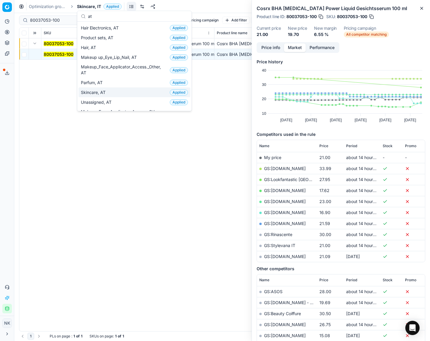
type input "at"
click at [95, 93] on span "Skincare, AT" at bounding box center [94, 92] width 27 height 6
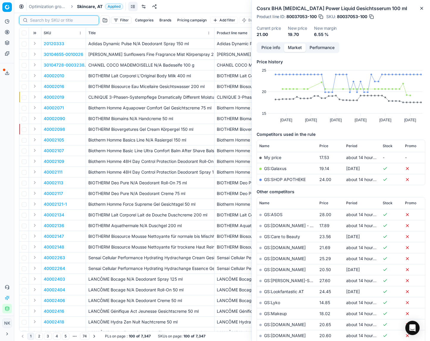
click at [38, 21] on input at bounding box center [62, 20] width 65 height 6
paste input "90003602-0005297"
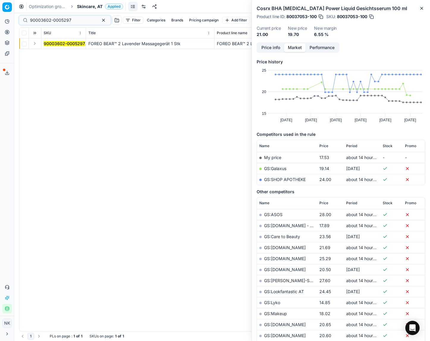
click at [34, 45] on button "Expand" at bounding box center [34, 43] width 7 height 7
click at [48, 52] on mark "90003602-0005297" at bounding box center [64, 54] width 41 height 5
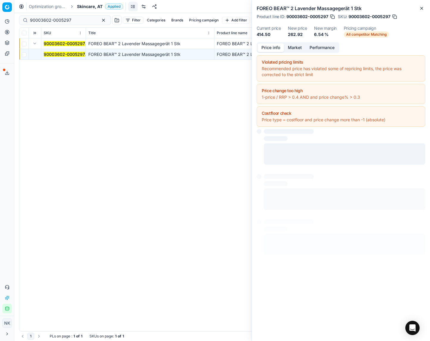
click at [274, 47] on button "Price info" at bounding box center [270, 47] width 26 height 9
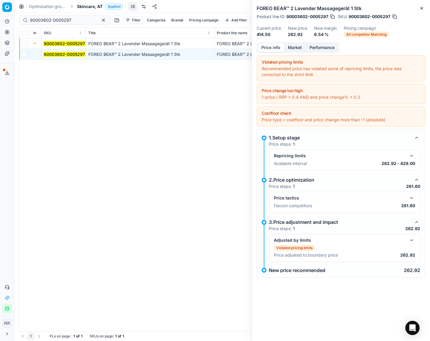
click at [411, 198] on button "button" at bounding box center [411, 197] width 7 height 7
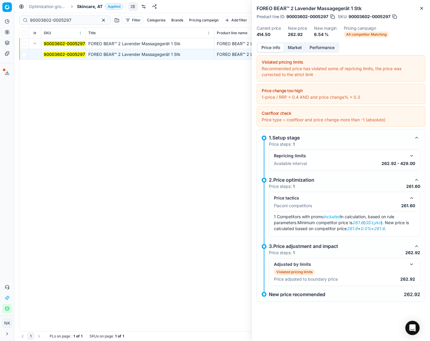
click at [296, 53] on div "Price info Market Performance" at bounding box center [297, 47] width 83 height 11
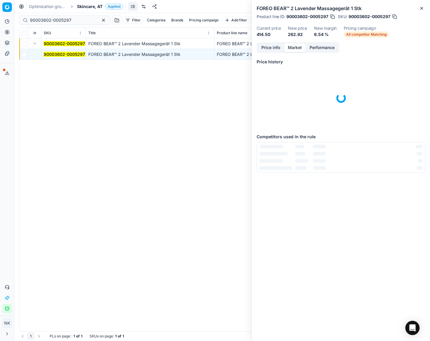
click at [293, 47] on button "Market" at bounding box center [295, 47] width 22 height 9
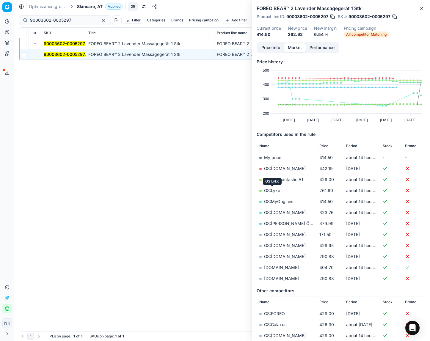
click at [268, 190] on link "GS:Lyko" at bounding box center [272, 190] width 16 height 5
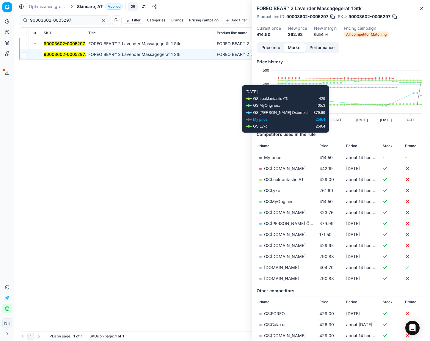
click at [322, 147] on span "Price" at bounding box center [323, 146] width 9 height 5
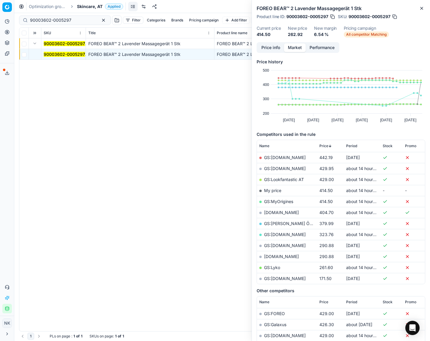
click at [322, 147] on span "Price" at bounding box center [323, 146] width 9 height 5
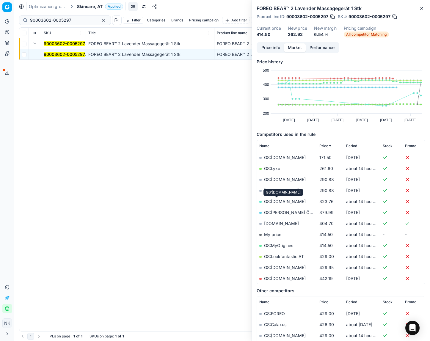
click at [281, 202] on link "GS:Notino.at" at bounding box center [285, 201] width 42 height 5
click at [272, 168] on link "GS:Lyko" at bounding box center [272, 168] width 16 height 5
click at [73, 19] on input "90003602-0005297" at bounding box center [62, 20] width 65 height 6
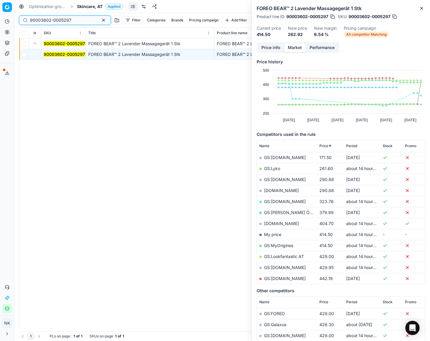
click at [73, 18] on input "90003602-0005297" at bounding box center [62, 20] width 65 height 6
paste input "6341-0009604"
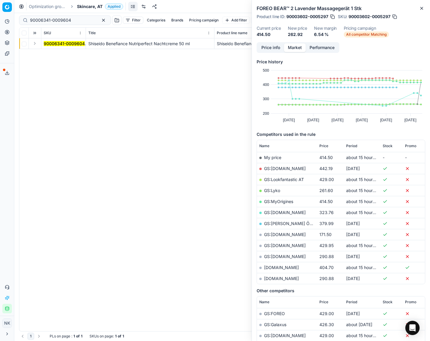
click at [36, 44] on button "Expand" at bounding box center [34, 43] width 7 height 7
click at [53, 55] on mark "90006341-0009604" at bounding box center [64, 54] width 41 height 5
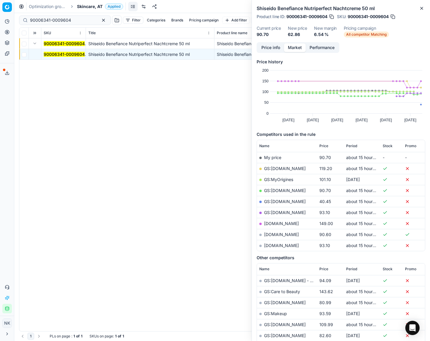
click at [264, 47] on button "Price info" at bounding box center [270, 47] width 26 height 9
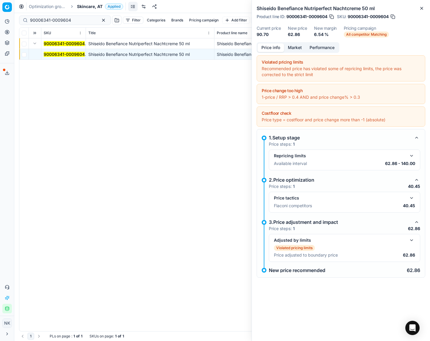
click at [412, 198] on button "button" at bounding box center [411, 197] width 7 height 7
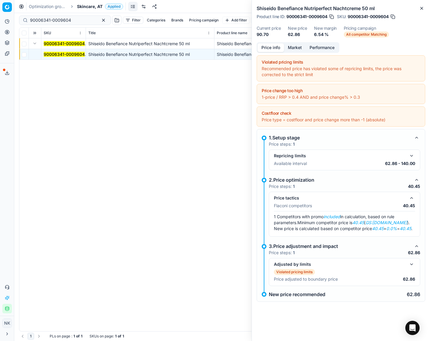
click at [292, 49] on button "Market" at bounding box center [295, 47] width 22 height 9
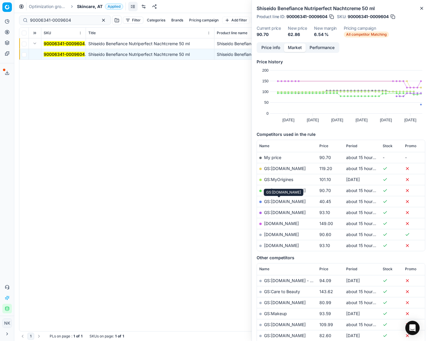
click at [278, 201] on link "GS:Sephora.de" at bounding box center [285, 201] width 42 height 5
click at [324, 147] on span "Price" at bounding box center [323, 146] width 9 height 5
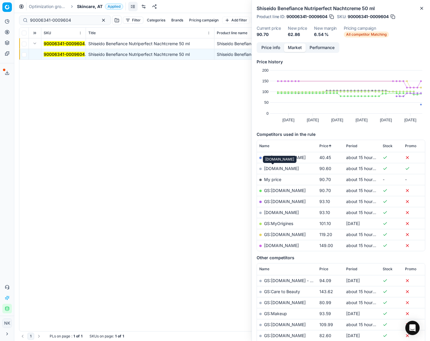
click at [271, 168] on link "notino.at" at bounding box center [281, 168] width 35 height 5
click at [70, 20] on input "90006341-0009604" at bounding box center [62, 20] width 65 height 6
paste input "80077313-240"
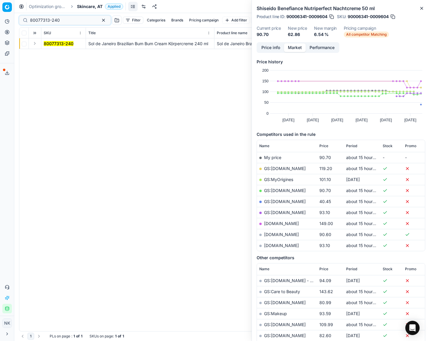
click at [36, 43] on button "Expand" at bounding box center [34, 43] width 7 height 7
click at [53, 53] on mark "80077313-240" at bounding box center [59, 54] width 30 height 5
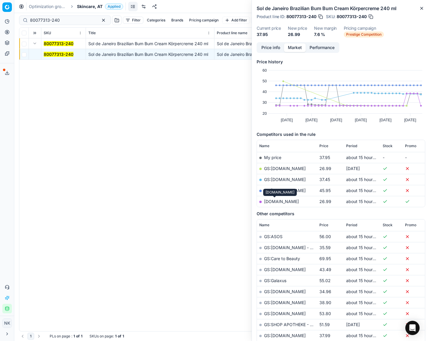
click at [274, 201] on link "douglas.at" at bounding box center [281, 201] width 35 height 5
click at [77, 22] on input "80077313-240" at bounding box center [62, 20] width 65 height 6
paste input "90000599-0000783"
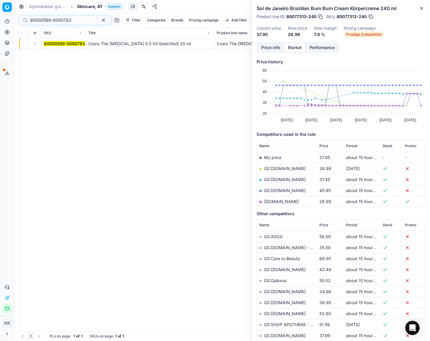
click at [35, 45] on button "Expand" at bounding box center [34, 43] width 7 height 7
click at [52, 52] on mark "90000599-0000783" at bounding box center [64, 54] width 41 height 5
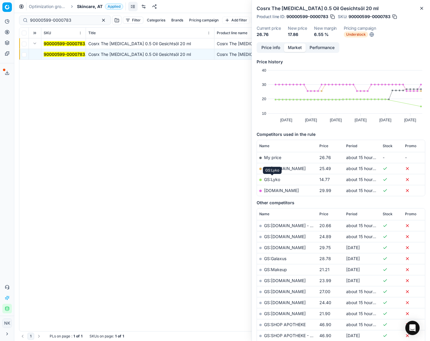
click at [274, 180] on link "GS:Lyko" at bounding box center [272, 179] width 16 height 5
click at [79, 20] on input "90000599-0000783" at bounding box center [62, 20] width 65 height 6
paste input "4-0000789"
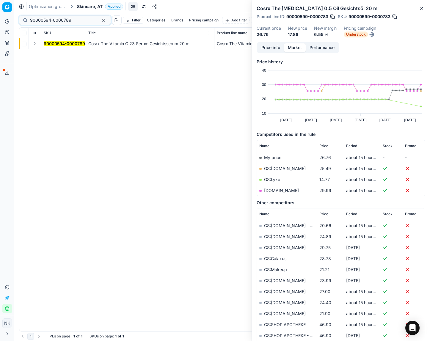
click at [34, 44] on button "Expand" at bounding box center [34, 43] width 7 height 7
click at [53, 53] on mark "90000594-0000789" at bounding box center [64, 54] width 41 height 5
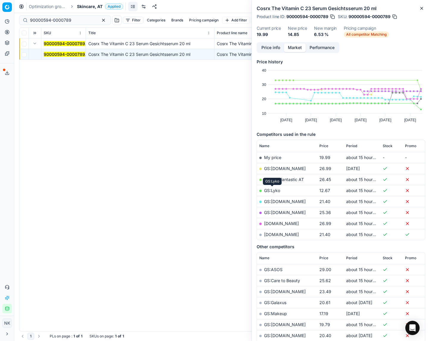
click at [271, 191] on link "GS:Lyko" at bounding box center [272, 190] width 16 height 5
click at [323, 146] on span "Price" at bounding box center [323, 146] width 9 height 5
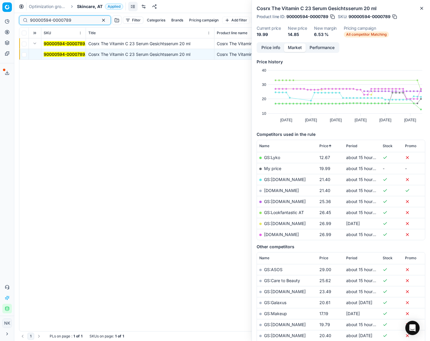
click at [76, 19] on input "90000594-0000789" at bounding box center [62, 20] width 65 height 6
paste input "4939-0007450"
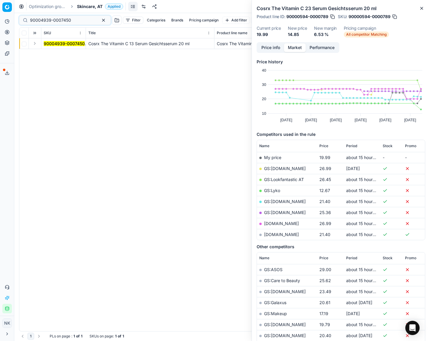
click at [34, 42] on button "Expand" at bounding box center [34, 43] width 7 height 7
click at [53, 53] on mark "90004939-0007450" at bounding box center [64, 54] width 41 height 5
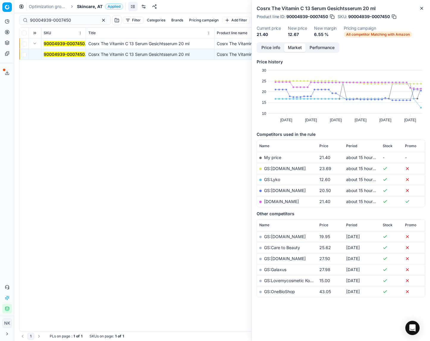
click at [272, 181] on link "GS:Lyko" at bounding box center [272, 179] width 16 height 5
click at [277, 191] on link "GS:Notino.at" at bounding box center [285, 190] width 42 height 5
click at [75, 20] on input "90004939-0007450" at bounding box center [62, 20] width 65 height 6
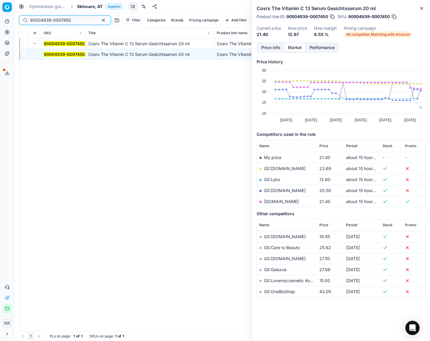
paste input "0975-0001283"
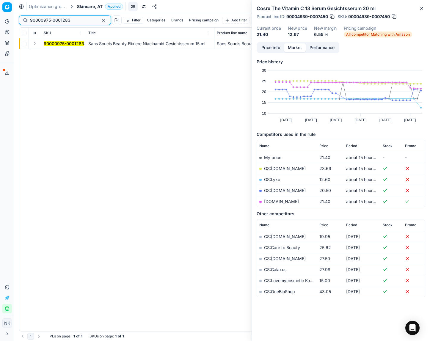
type input "90000975-0001283"
click at [35, 42] on button "Expand" at bounding box center [34, 43] width 7 height 7
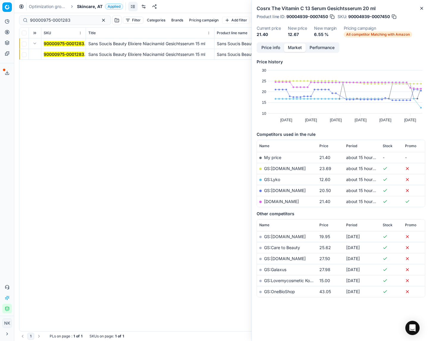
click at [60, 54] on mark "90000975-0001283" at bounding box center [64, 54] width 40 height 5
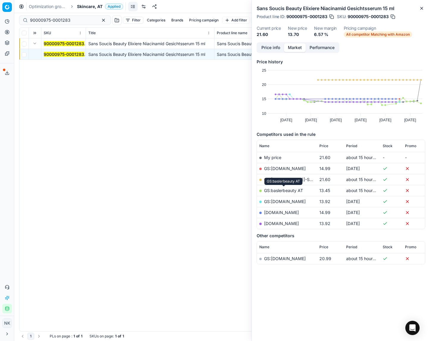
click at [285, 190] on link "GS:baslerbeauty AT" at bounding box center [283, 190] width 39 height 5
click at [87, 7] on span "Skincare, AT" at bounding box center [90, 7] width 26 height 6
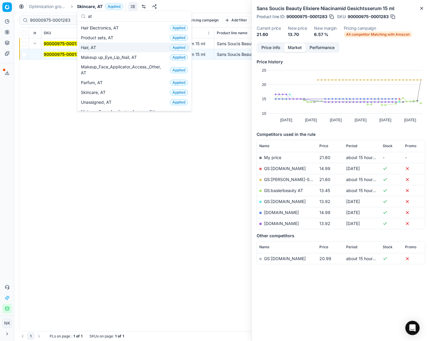
type input "at"
click at [108, 46] on div "Hair, AT Applied" at bounding box center [134, 47] width 112 height 10
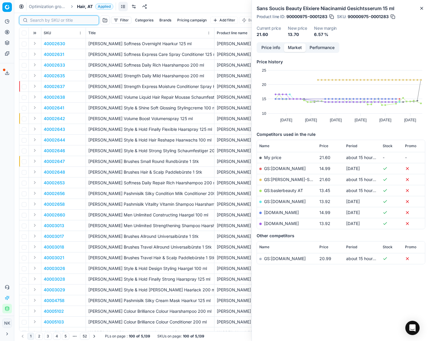
click at [40, 21] on input at bounding box center [62, 20] width 65 height 6
paste input "90009879-0015226"
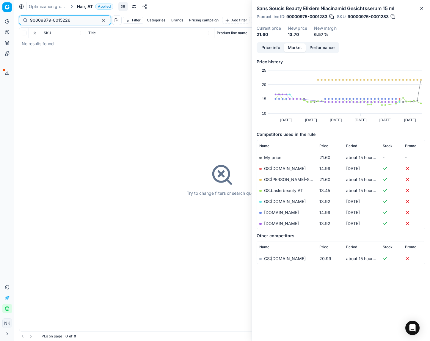
type input "90009879-0015226"
click at [80, 6] on span "Hair, AT" at bounding box center [85, 7] width 16 height 6
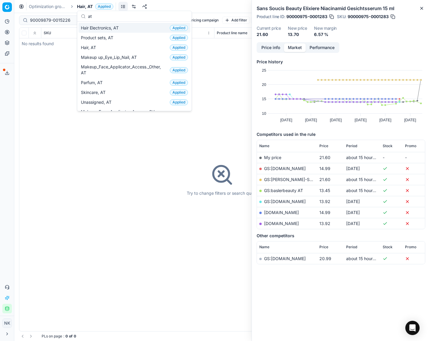
type input "at"
click at [109, 28] on span "Hair Electronics, AT" at bounding box center [101, 28] width 40 height 6
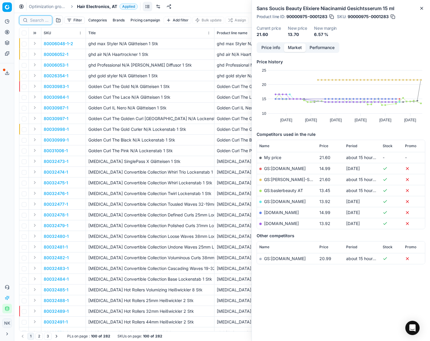
click at [37, 21] on input at bounding box center [39, 20] width 18 height 6
paste input "90009879-0015226"
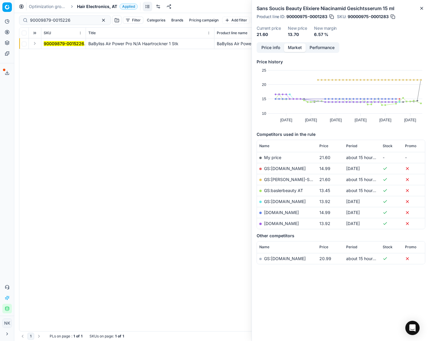
click at [36, 45] on button "Expand" at bounding box center [34, 43] width 7 height 7
click at [53, 57] on span "90009879-0015226" at bounding box center [64, 54] width 40 height 6
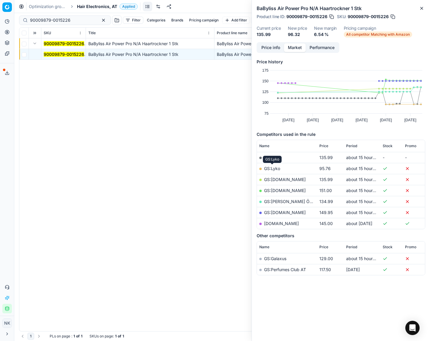
click at [275, 168] on link "GS:Lyko" at bounding box center [272, 168] width 16 height 5
click at [323, 148] on th "Price" at bounding box center [330, 146] width 27 height 12
click at [323, 146] on span "Price" at bounding box center [323, 146] width 9 height 5
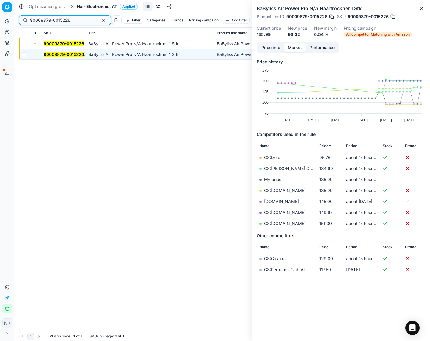
click at [73, 21] on input "90009879-0015226" at bounding box center [62, 20] width 65 height 6
paste input "11343-0018012"
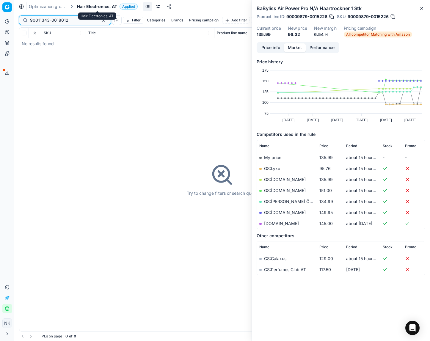
type input "90011343-0018012"
click at [85, 5] on span "Hair Electronics, AT" at bounding box center [97, 7] width 40 height 6
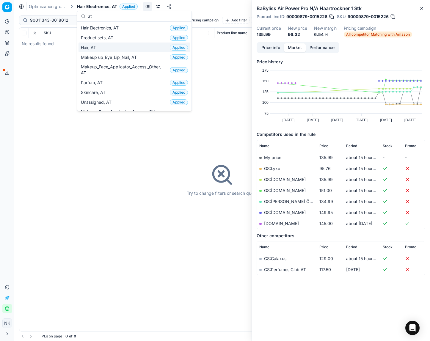
type input "at"
click at [96, 47] on span "Hair, AT" at bounding box center [90, 48] width 18 height 6
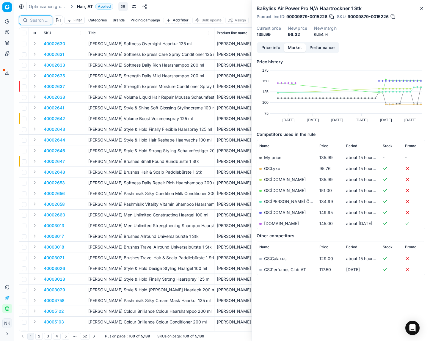
click at [39, 20] on input at bounding box center [39, 20] width 18 height 6
paste input "90011343-0018012"
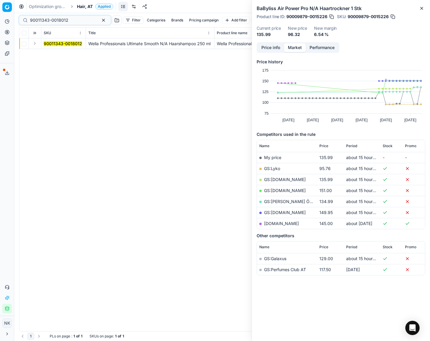
click at [33, 45] on button "Expand" at bounding box center [34, 43] width 7 height 7
click at [53, 54] on mark "90011343-0018012" at bounding box center [63, 54] width 38 height 5
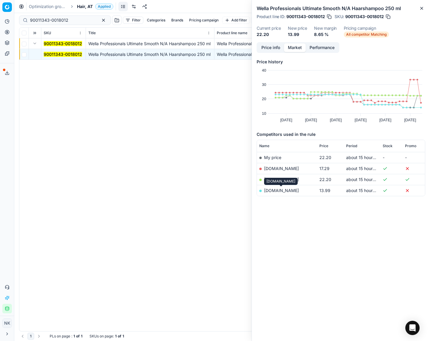
click at [281, 190] on link "parfumdreams.at" at bounding box center [281, 190] width 35 height 5
click at [70, 20] on input "90011343-0018012" at bounding box center [62, 20] width 65 height 6
paste input "80061035-150"
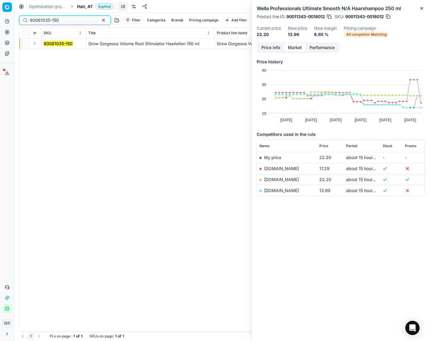
type input "80061035-150"
click at [33, 45] on button "Expand" at bounding box center [34, 43] width 7 height 7
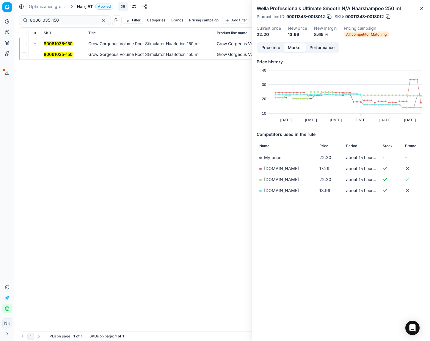
click at [56, 55] on mark "80061035-150" at bounding box center [58, 54] width 29 height 5
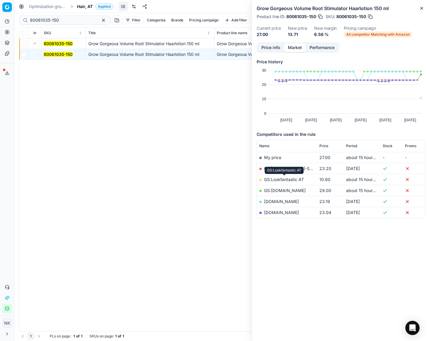
click at [278, 179] on link "GS:Lookfantastic AT" at bounding box center [284, 179] width 40 height 5
click at [84, 7] on span "Hair, AT" at bounding box center [85, 7] width 16 height 6
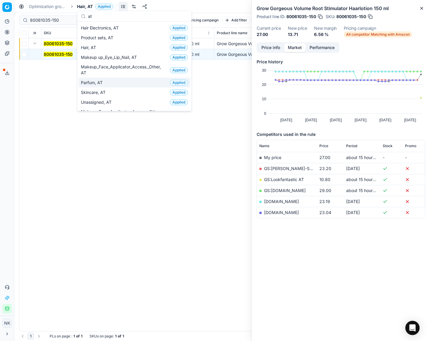
type input "at"
click at [97, 81] on span "Parfum, AT" at bounding box center [93, 83] width 24 height 6
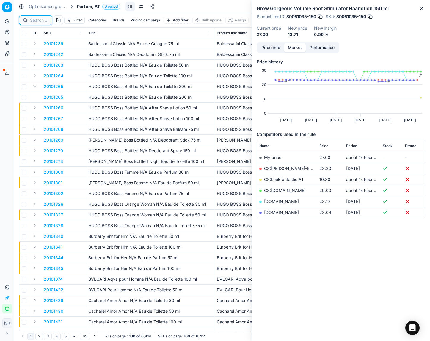
click at [37, 20] on input at bounding box center [39, 20] width 18 height 6
paste input "90001446-0002101"
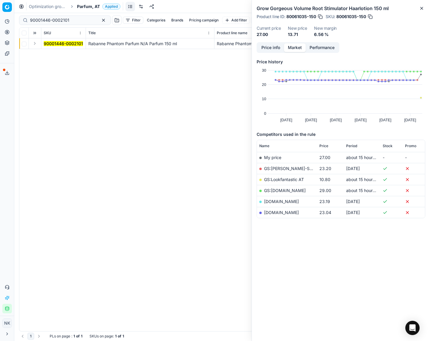
click at [33, 43] on button "Expand" at bounding box center [34, 43] width 7 height 7
click at [52, 53] on mark "90001446-0002101" at bounding box center [63, 54] width 39 height 5
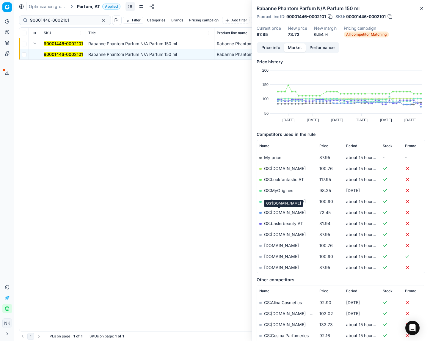
click at [279, 212] on link "GS:Sephora.de" at bounding box center [285, 212] width 42 height 5
click at [70, 20] on input "90001446-0002101" at bounding box center [62, 20] width 65 height 6
paste input "9-0002099"
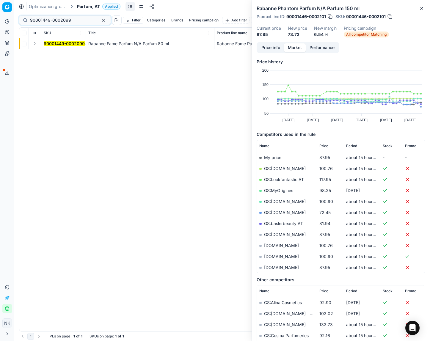
click at [33, 44] on button "Expand" at bounding box center [34, 43] width 7 height 7
click at [58, 52] on mark "90001449-0002099" at bounding box center [64, 54] width 41 height 5
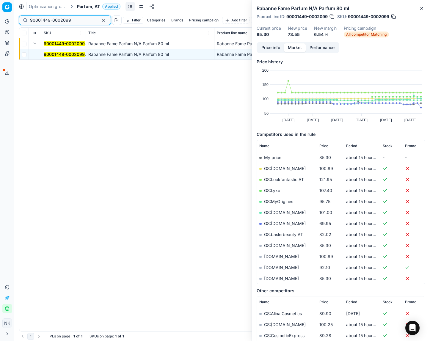
click at [72, 19] on input "90001449-0002099" at bounding box center [62, 20] width 65 height 6
paste input "80062939-100"
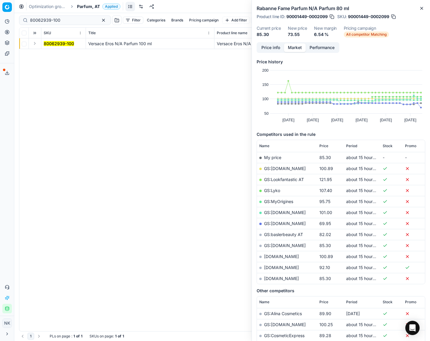
click at [35, 45] on button "Expand" at bounding box center [34, 43] width 7 height 7
click at [51, 52] on mark "80062939-100" at bounding box center [59, 54] width 30 height 5
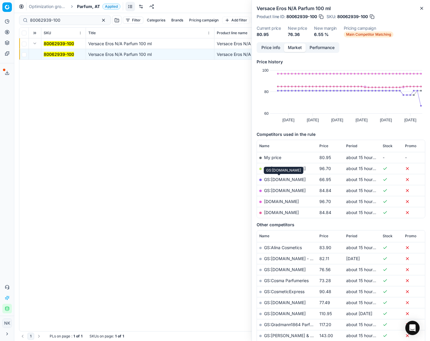
click at [279, 179] on link "GS:Sephora.de" at bounding box center [285, 179] width 42 height 5
click at [74, 19] on input "80062939-100" at bounding box center [62, 20] width 65 height 6
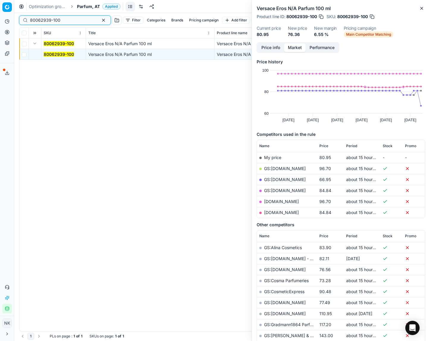
click at [74, 19] on input "80062939-100" at bounding box center [62, 20] width 65 height 6
paste input "70411"
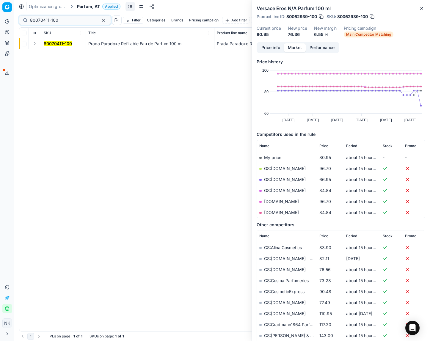
click at [36, 43] on button "Expand" at bounding box center [34, 43] width 7 height 7
click at [57, 53] on mark "80070411-100" at bounding box center [58, 54] width 28 height 5
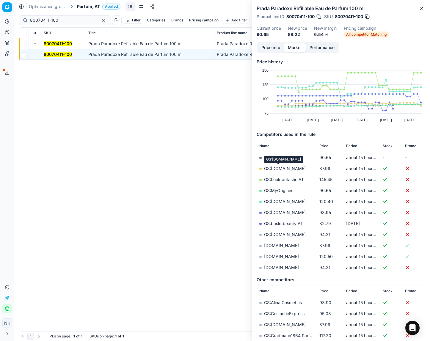
click at [278, 169] on link "GS:Douglas.at" at bounding box center [285, 168] width 42 height 5
click at [70, 21] on input "80070411-100" at bounding box center [62, 20] width 65 height 6
paste input "52156"
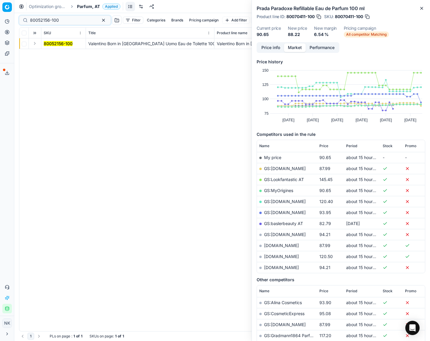
click at [35, 42] on button "Expand" at bounding box center [34, 43] width 7 height 7
click at [55, 53] on mark "80052156-100" at bounding box center [58, 54] width 29 height 5
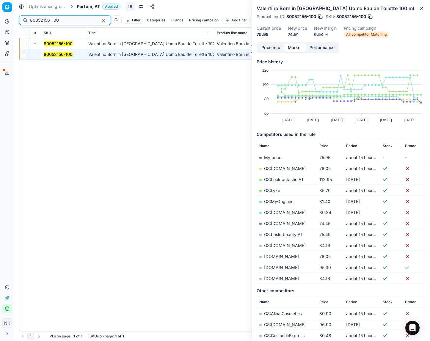
click at [67, 18] on input "80052156-100" at bounding box center [62, 20] width 65 height 6
paste input "90004991-0007527"
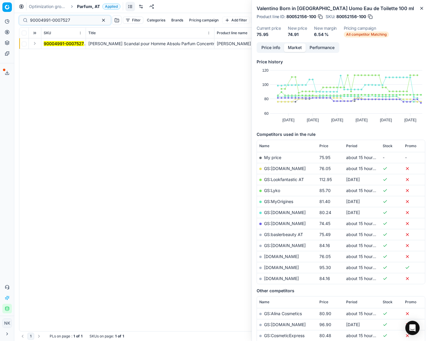
click at [35, 43] on button "Expand" at bounding box center [34, 43] width 7 height 7
click at [56, 54] on mark "90004991-0007527" at bounding box center [64, 54] width 40 height 5
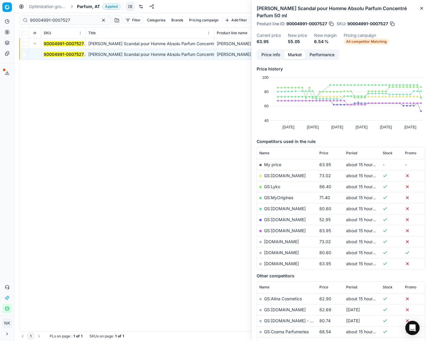
click at [282, 221] on link "GS:Sephora.de" at bounding box center [285, 219] width 42 height 5
click at [67, 20] on input "90004991-0007527" at bounding box center [62, 20] width 65 height 6
paste input "20160293"
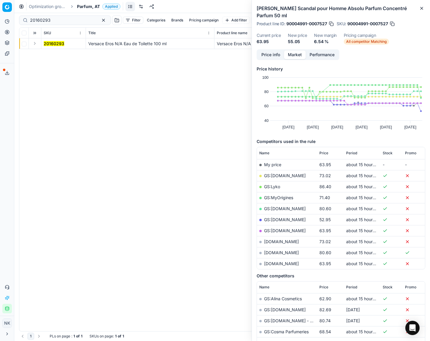
click at [32, 40] on button "Expand" at bounding box center [34, 43] width 7 height 7
click at [54, 54] on mark "20160293" at bounding box center [54, 54] width 21 height 5
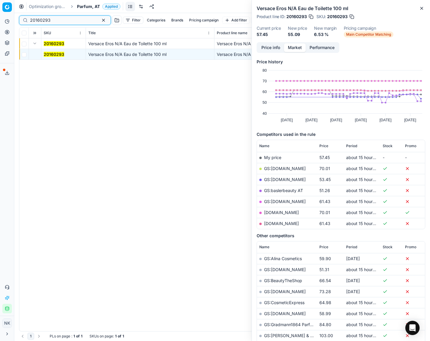
click at [60, 21] on input "20160293" at bounding box center [62, 20] width 65 height 6
paste input "80012031-50"
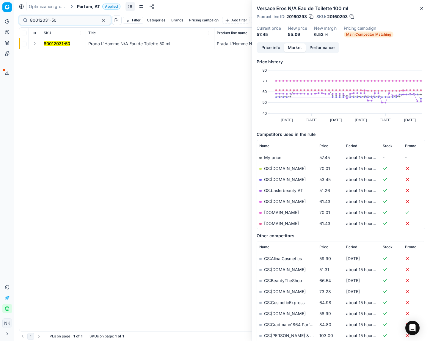
click at [33, 44] on button "Expand" at bounding box center [34, 43] width 7 height 7
click at [54, 53] on mark "80012031-50" at bounding box center [57, 54] width 26 height 5
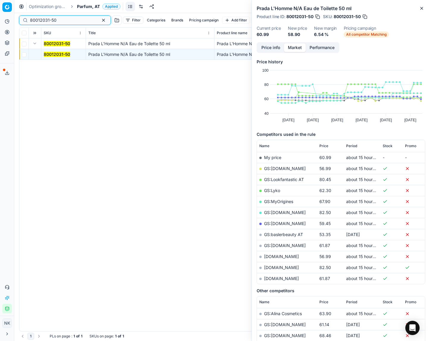
click at [64, 19] on input "80012031-50" at bounding box center [62, 20] width 65 height 6
paste input "20101883"
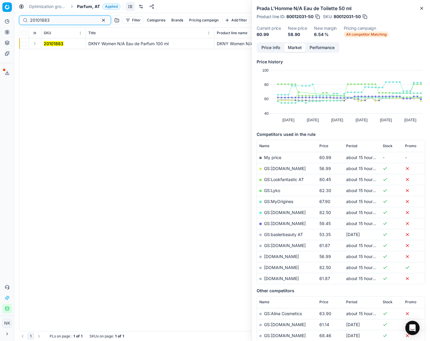
type input "20101883"
click at [37, 42] on button "Expand" at bounding box center [34, 43] width 7 height 7
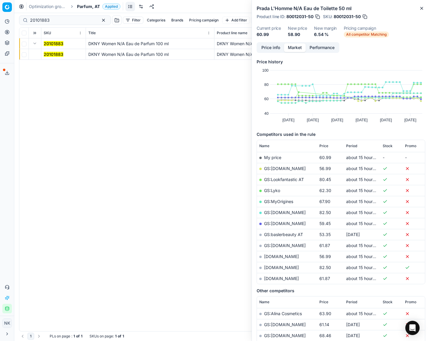
click at [53, 52] on mark "20101883" at bounding box center [54, 54] width 20 height 5
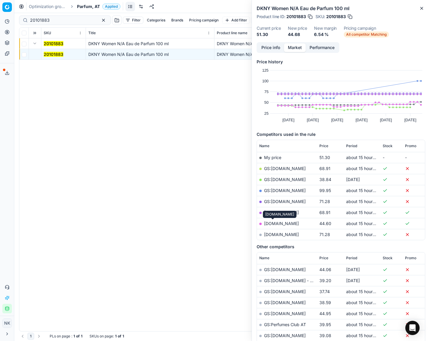
click at [272, 223] on link "notino.at" at bounding box center [281, 223] width 35 height 5
